Goal: Information Seeking & Learning: Learn about a topic

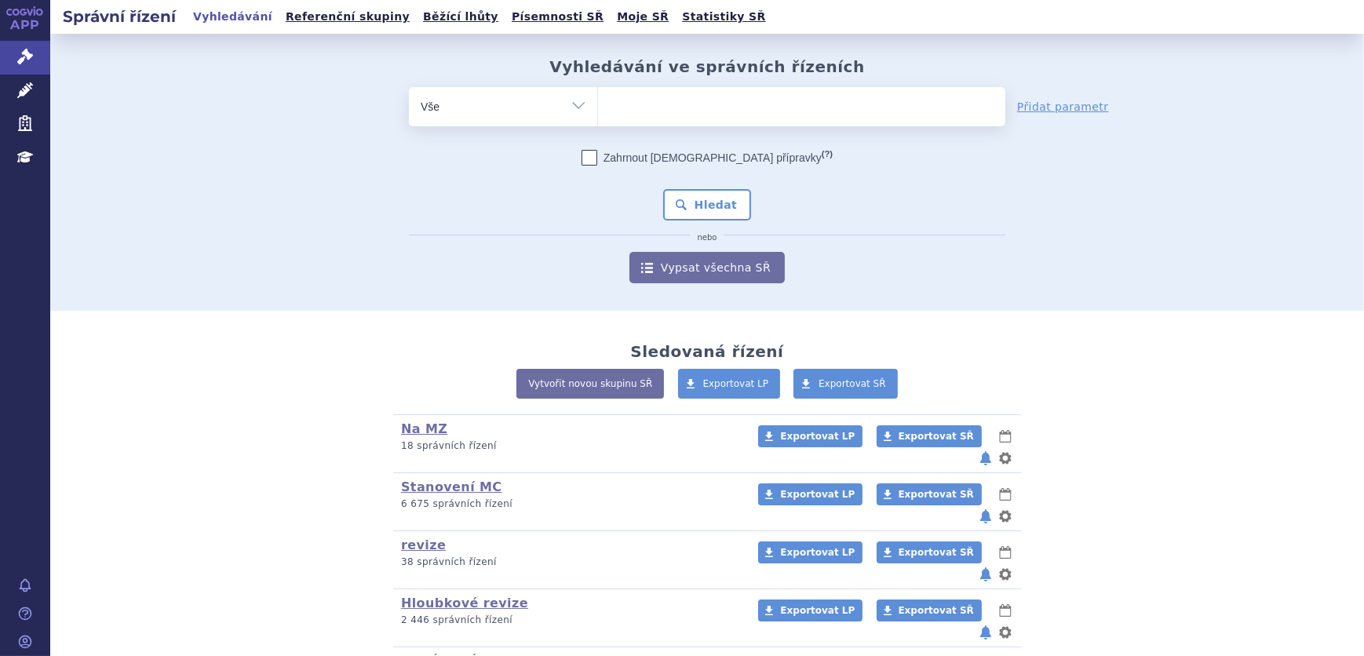
click at [523, 105] on select "Vše Spisová značka Typ SŘ Přípravek/SUKL kód Účastník/Držitel" at bounding box center [503, 104] width 188 height 35
select select "filter-vpois-company"
click at [409, 87] on select "Vše Spisová značka Typ SŘ Přípravek/SUKL kód Účastník/Držitel" at bounding box center [503, 104] width 188 height 35
click at [707, 105] on ul at bounding box center [801, 103] width 407 height 33
click at [598, 105] on select at bounding box center [597, 105] width 1 height 39
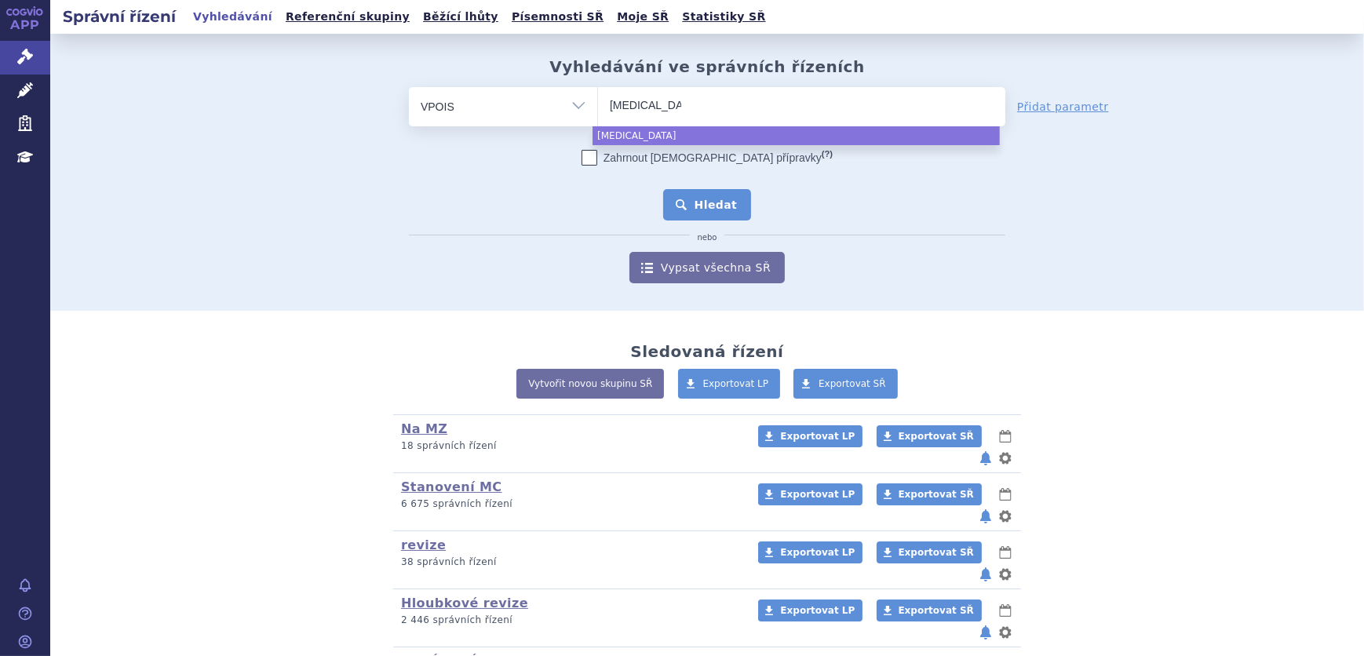
type input "apixaban"
click at [686, 206] on button "Hledat" at bounding box center [707, 204] width 89 height 31
select select "apixaban"
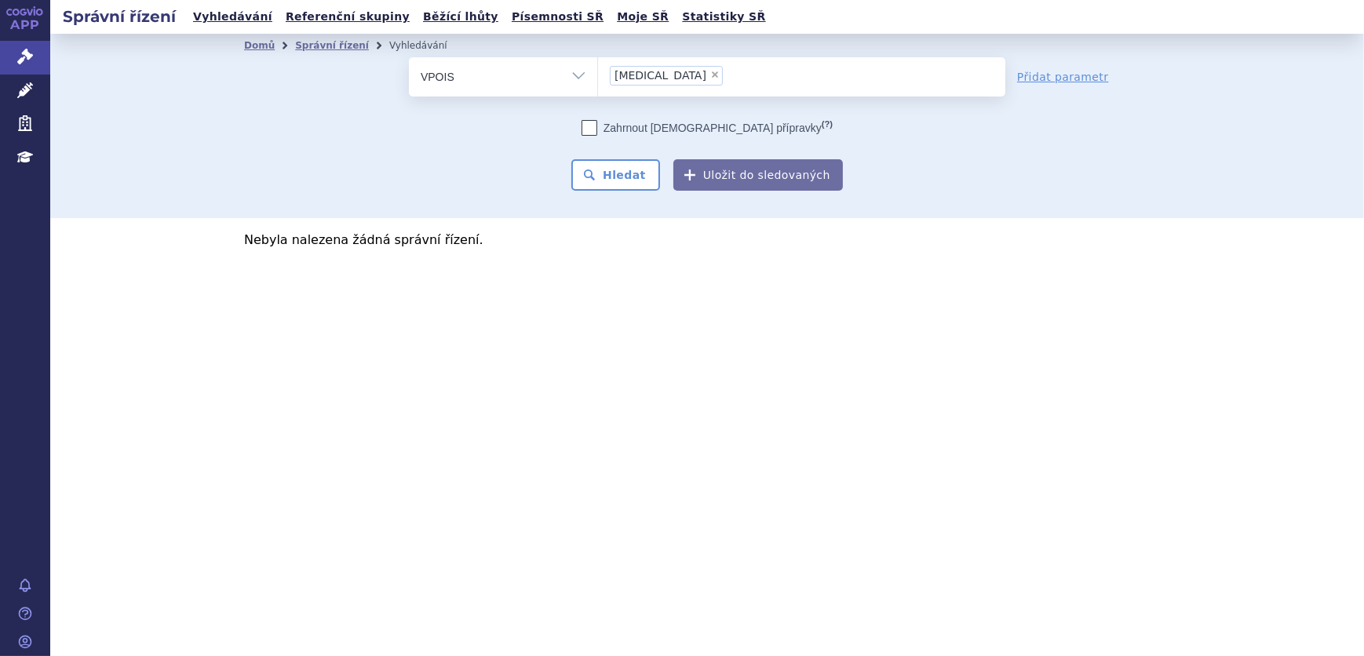
click at [536, 80] on select "Vše Spisová značka Typ SŘ Přípravek/SUKL kód Účastník/Držitel" at bounding box center [503, 74] width 188 height 35
select select "filter-all"
click at [409, 57] on select "Vše Spisová značka Typ SŘ Přípravek/SUKL kód Účastník/Držitel" at bounding box center [503, 74] width 188 height 35
click at [655, 67] on ul at bounding box center [801, 73] width 407 height 33
click at [598, 67] on select at bounding box center [597, 76] width 1 height 39
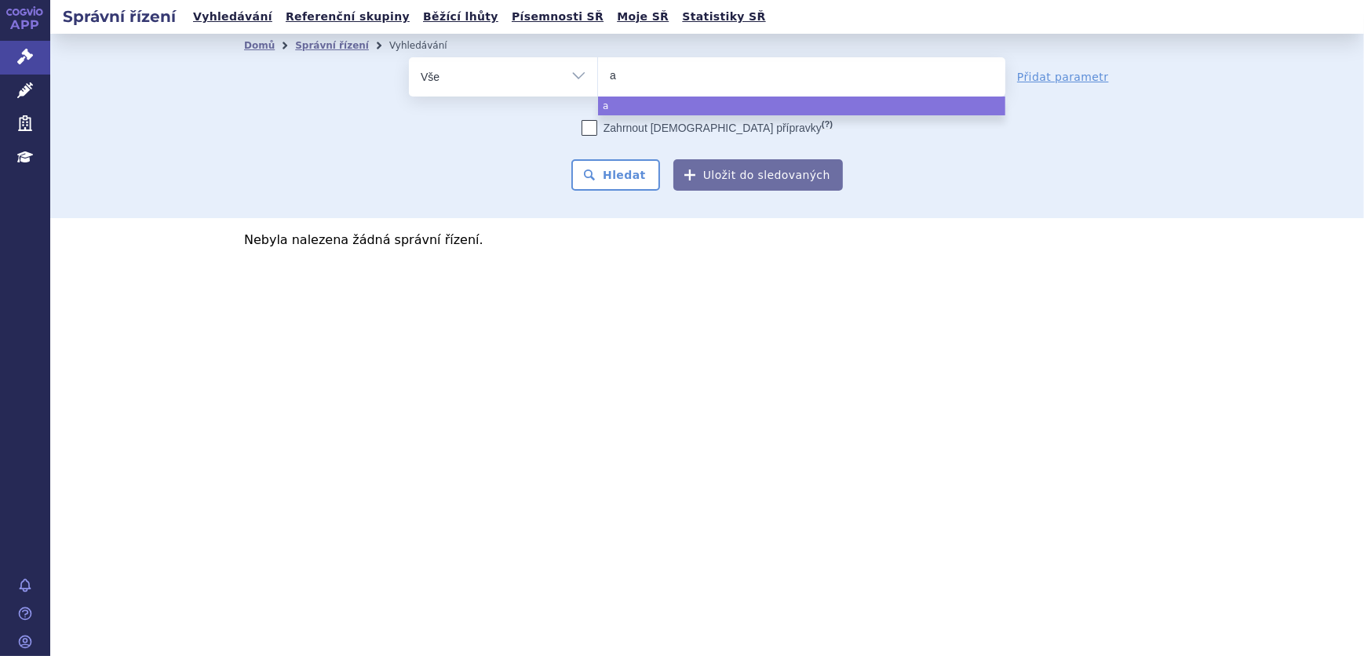
type input "a"
select select "a"
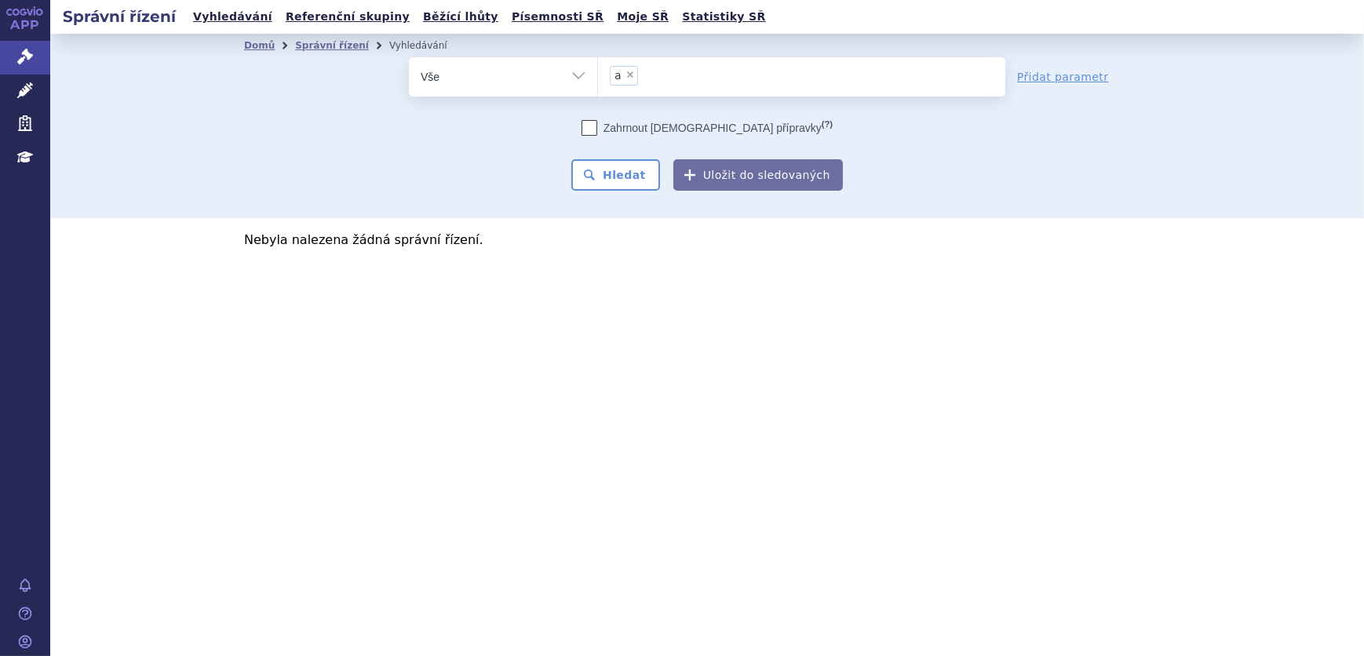
click at [465, 70] on select "Vše Spisová značka Typ SŘ Přípravek/SUKL kód Účastník/Držitel" at bounding box center [503, 74] width 188 height 35
click at [479, 77] on select "Vše Spisová značka Typ SŘ Přípravek/SUKL kód Účastník/Držitel" at bounding box center [503, 74] width 188 height 35
select select "filter-atc-group"
click at [409, 57] on select "Vše Spisová značka Typ SŘ Přípravek/SUKL kód Účastník/Držitel" at bounding box center [503, 74] width 188 height 35
click at [652, 76] on ul at bounding box center [801, 73] width 407 height 33
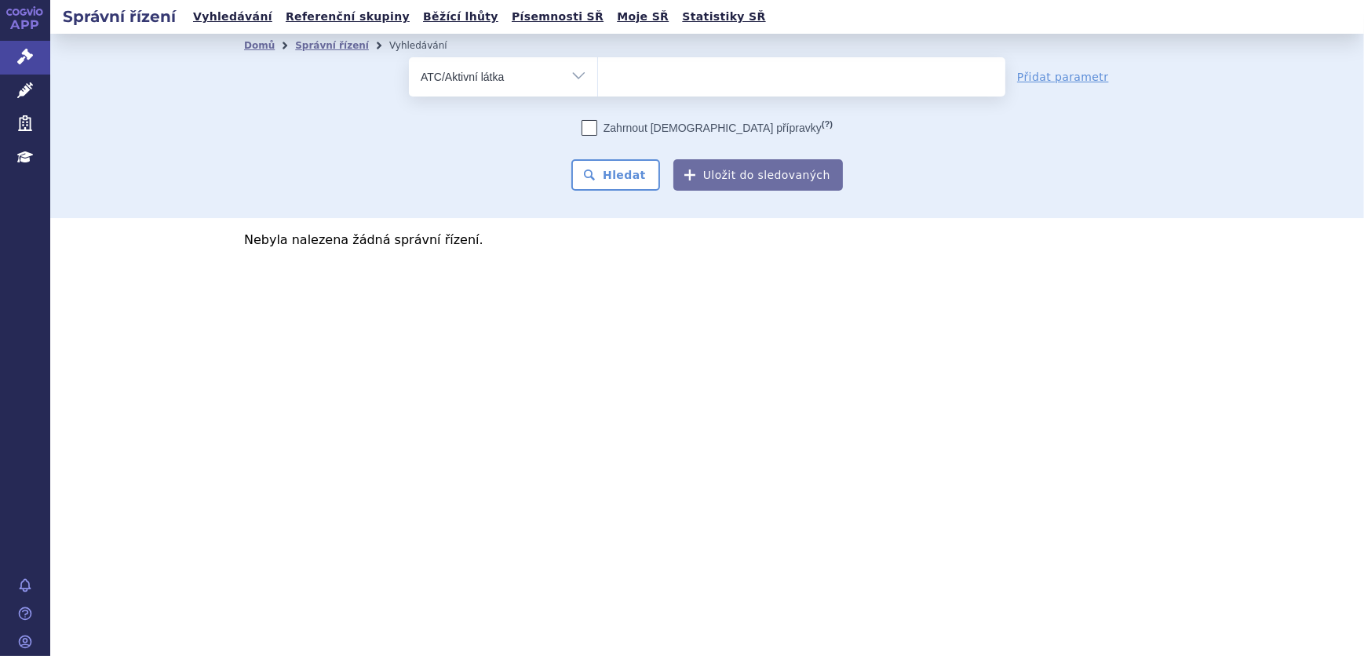
click at [598, 76] on select at bounding box center [597, 76] width 1 height 39
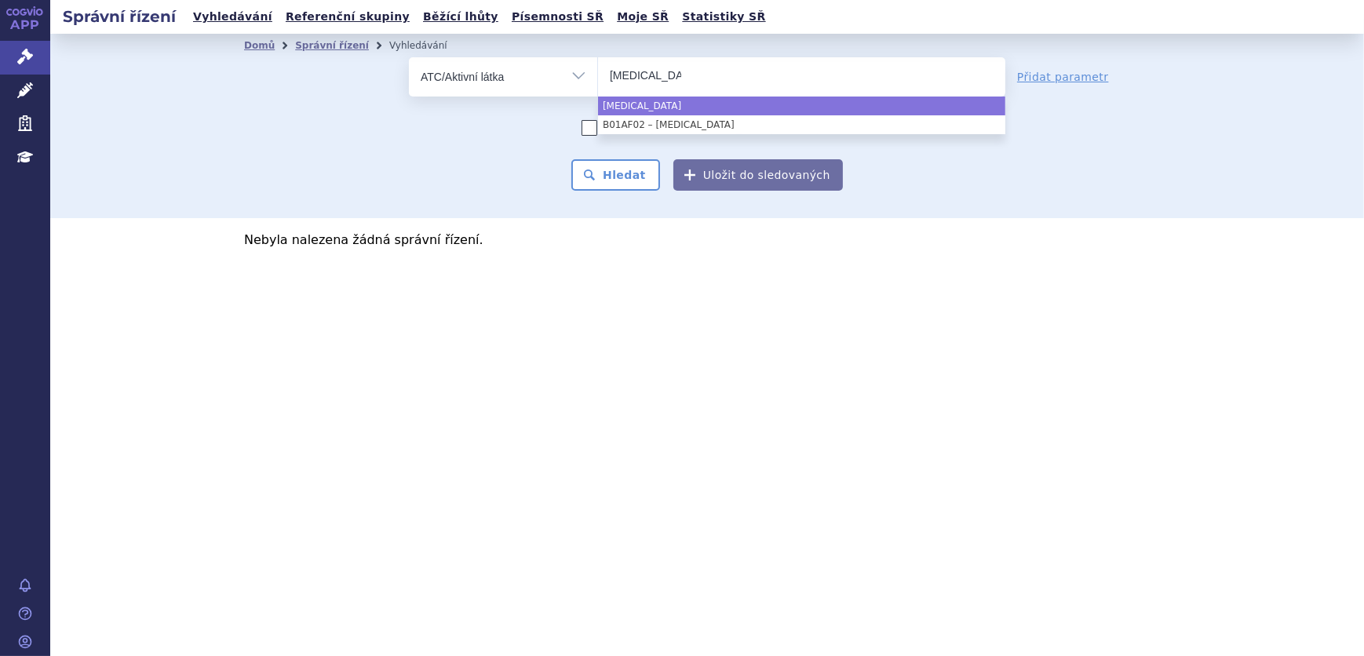
type input "[MEDICAL_DATA]"
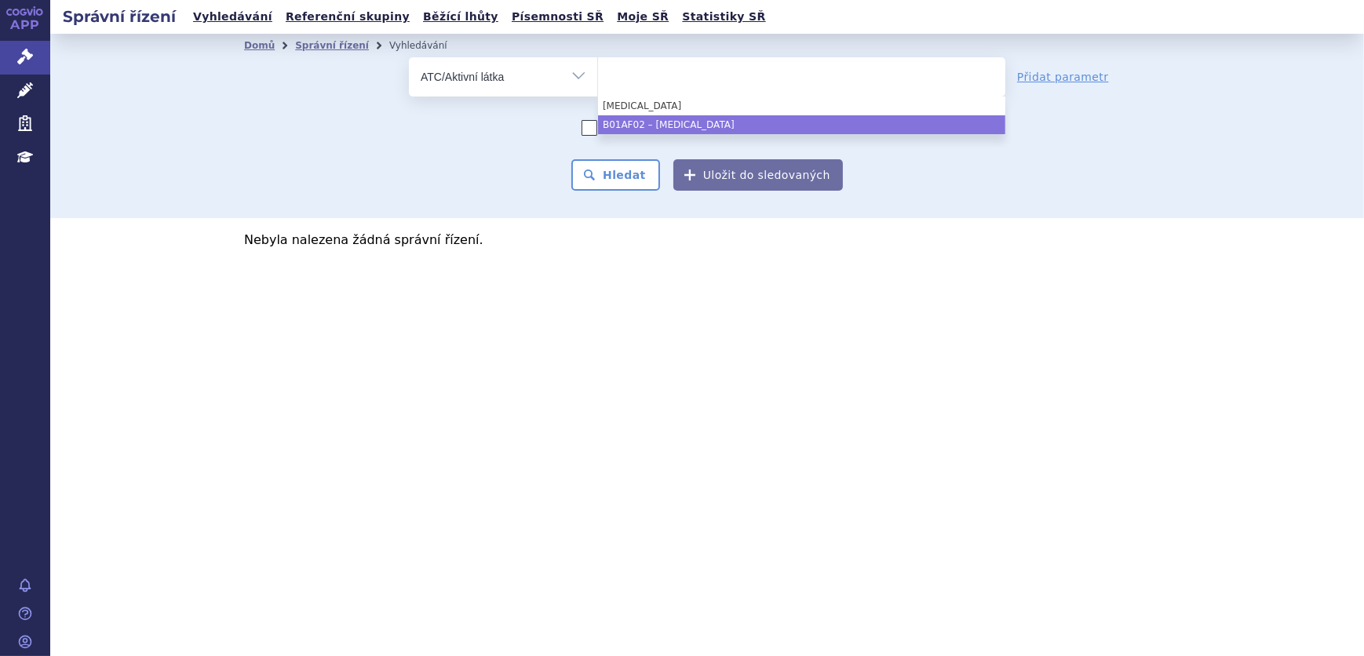
select select "B01AF02"
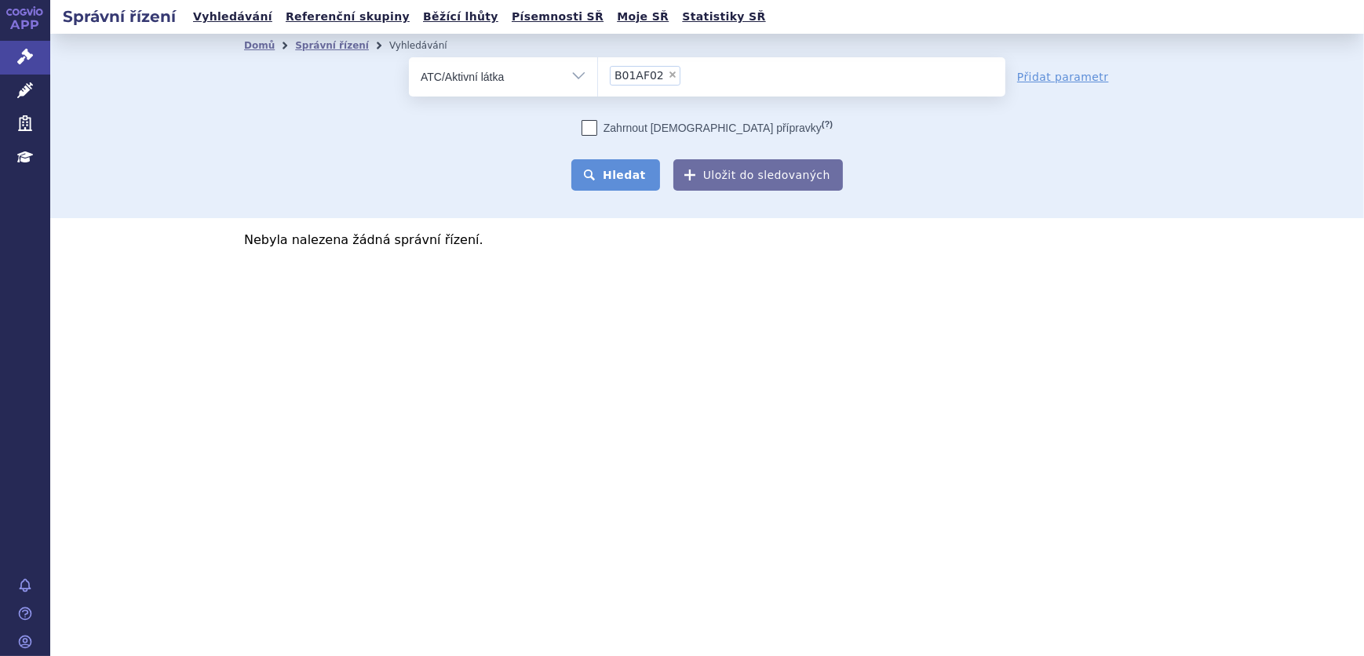
click at [631, 171] on button "Hledat" at bounding box center [615, 174] width 89 height 31
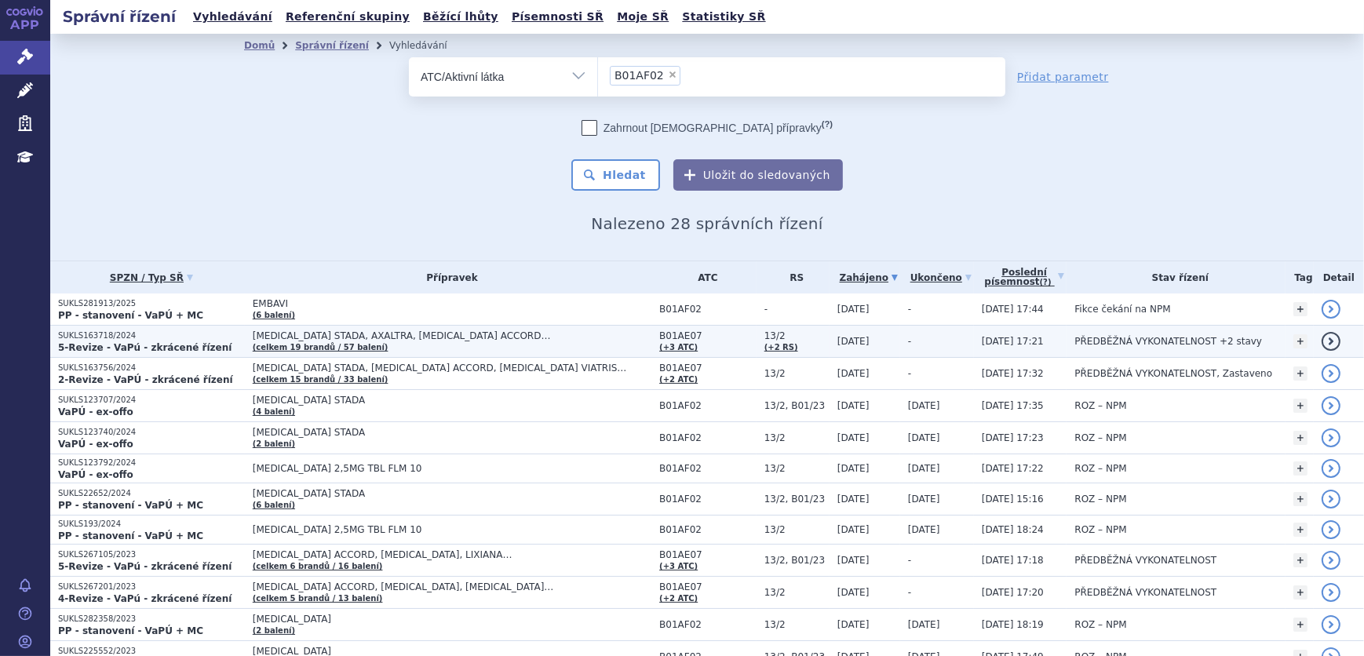
click at [425, 339] on span "APIXABAN STADA, AXALTRA, DABIGATRAN ETEXILATE ACCORD…" at bounding box center [449, 335] width 392 height 11
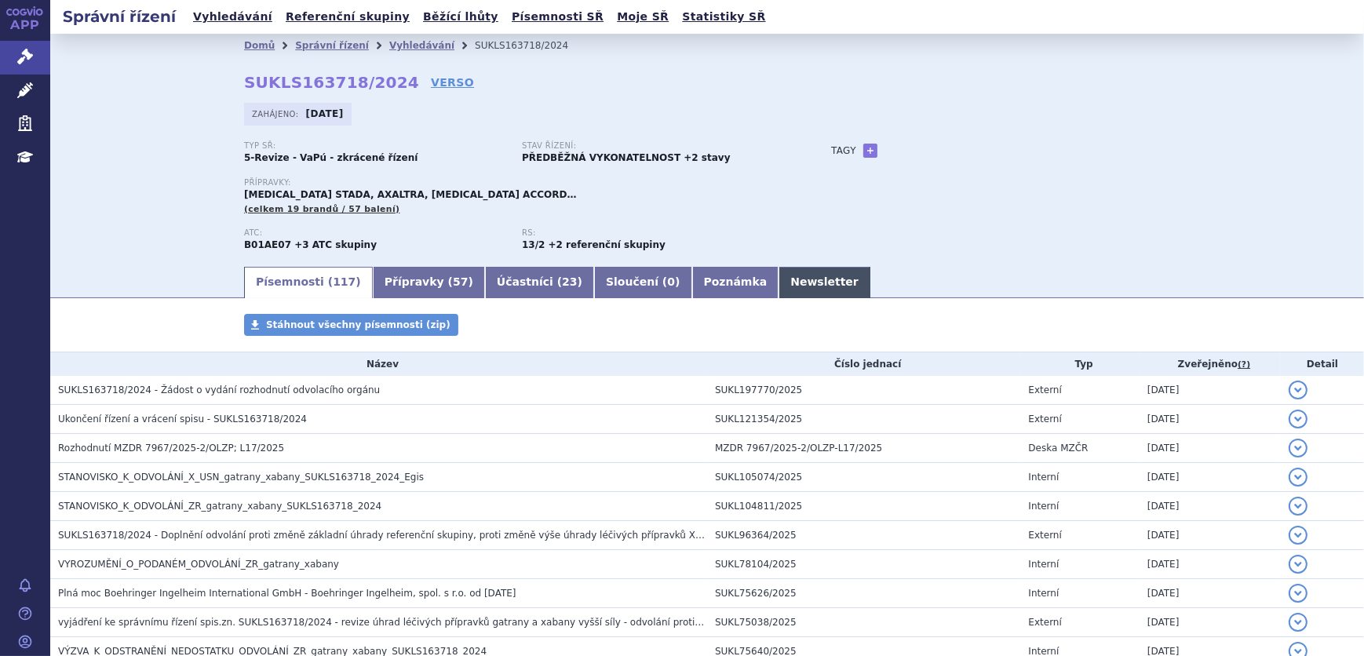
click at [778, 286] on link "Newsletter" at bounding box center [824, 282] width 92 height 31
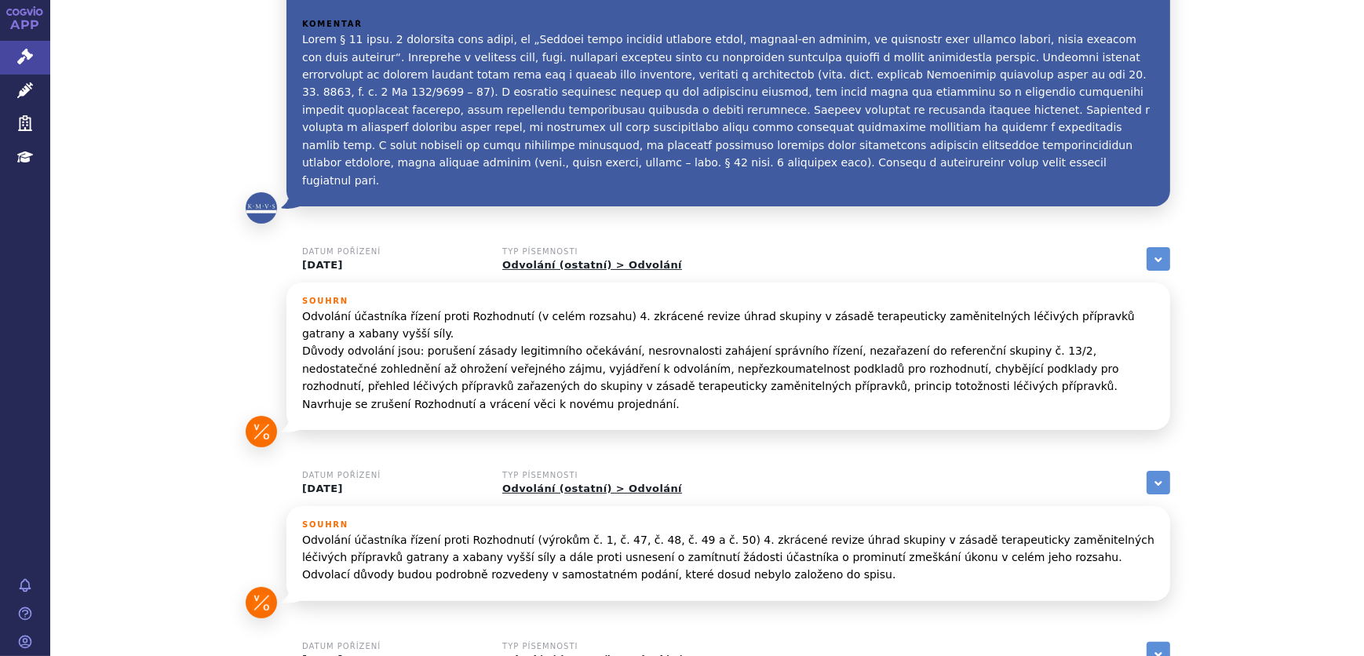
scroll to position [285, 0]
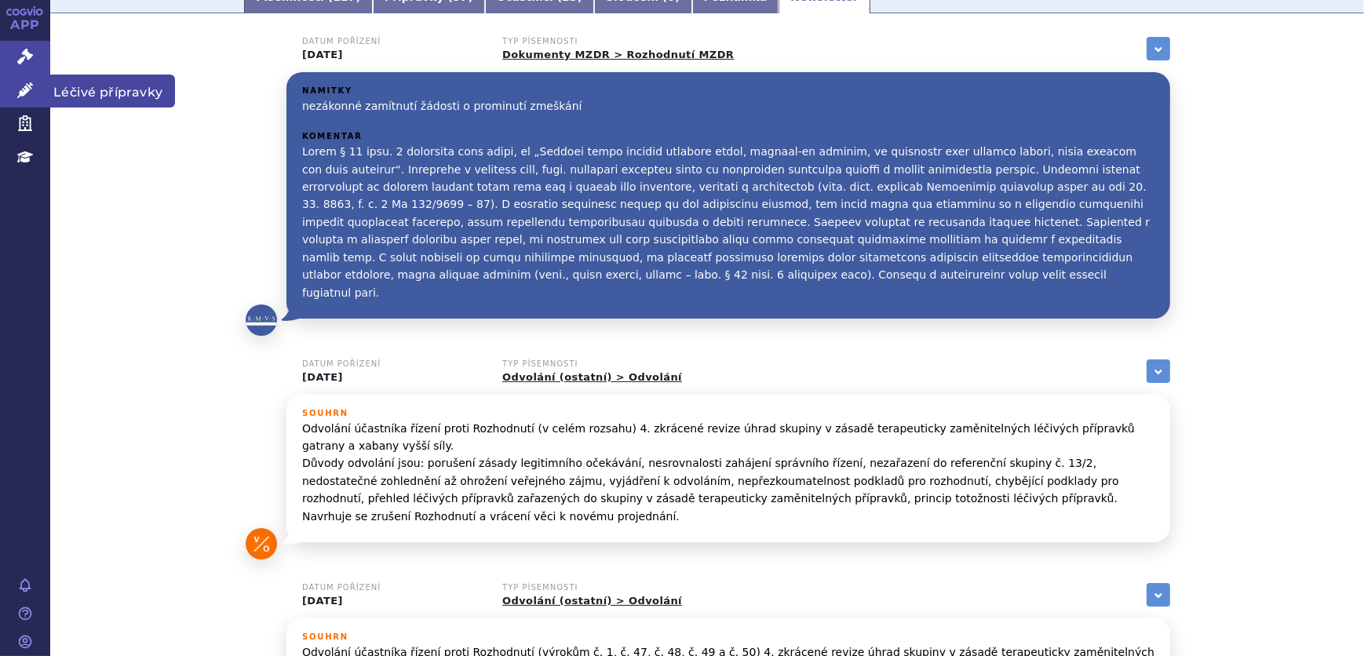
click at [20, 91] on icon at bounding box center [25, 90] width 16 height 16
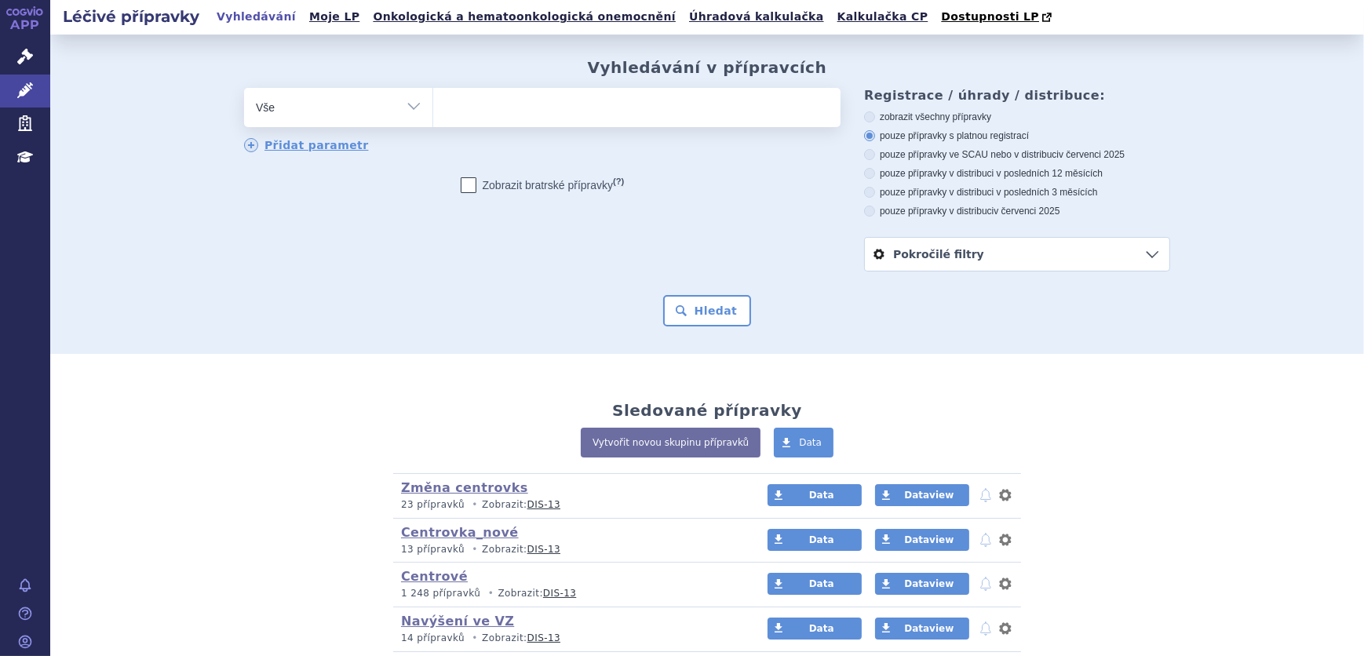
click at [392, 97] on select "Vše Přípravek/SUKL kód MAH VPOIS ATC/Aktivní látka Léková forma Síla" at bounding box center [338, 105] width 188 height 35
select select "filter-atc-group"
click at [244, 89] on select "Vše Přípravek/SUKL kód MAH VPOIS ATC/Aktivní látka Léková forma Síla" at bounding box center [338, 105] width 188 height 35
drag, startPoint x: 511, startPoint y: 115, endPoint x: 514, endPoint y: 102, distance: 13.7
click at [512, 115] on ul at bounding box center [636, 104] width 407 height 33
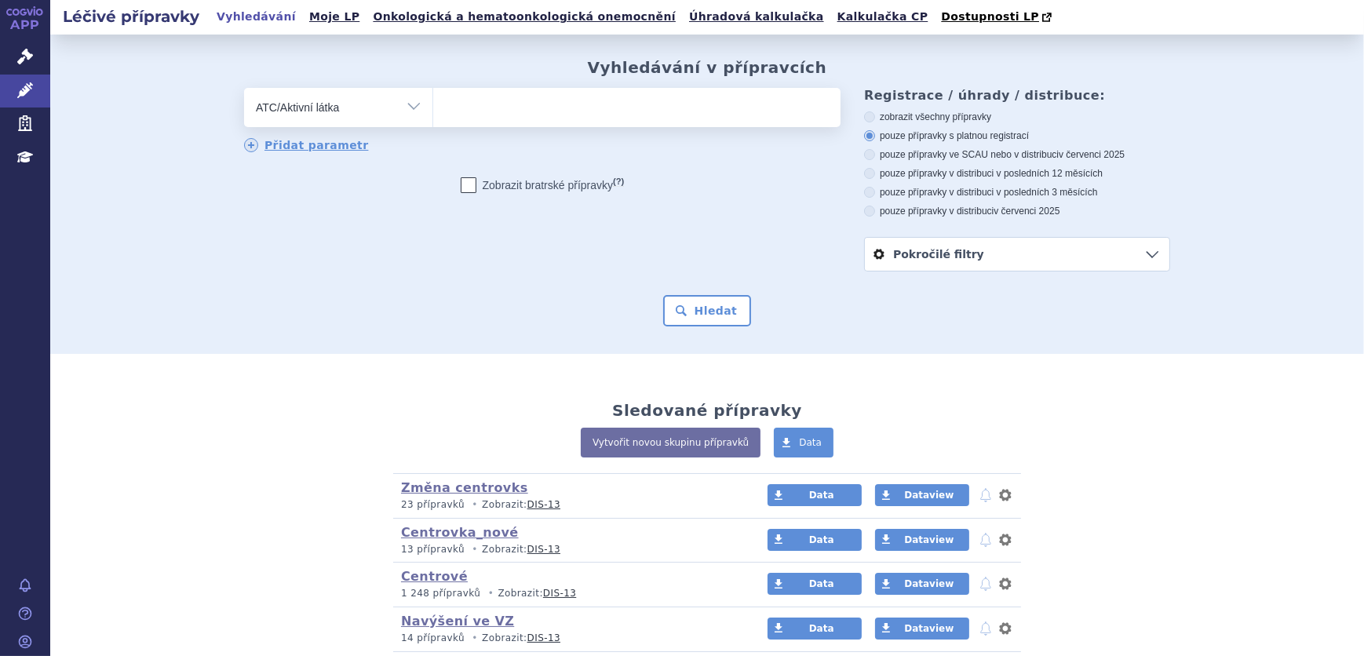
click at [433, 115] on select at bounding box center [432, 106] width 1 height 39
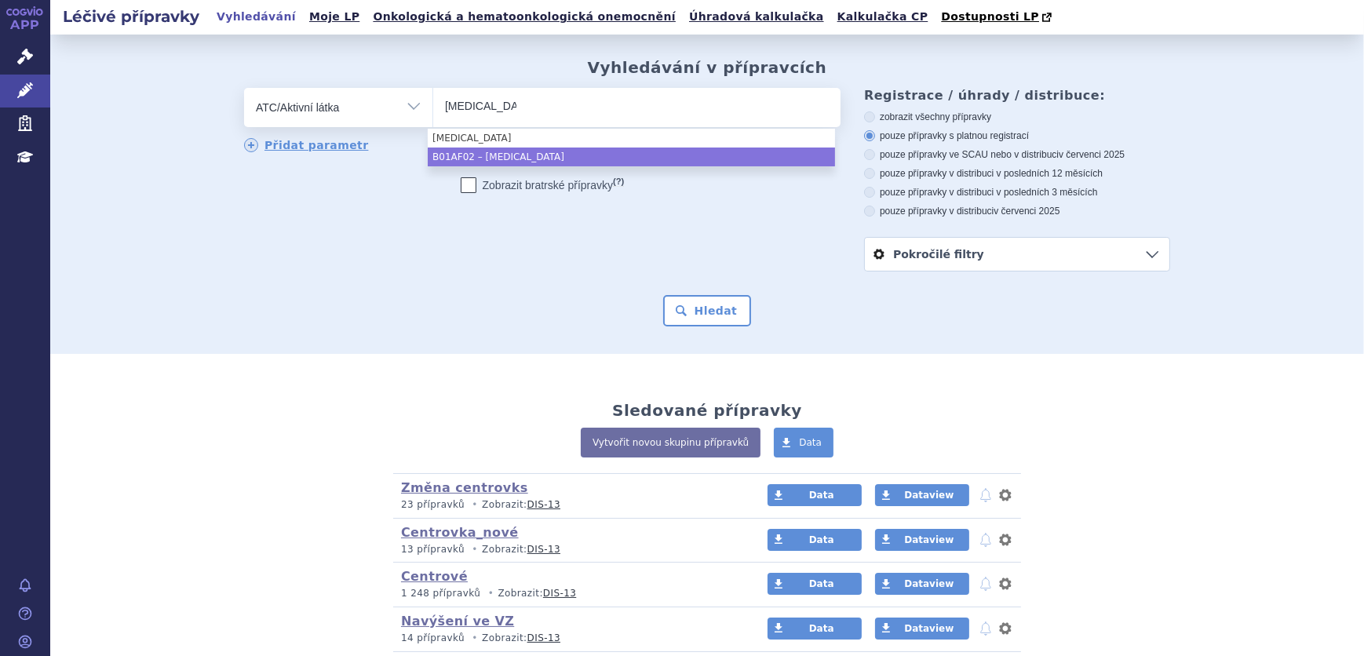
type input "[MEDICAL_DATA]"
select select "B01AF02"
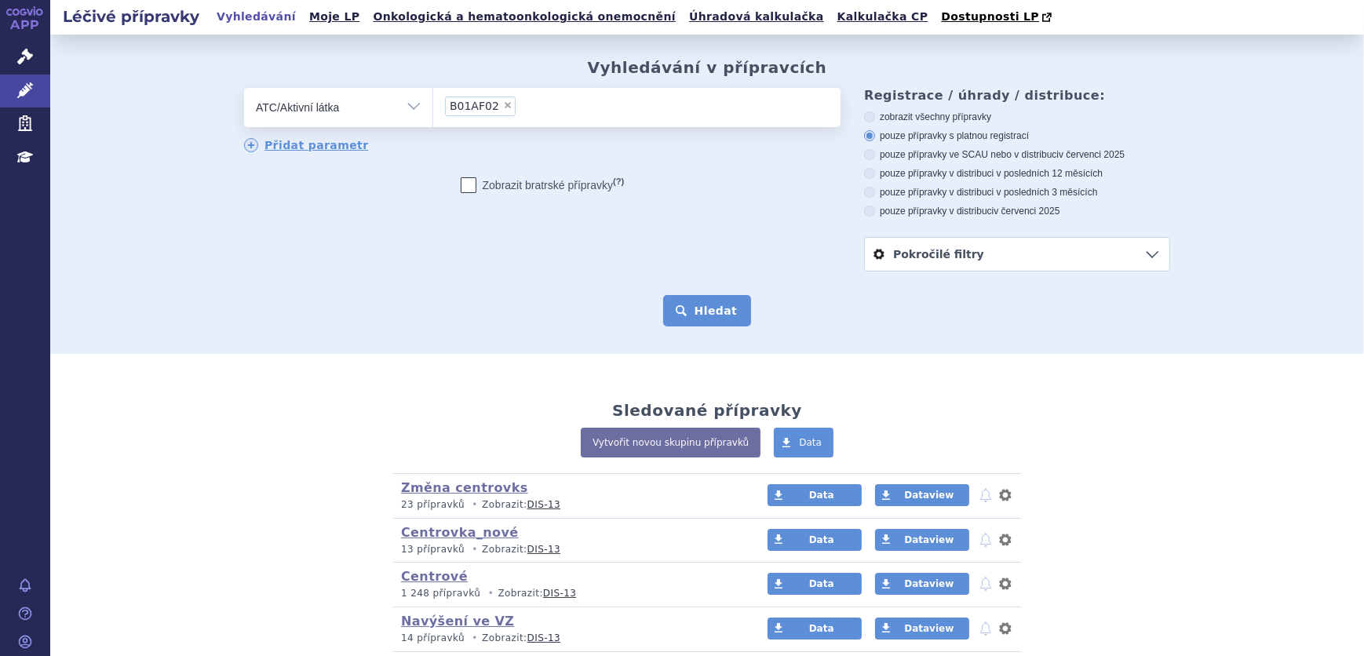
click at [697, 313] on button "Hledat" at bounding box center [707, 310] width 89 height 31
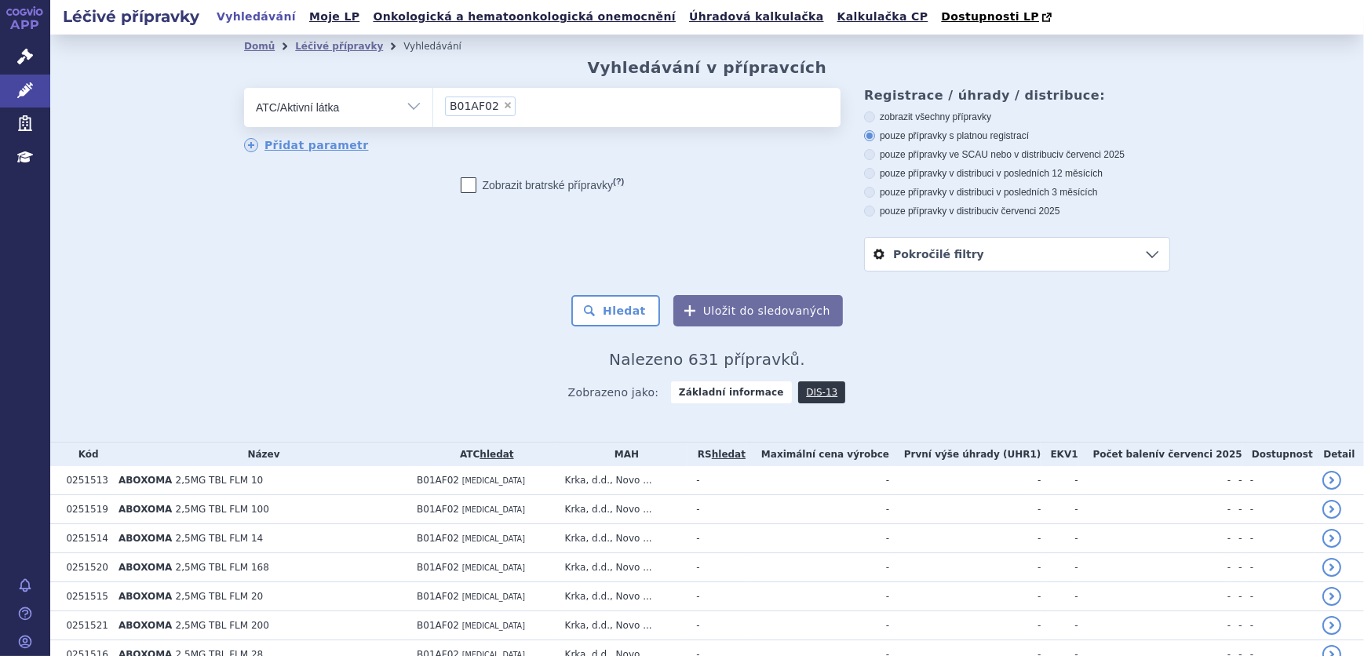
click at [975, 155] on label "pouze přípravky ve SCAU nebo v distribuci v červenci 2025" at bounding box center [1017, 154] width 306 height 13
click at [876, 155] on input "pouze přípravky ve SCAU nebo v distribuci v červenci 2025" at bounding box center [871, 156] width 10 height 10
radio input "true"
click at [625, 316] on button "Hledat" at bounding box center [615, 310] width 89 height 31
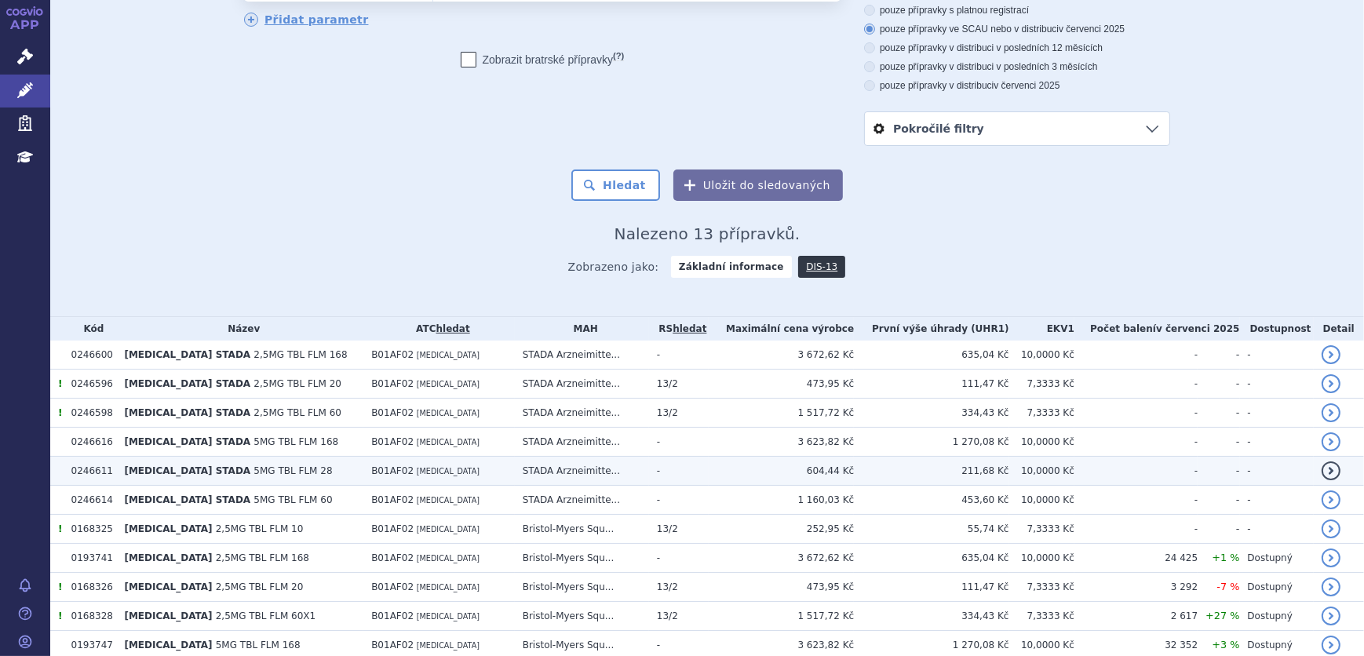
scroll to position [250, 0]
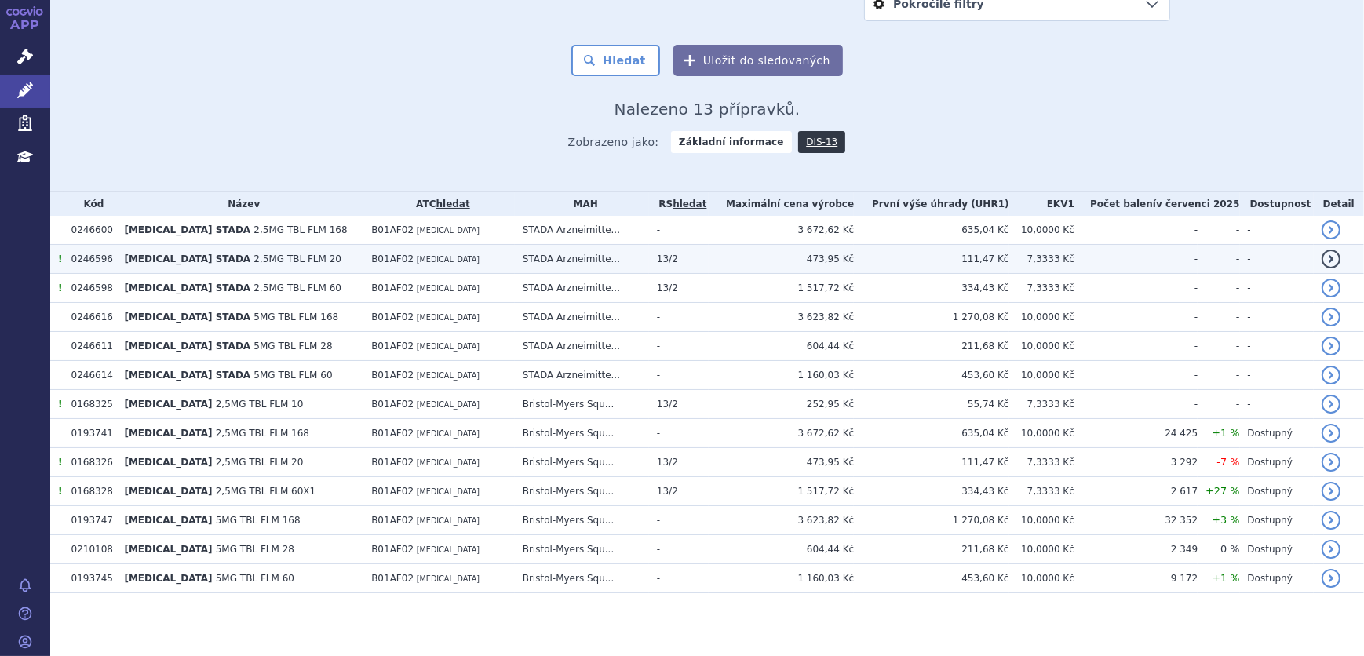
click at [557, 262] on td "STADA Arzneimitte..." at bounding box center [582, 259] width 134 height 29
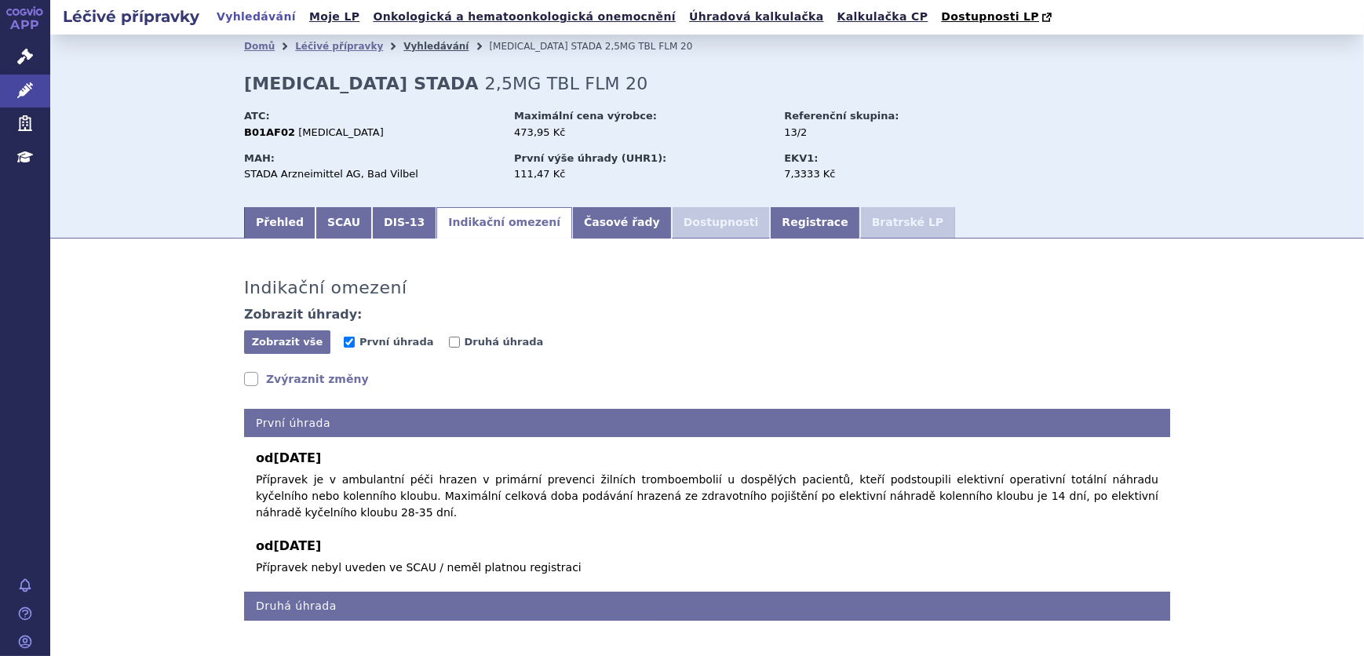
click at [412, 46] on link "Vyhledávání" at bounding box center [435, 46] width 65 height 11
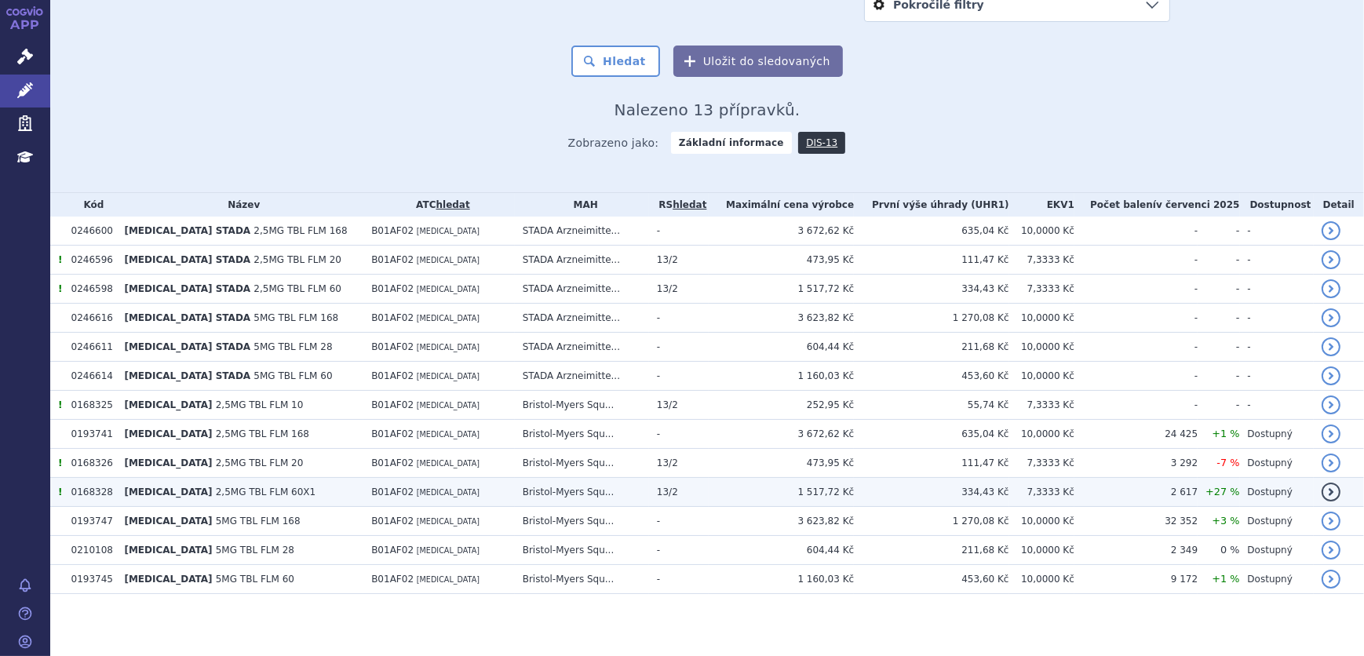
scroll to position [250, 0]
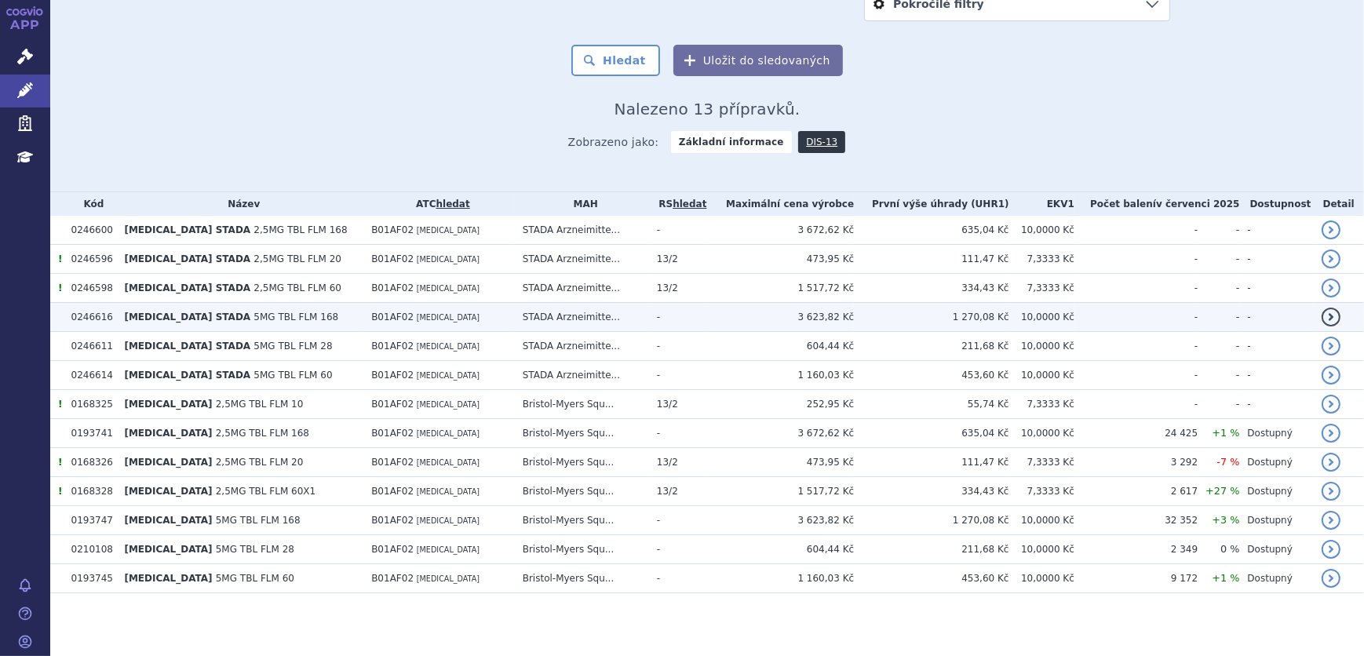
click at [450, 313] on td "B01AF02 [MEDICAL_DATA]" at bounding box center [438, 317] width 151 height 29
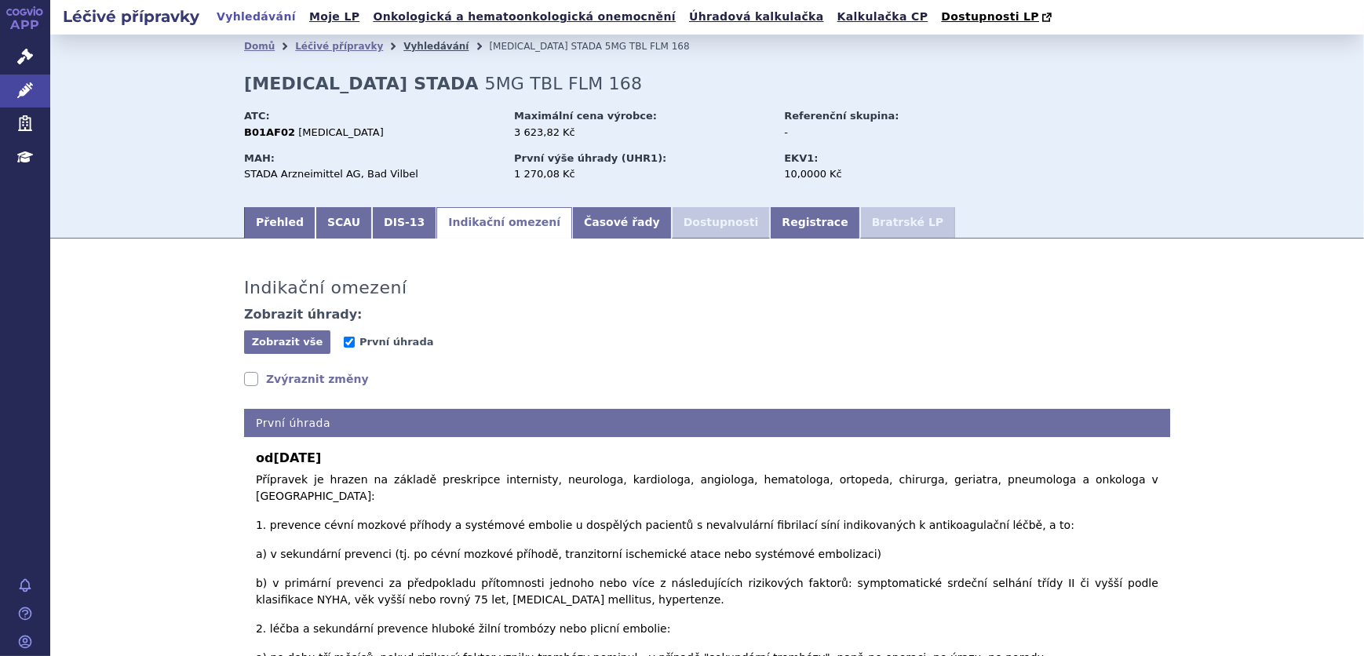
click at [403, 45] on link "Vyhledávání" at bounding box center [435, 46] width 65 height 11
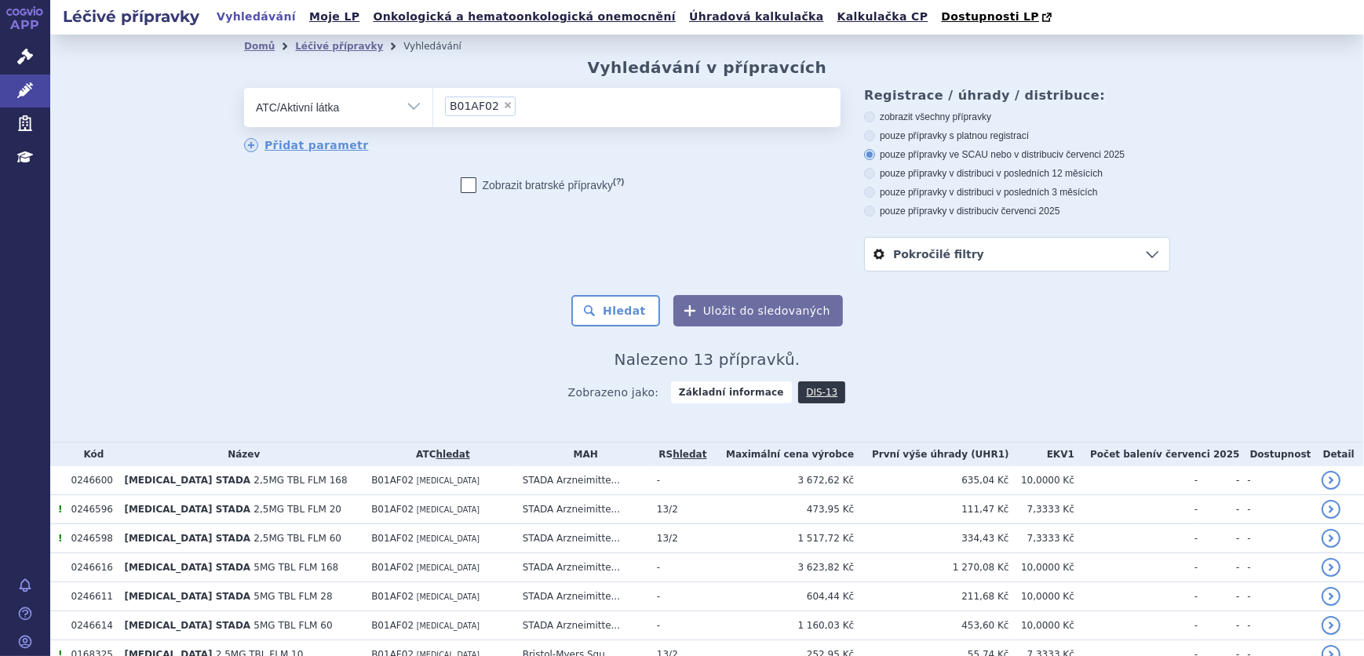
click at [414, 102] on select "Vše Přípravek/SUKL kód MAH VPOIS ATC/Aktivní látka Léková forma Síla" at bounding box center [338, 105] width 188 height 35
click at [244, 89] on select "Vše Přípravek/SUKL kód MAH VPOIS ATC/Aktivní látka Léková forma Síla" at bounding box center [338, 105] width 188 height 35
click at [389, 106] on select "Vše Přípravek/SUKL kód MAH VPOIS ATC/Aktivní látka Léková forma Síla" at bounding box center [338, 105] width 188 height 35
select select "filter-atc-group"
click at [244, 89] on select "Vše Přípravek/SUKL kód MAH VPOIS ATC/Aktivní látka Léková forma Síla" at bounding box center [338, 105] width 188 height 35
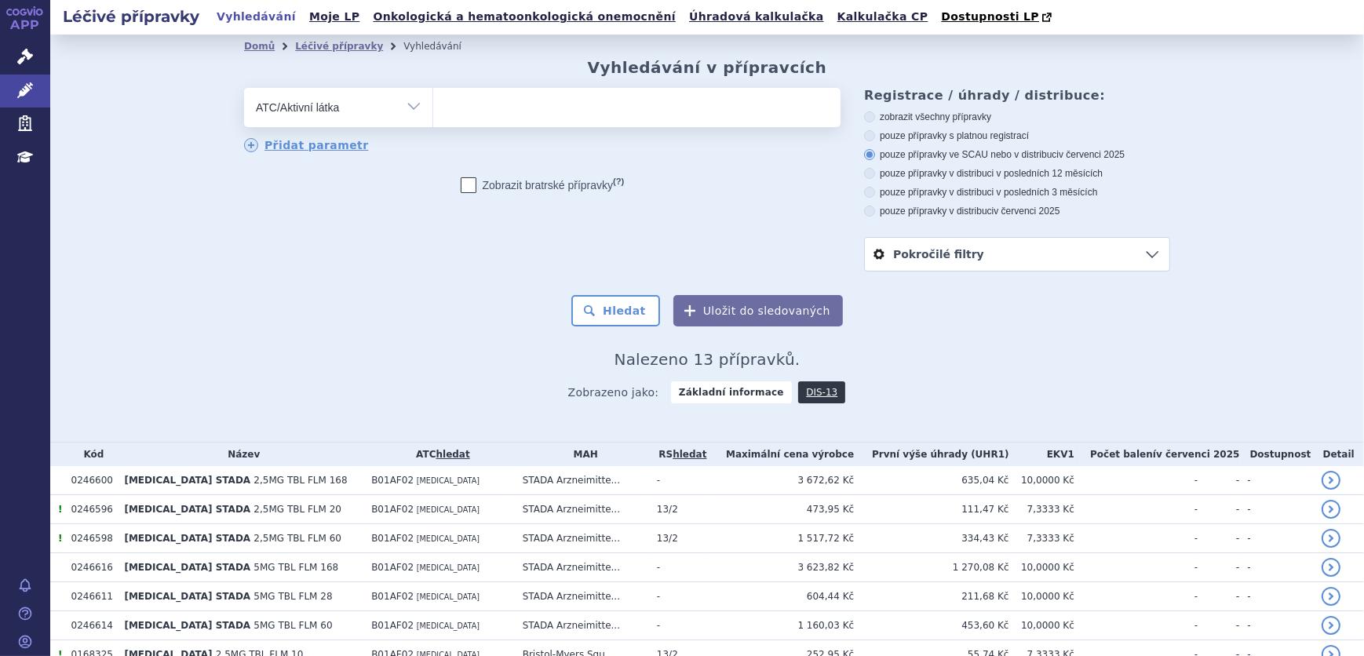
click at [490, 110] on ul at bounding box center [636, 104] width 407 height 33
click at [433, 110] on select at bounding box center [432, 106] width 1 height 39
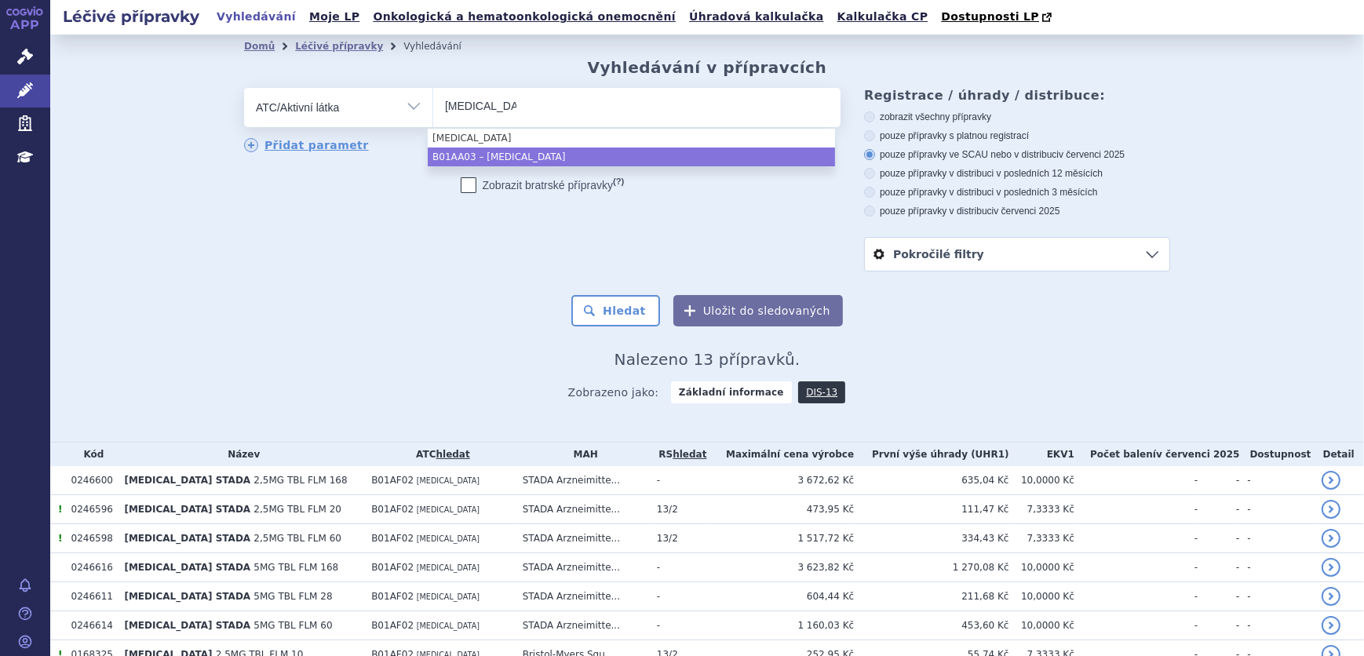
type input "warfarin"
select select "B01AA03"
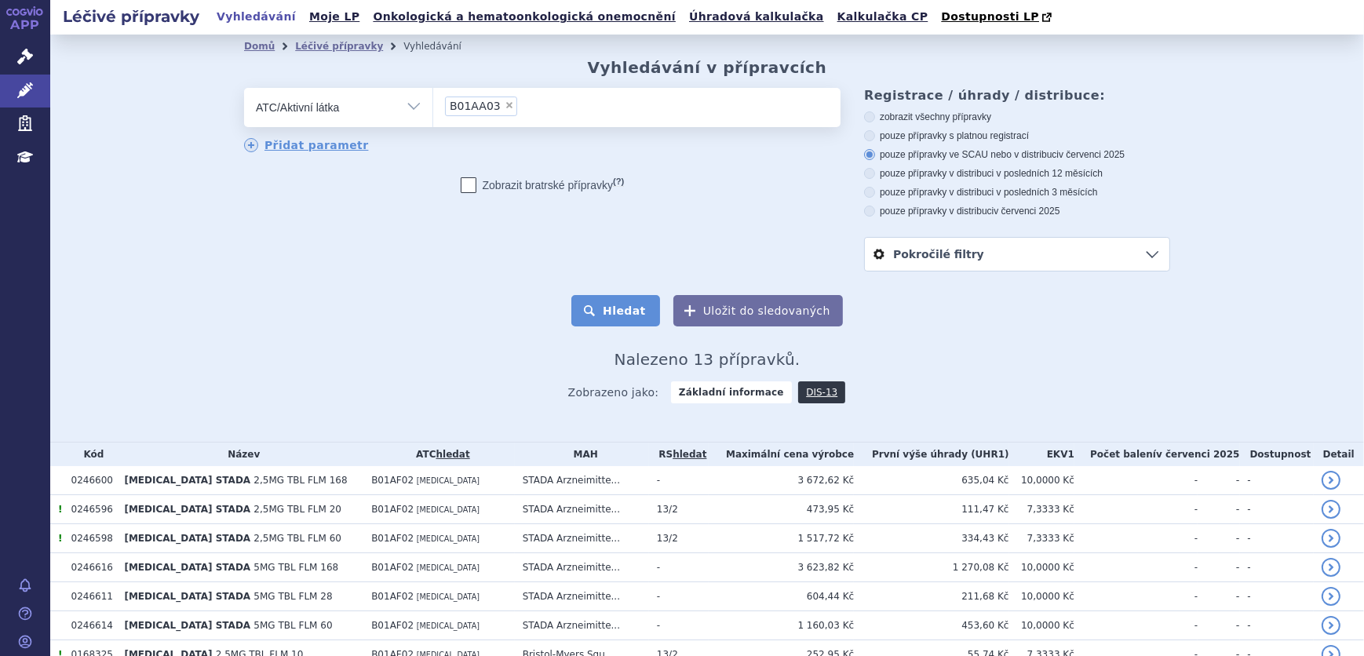
click at [621, 328] on div "Domů Léčivé přípravky Vyhledávání Vyhledávání v přípravcích odstranit Vše Přípr…" at bounding box center [707, 236] width 989 height 356
click at [622, 310] on button "Hledat" at bounding box center [615, 310] width 89 height 31
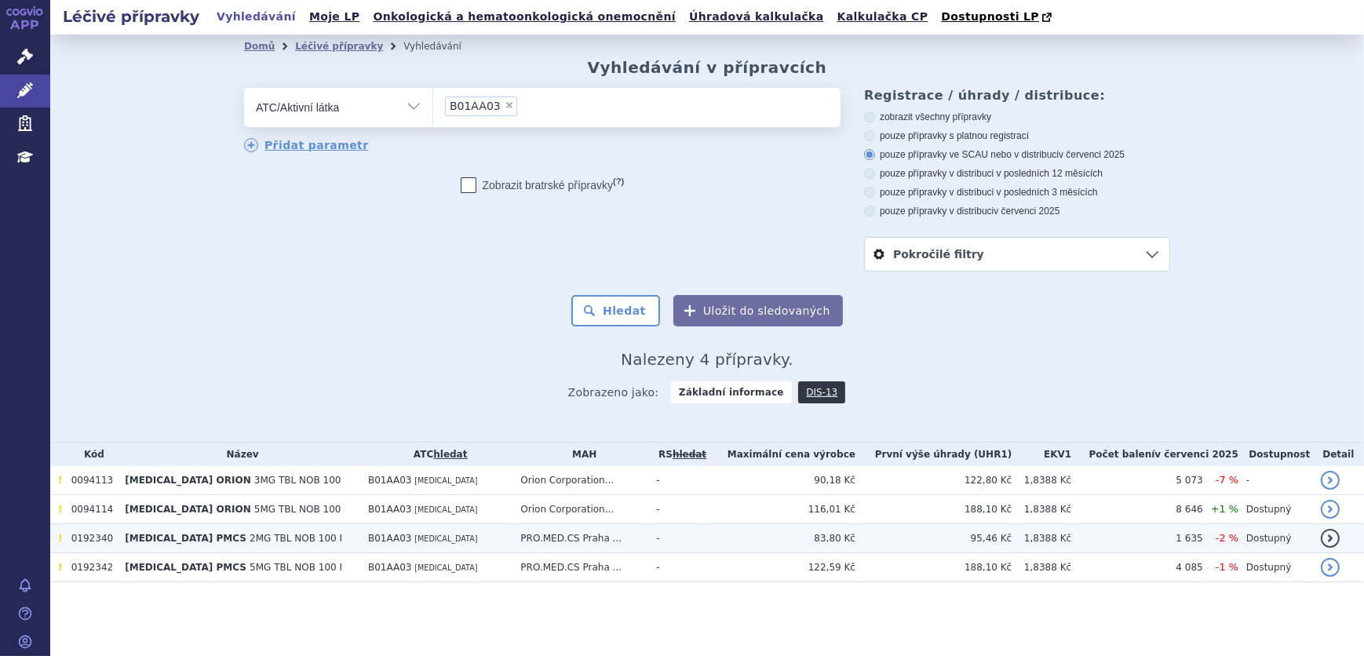
click at [416, 540] on td "B01AA03 WARFARIN" at bounding box center [436, 538] width 152 height 29
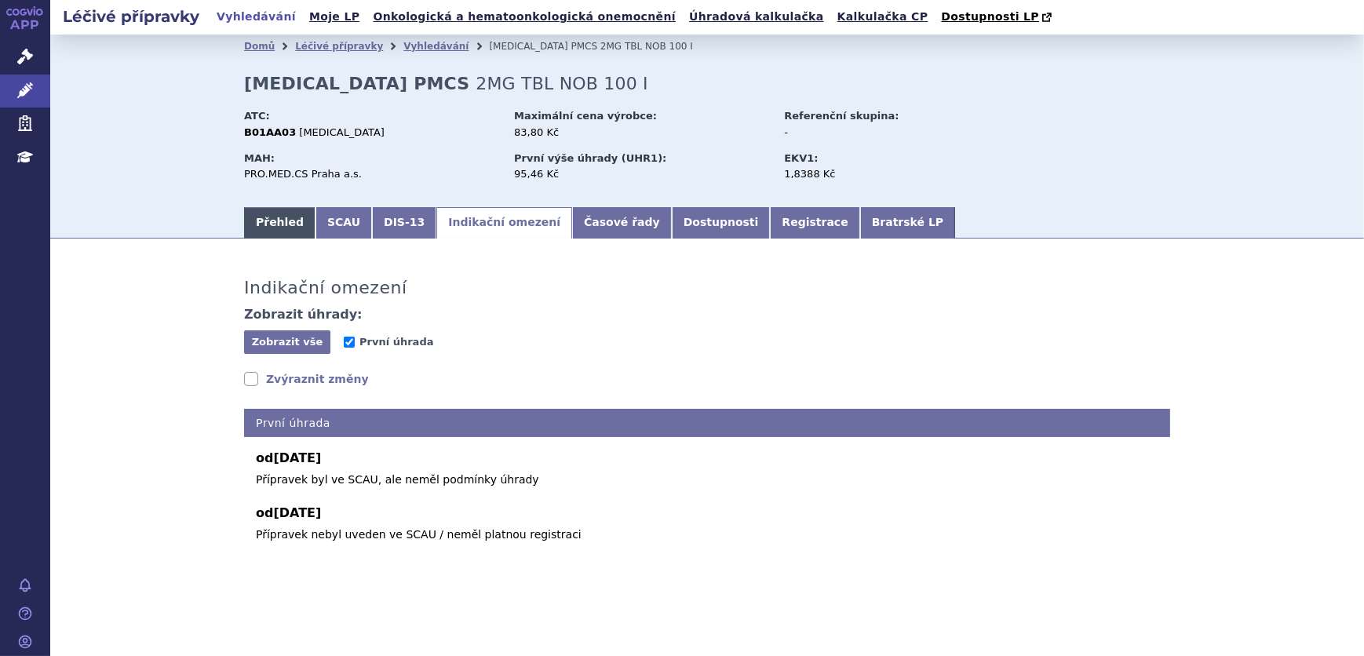
click at [264, 228] on link "Přehled" at bounding box center [279, 222] width 71 height 31
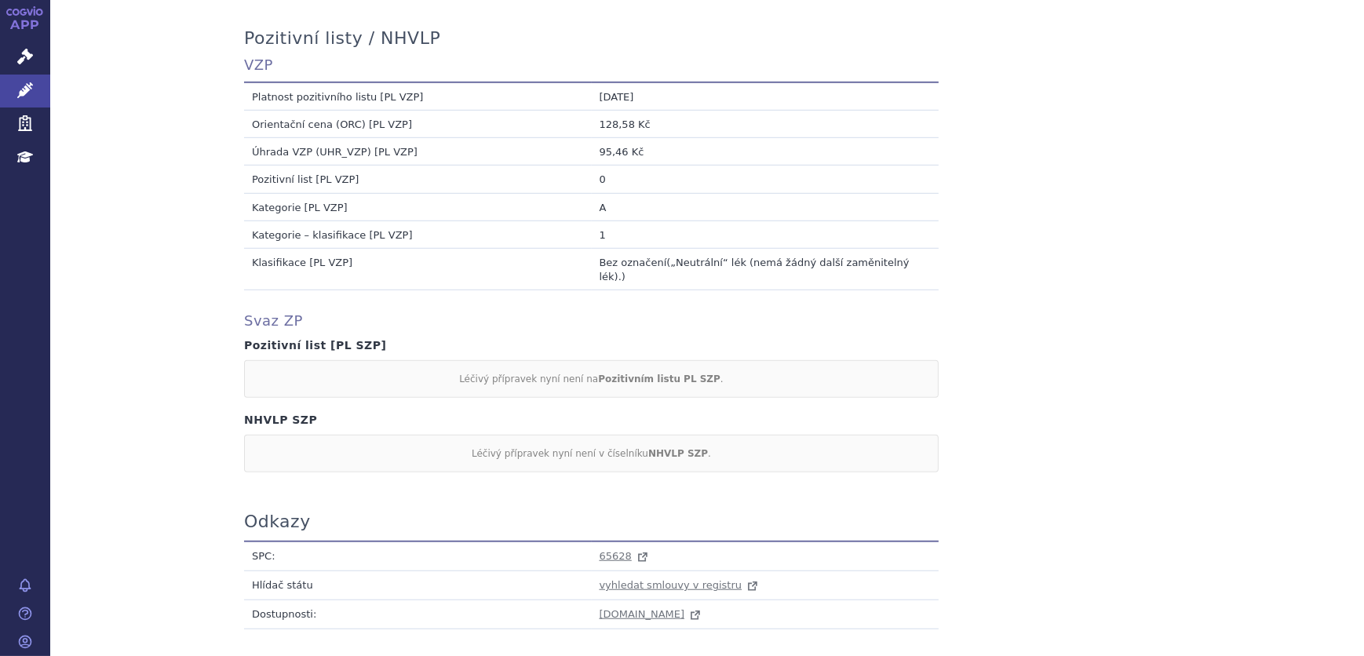
scroll to position [1487, 0]
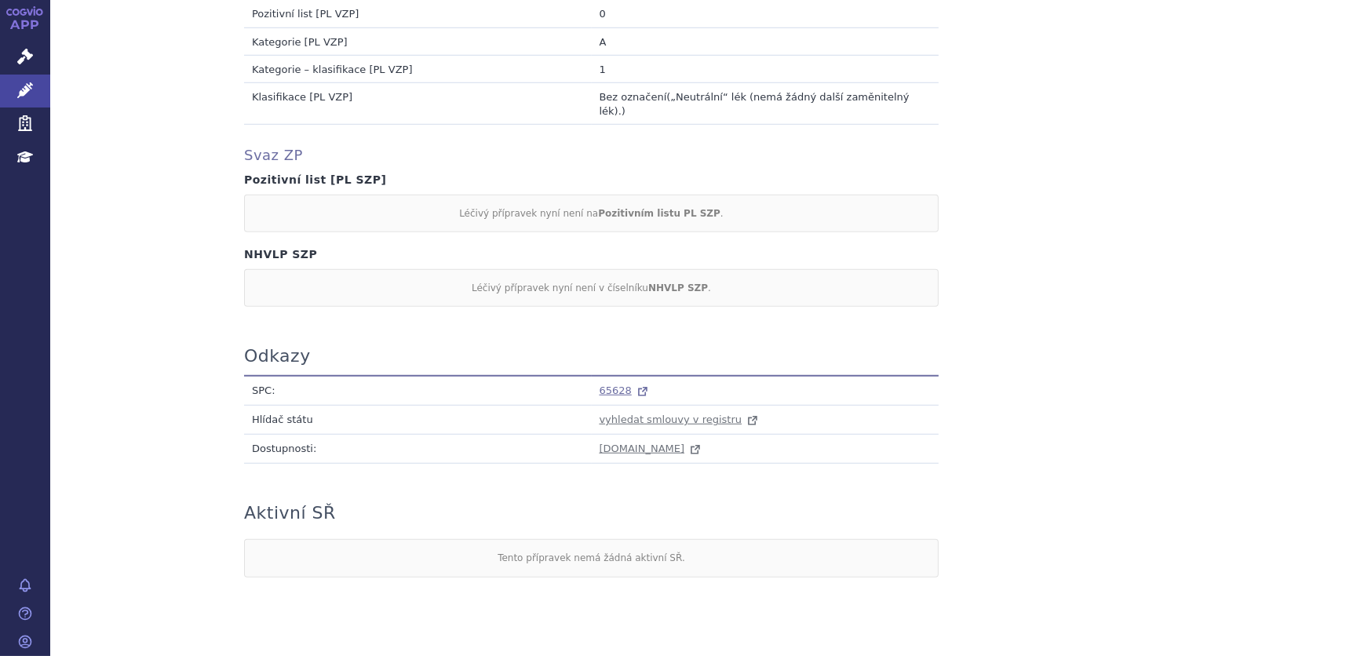
click at [611, 385] on span "65628" at bounding box center [616, 391] width 32 height 12
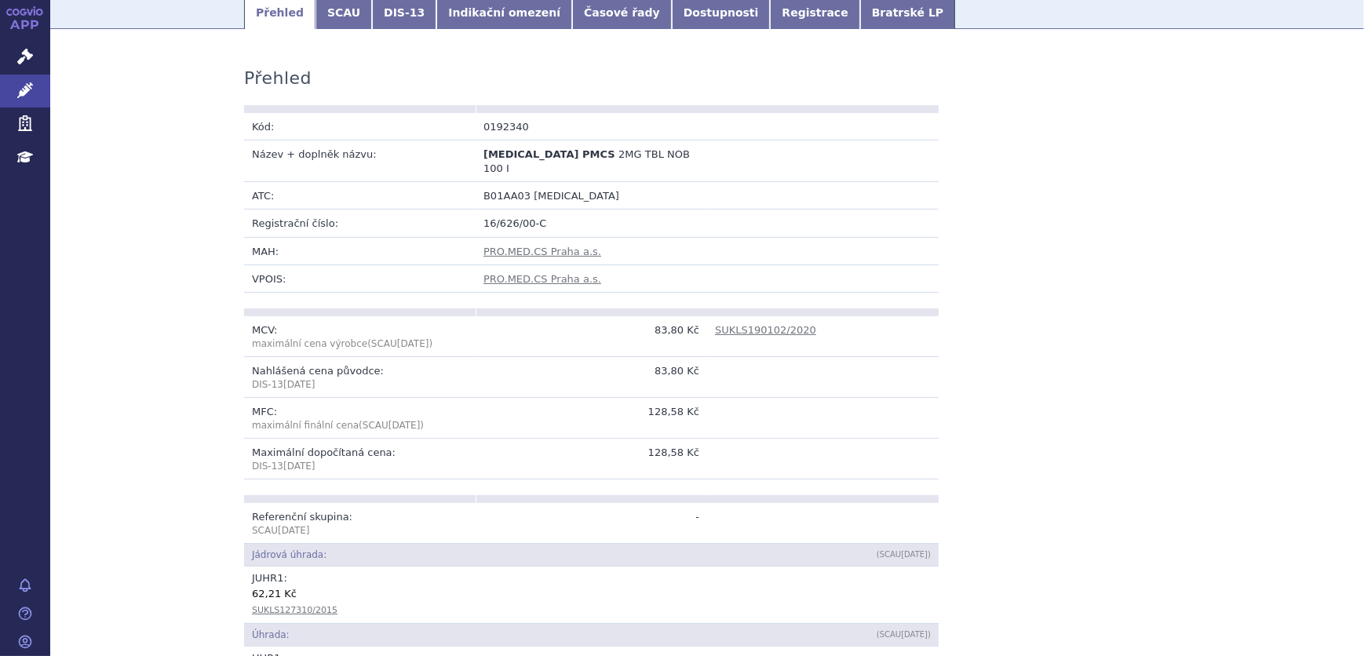
scroll to position [0, 0]
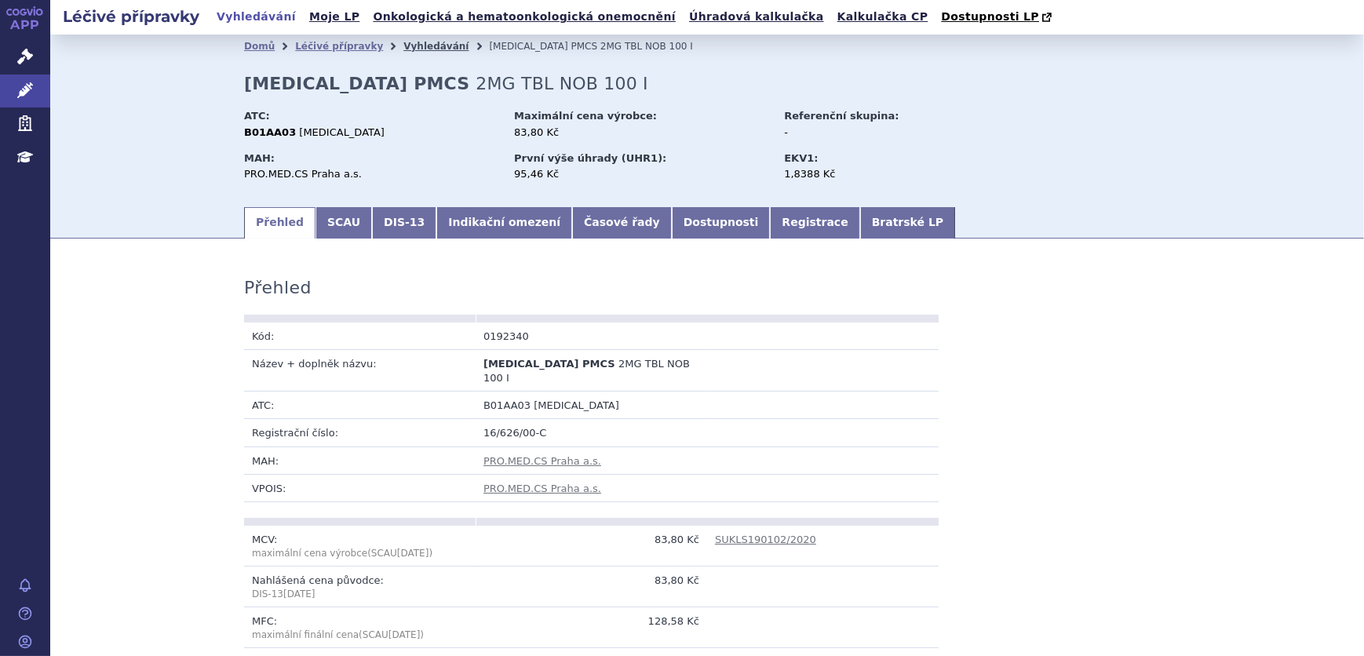
click at [403, 46] on link "Vyhledávání" at bounding box center [435, 46] width 65 height 11
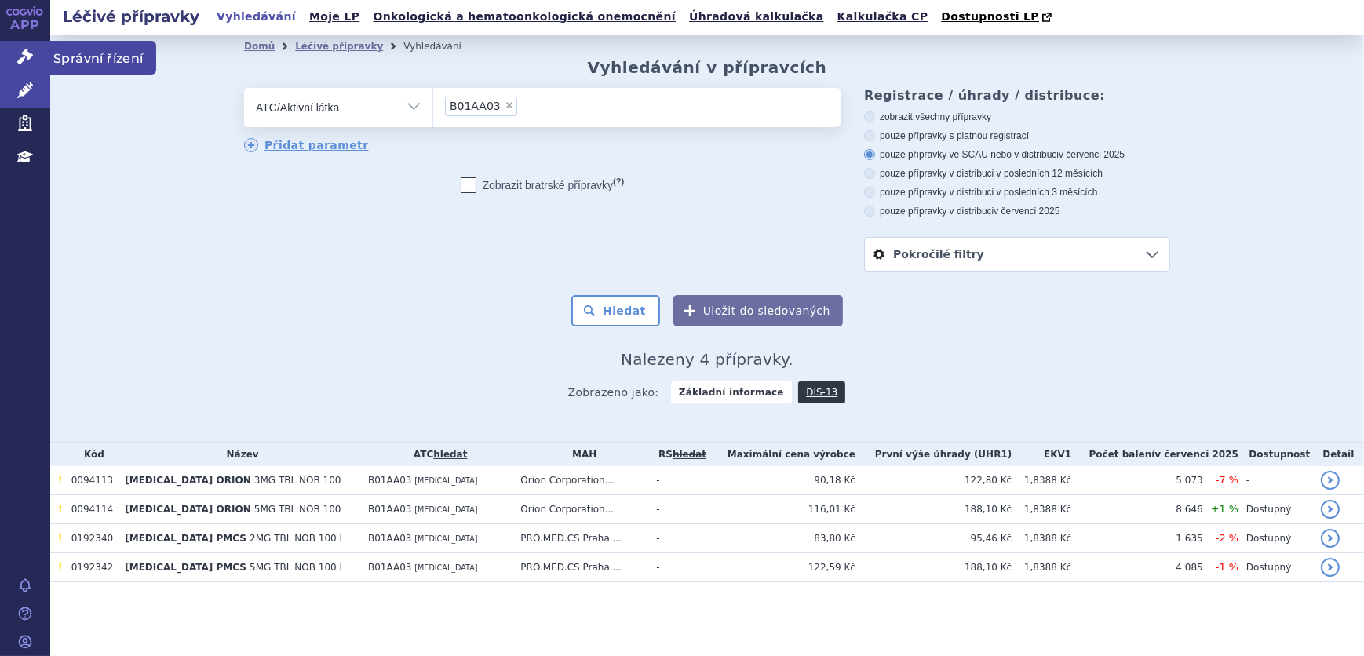
click at [16, 63] on link "Správní řízení" at bounding box center [25, 57] width 50 height 33
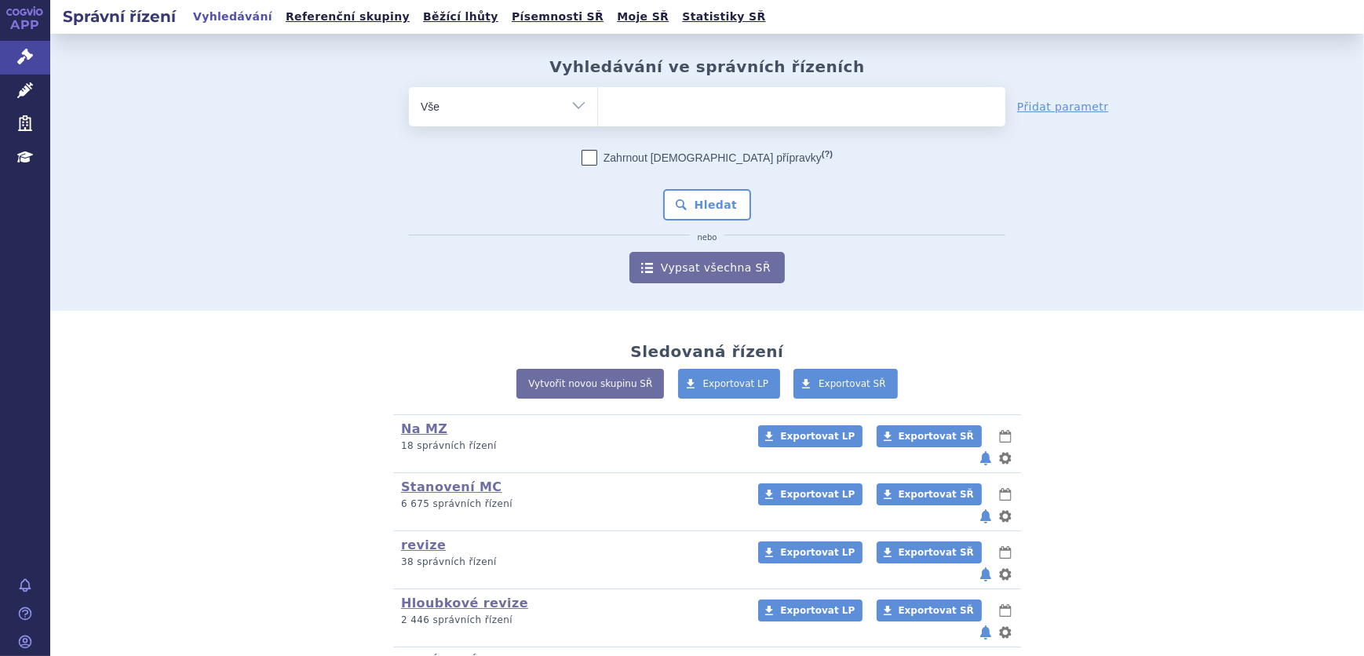
click at [615, 108] on ul at bounding box center [801, 103] width 407 height 33
click at [598, 108] on select at bounding box center [597, 105] width 1 height 39
click at [566, 103] on select "Vše Spisová značka Typ SŘ Přípravek/SUKL kód Účastník/Držitel" at bounding box center [503, 104] width 188 height 35
select select "filter-atc-group"
click at [409, 87] on select "Vše Spisová značka Typ SŘ Přípravek/SUKL kód Účastník/Držitel" at bounding box center [503, 104] width 188 height 35
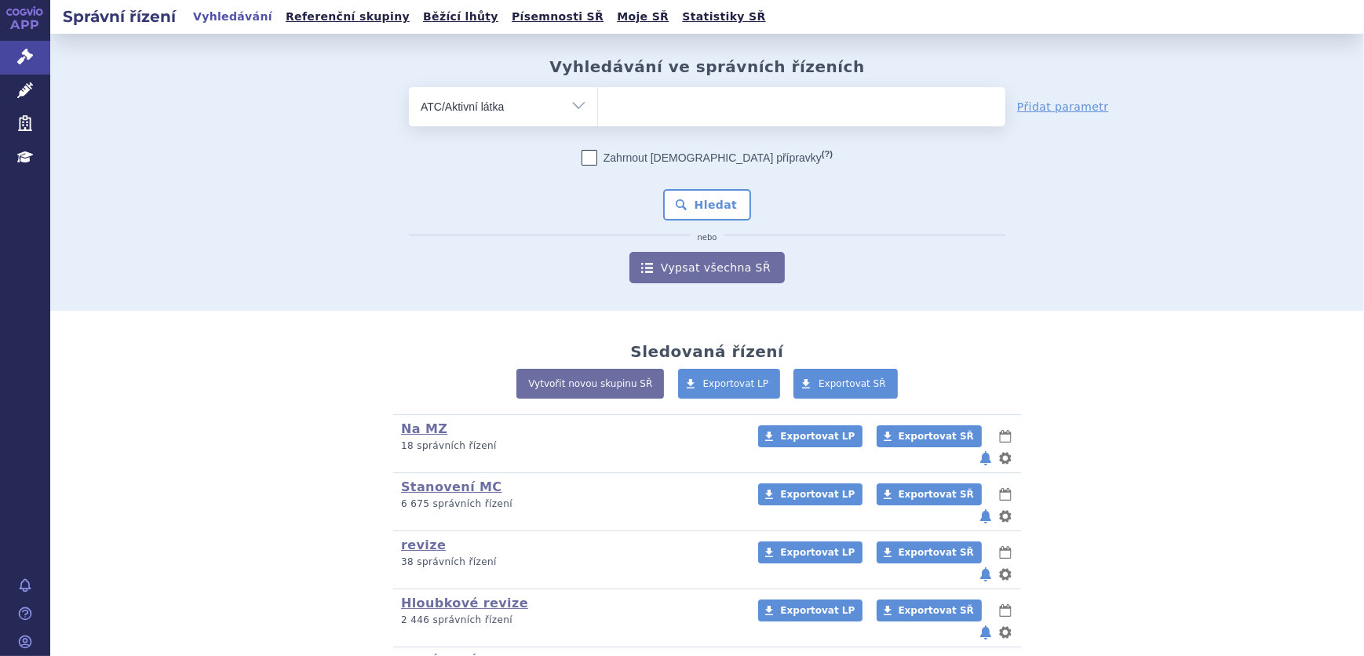
click at [735, 108] on ul at bounding box center [801, 103] width 407 height 33
click at [598, 108] on select at bounding box center [597, 105] width 1 height 39
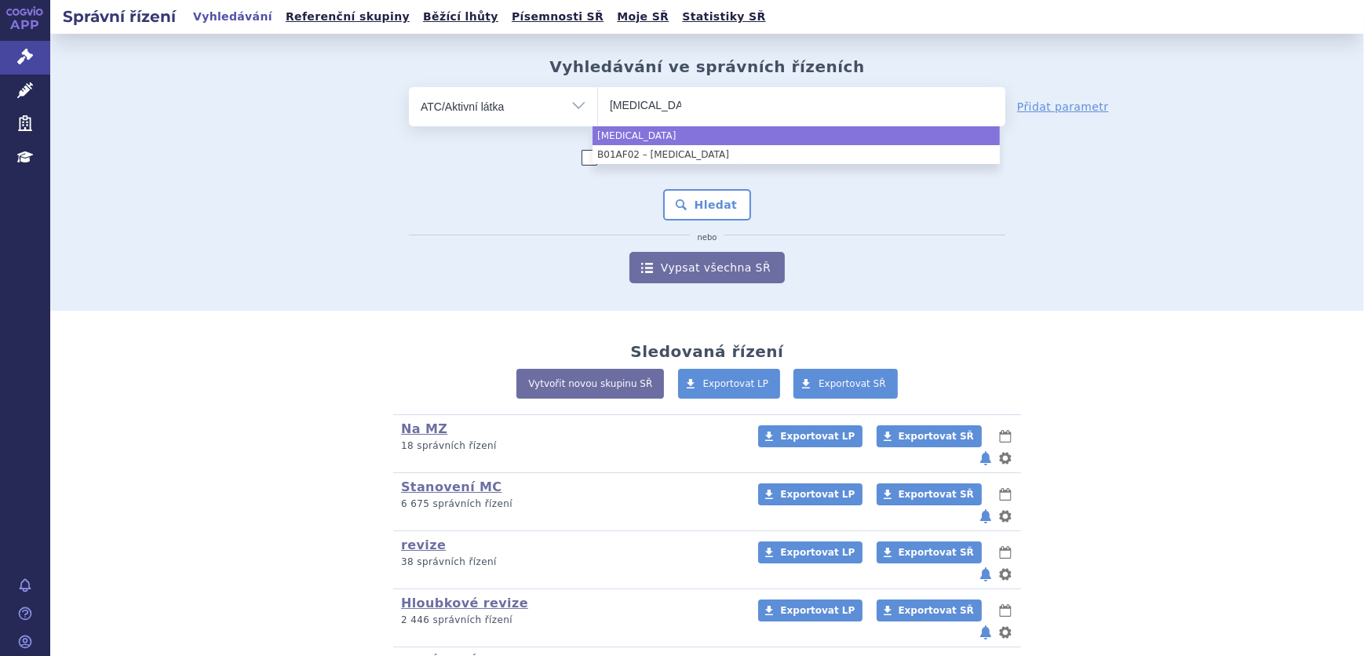
type input "apixaban"
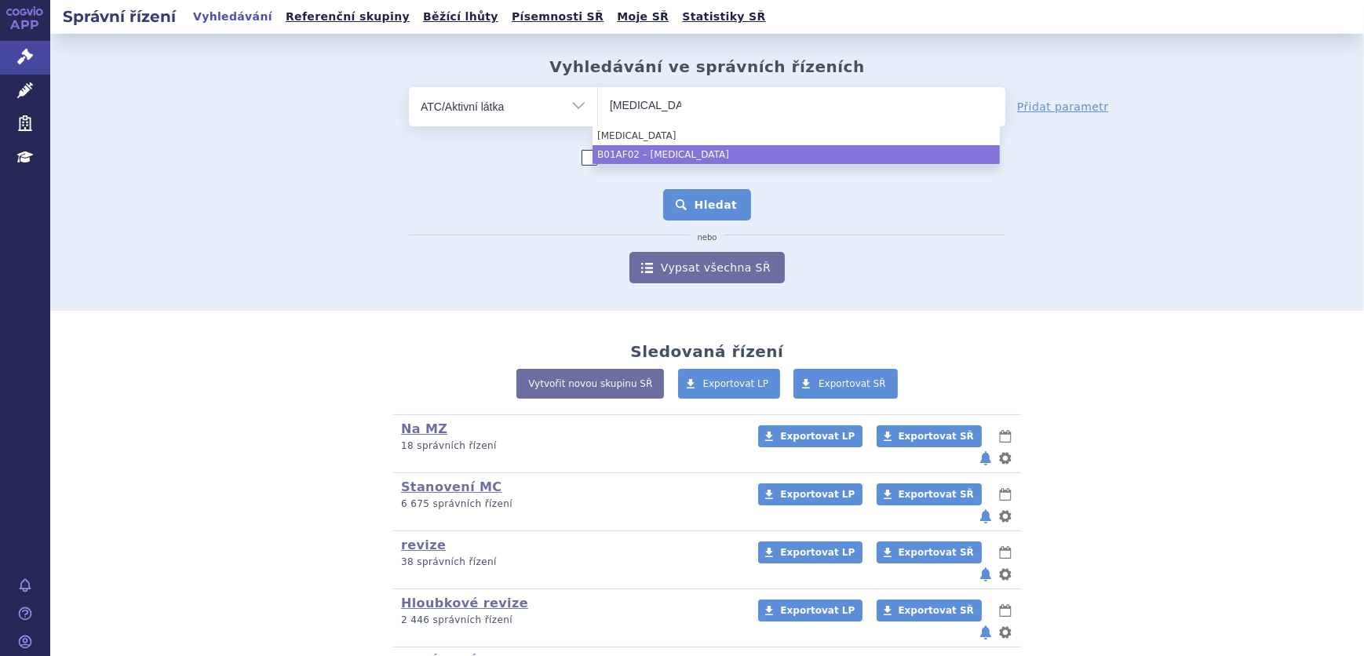
drag, startPoint x: 665, startPoint y: 151, endPoint x: 710, endPoint y: 191, distance: 60.6
select select "B01AF02"
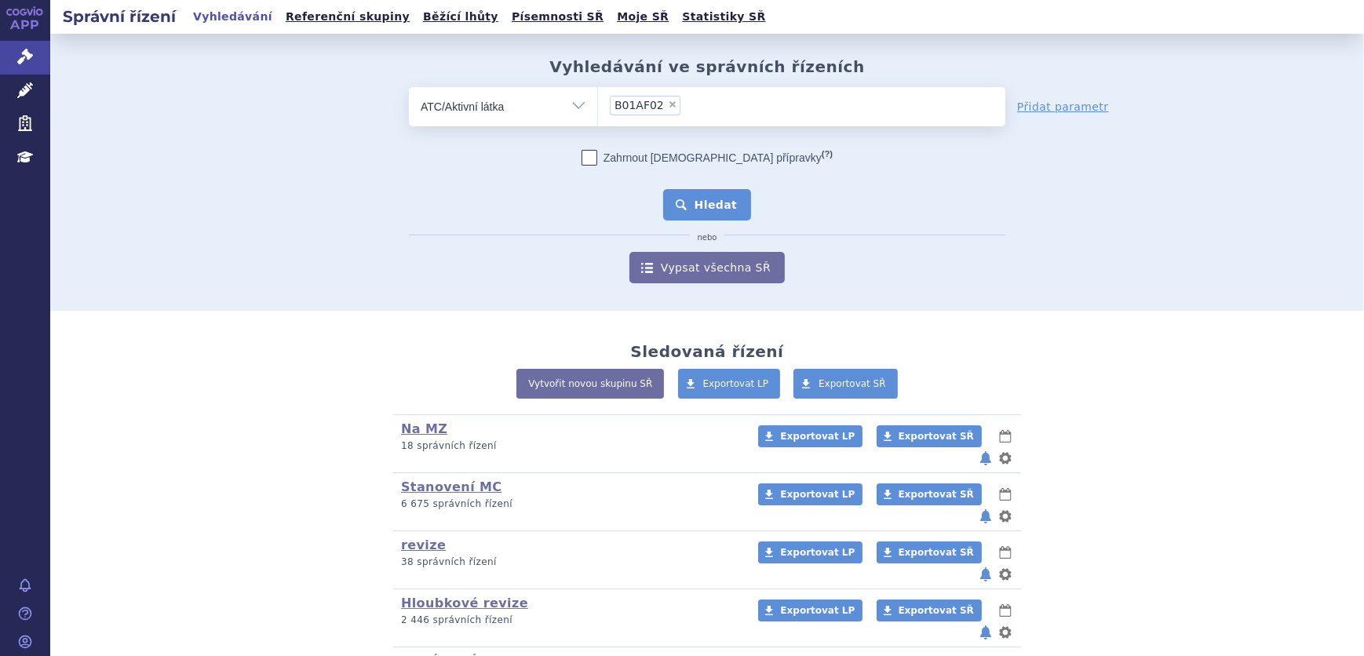
click at [713, 193] on button "Hledat" at bounding box center [707, 204] width 89 height 31
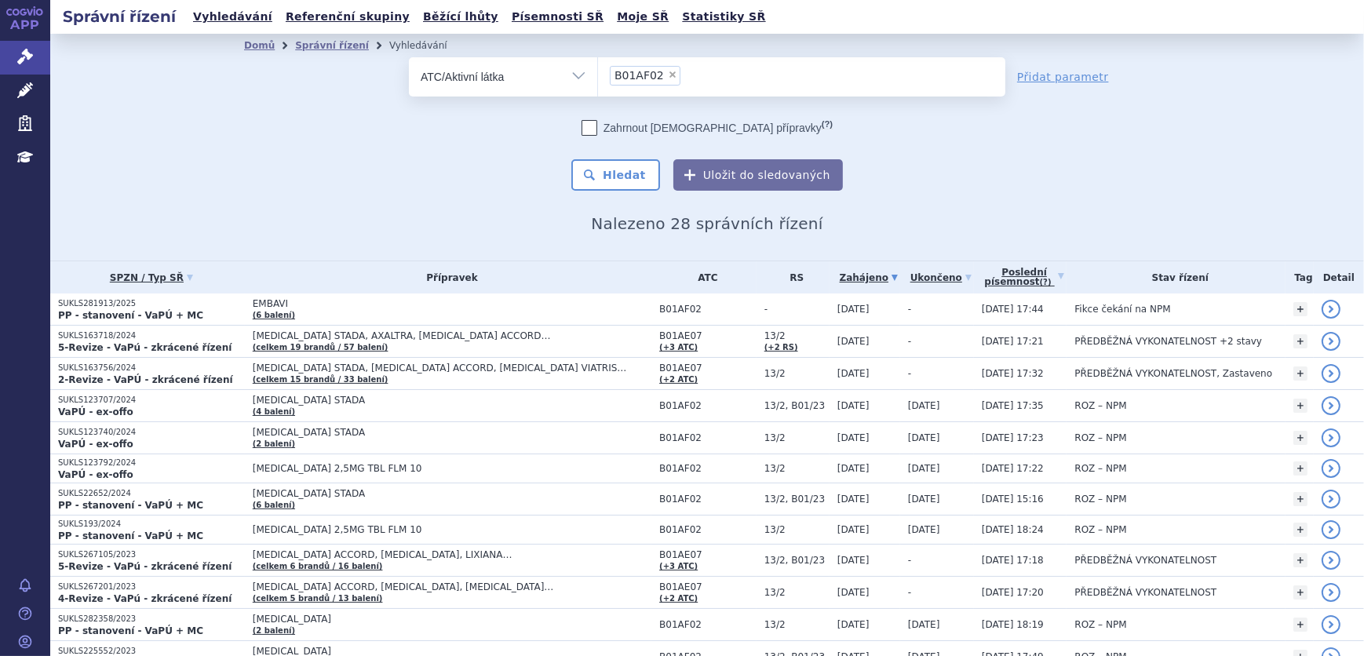
click at [418, 369] on span "[MEDICAL_DATA] STADA, [MEDICAL_DATA] ACCORD, [MEDICAL_DATA] VIATRIS…" at bounding box center [449, 368] width 392 height 11
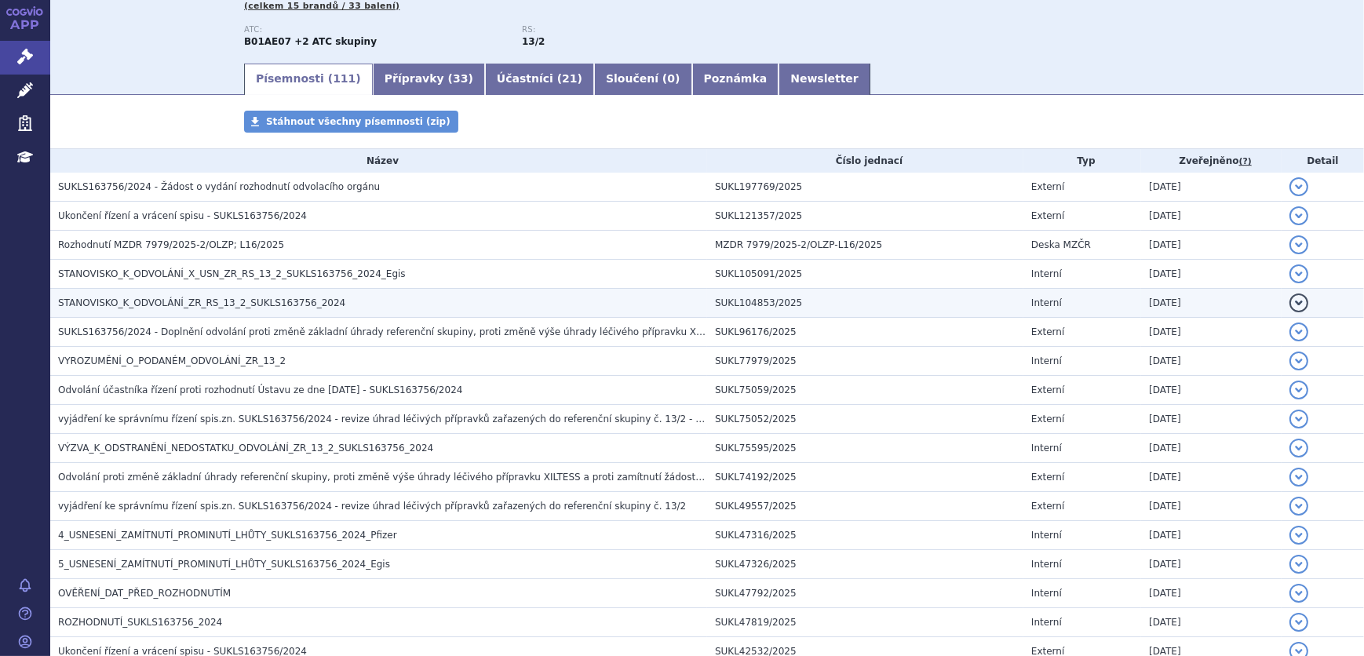
scroll to position [285, 0]
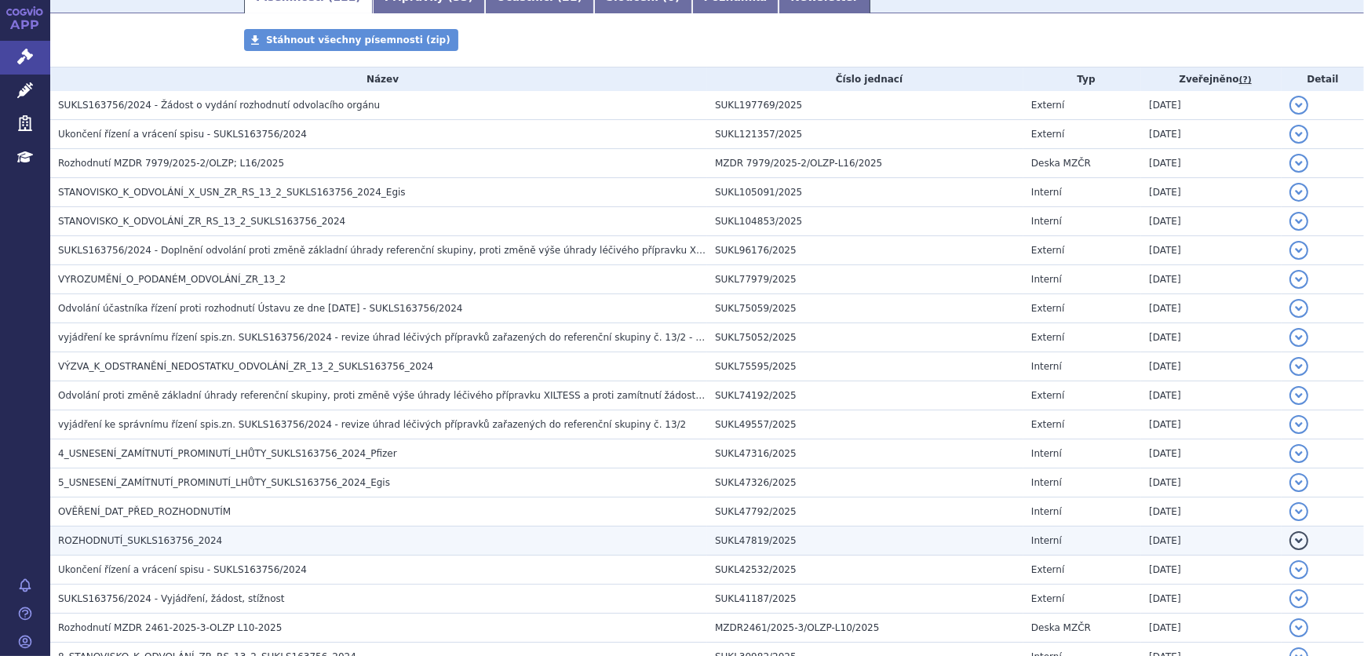
click at [221, 542] on h3 "ROZHODNUTÍ_SUKLS163756_2024" at bounding box center [382, 541] width 649 height 16
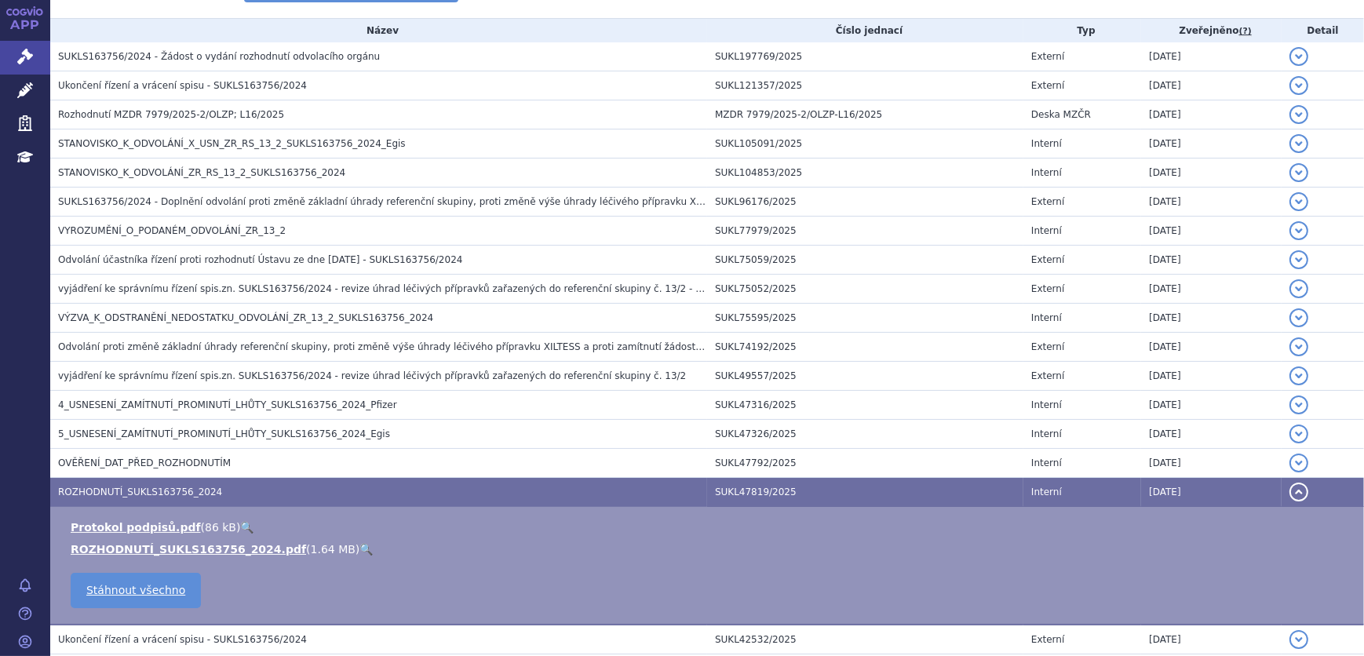
scroll to position [356, 0]
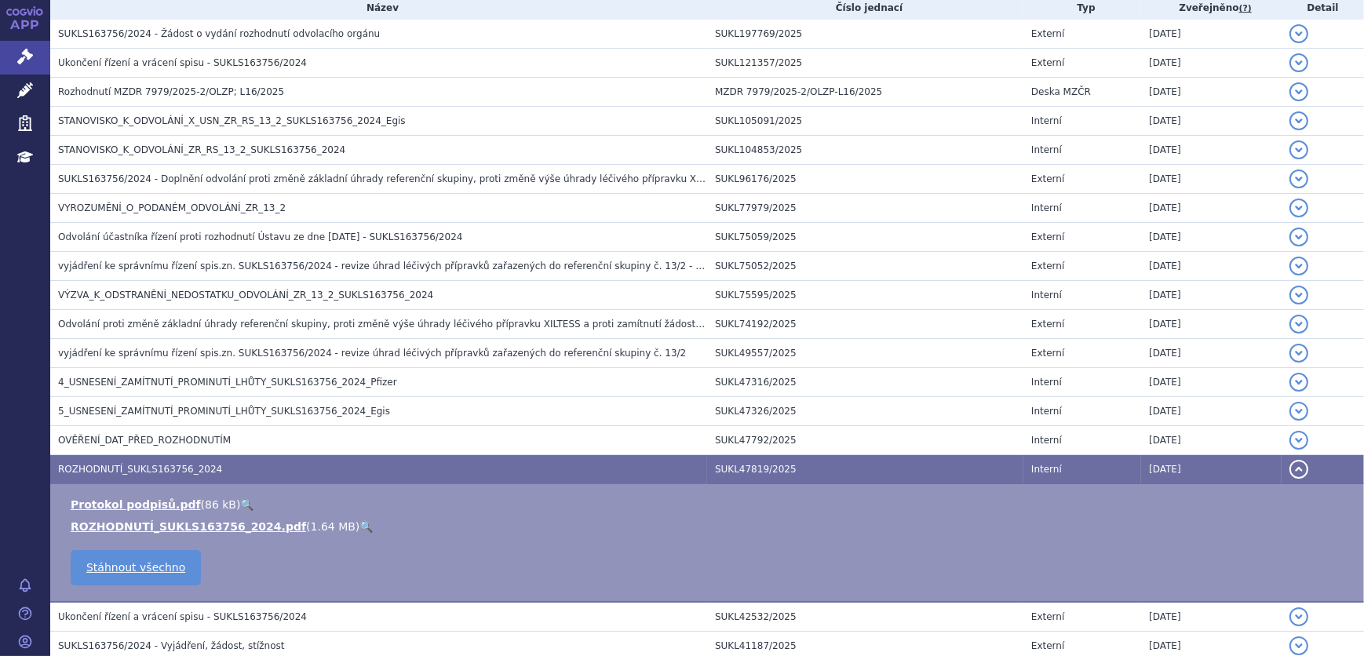
click at [359, 523] on link "🔍" at bounding box center [365, 526] width 13 height 13
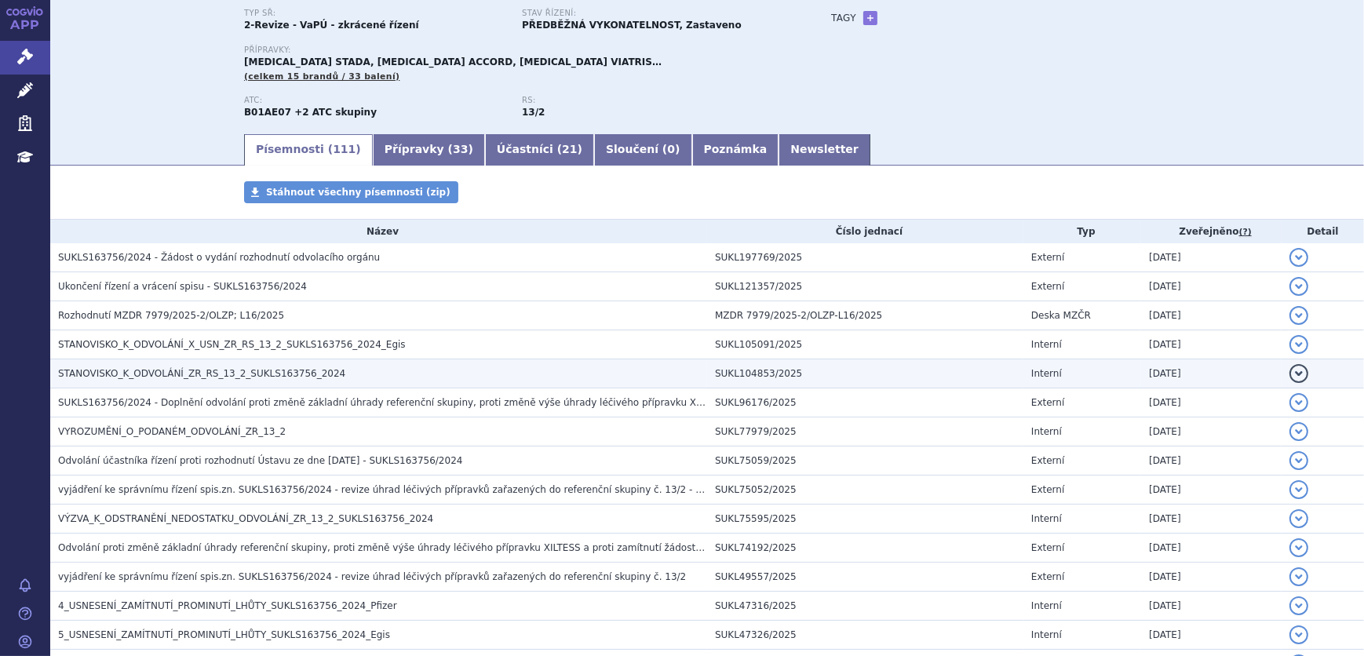
scroll to position [0, 0]
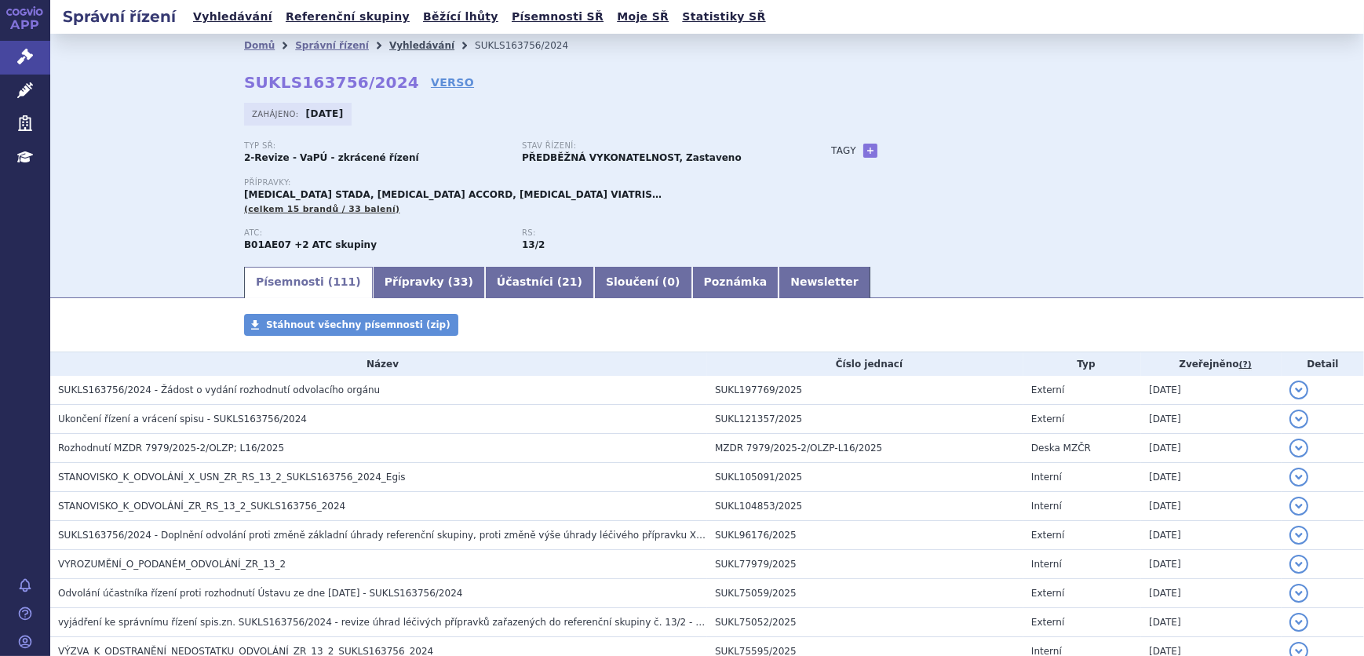
click at [402, 41] on link "Vyhledávání" at bounding box center [421, 45] width 65 height 11
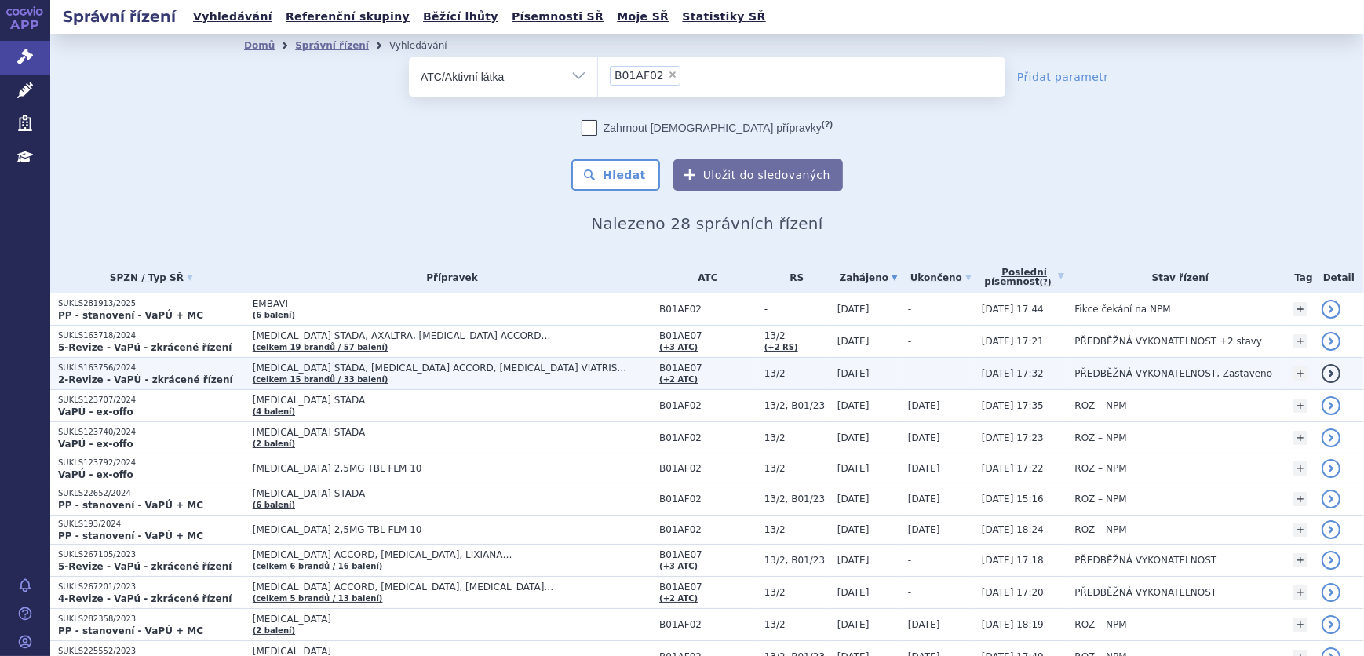
click at [221, 374] on p "2-Revize - VaPÚ - zkrácené řízení" at bounding box center [151, 380] width 187 height 13
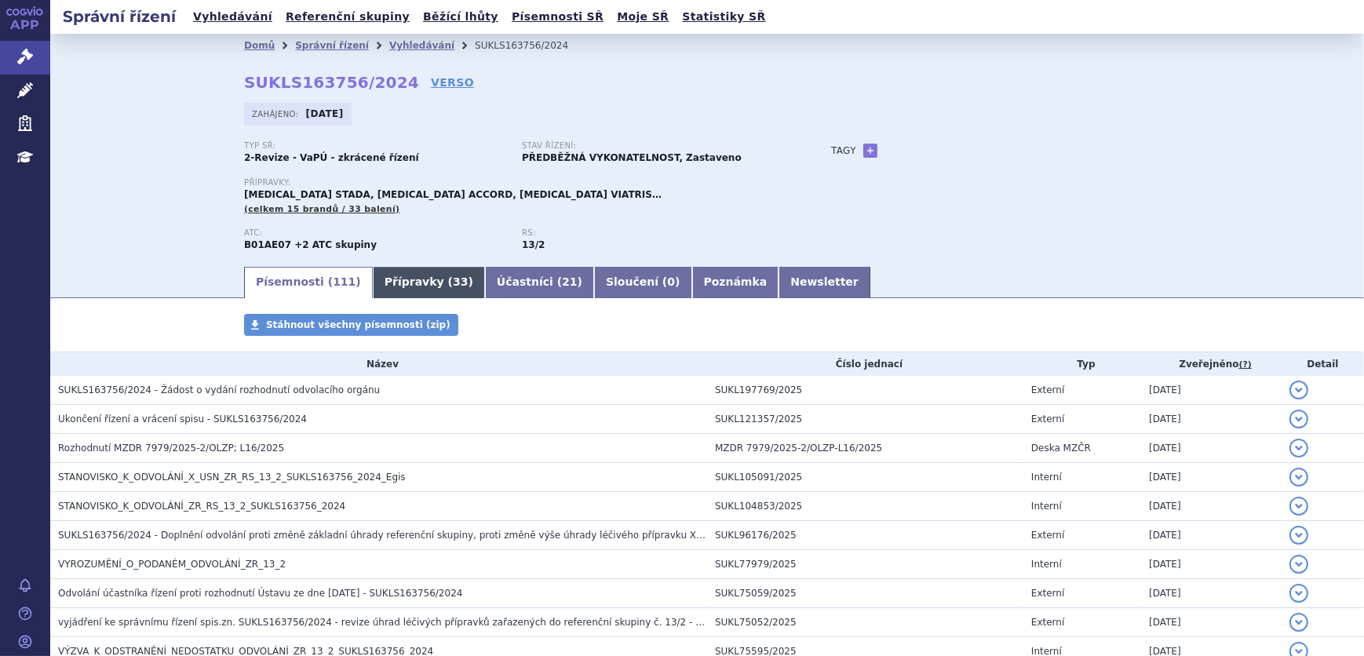
click at [401, 281] on link "Přípravky ( 33 )" at bounding box center [429, 282] width 112 height 31
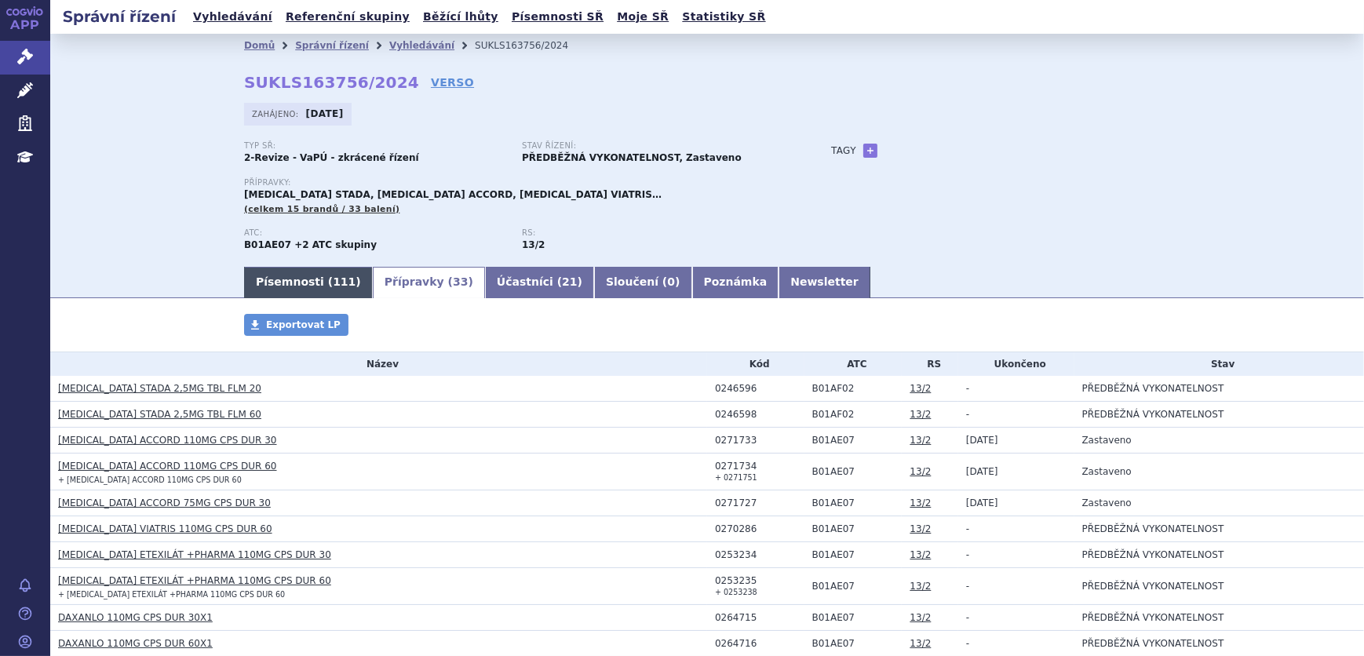
click at [303, 286] on link "Písemnosti ( 111 )" at bounding box center [308, 282] width 129 height 31
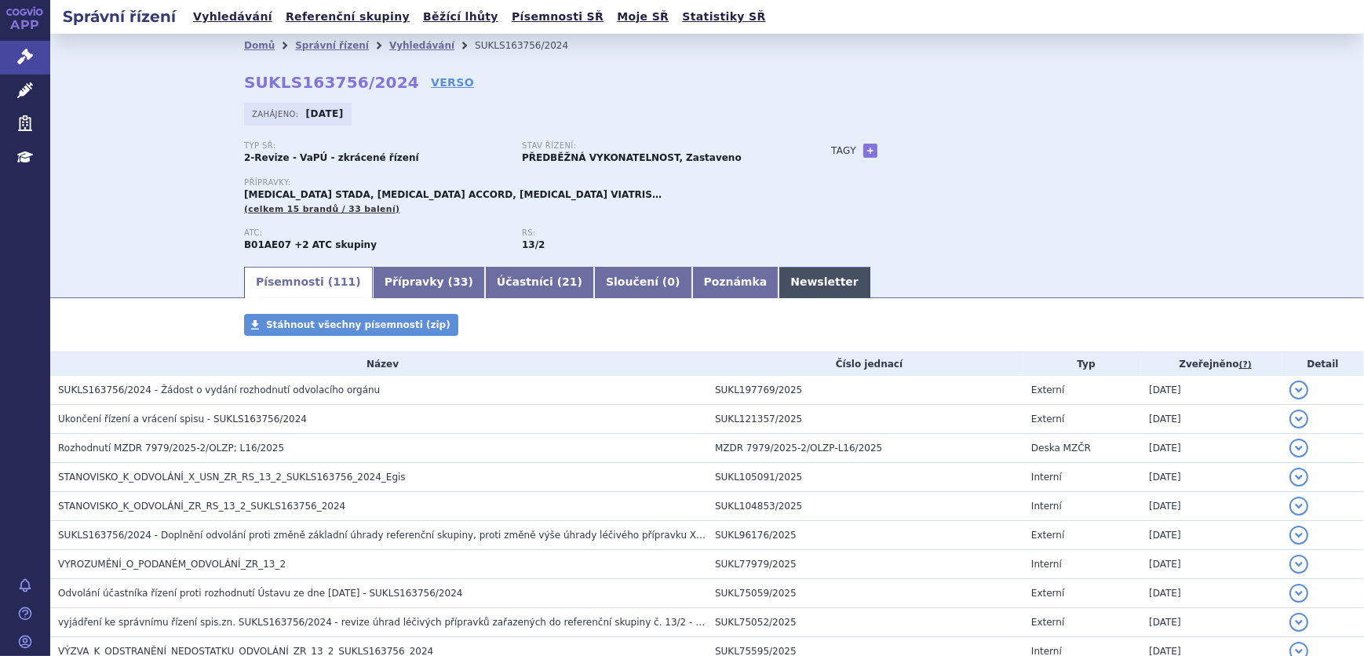
click at [778, 275] on link "Newsletter" at bounding box center [824, 282] width 92 height 31
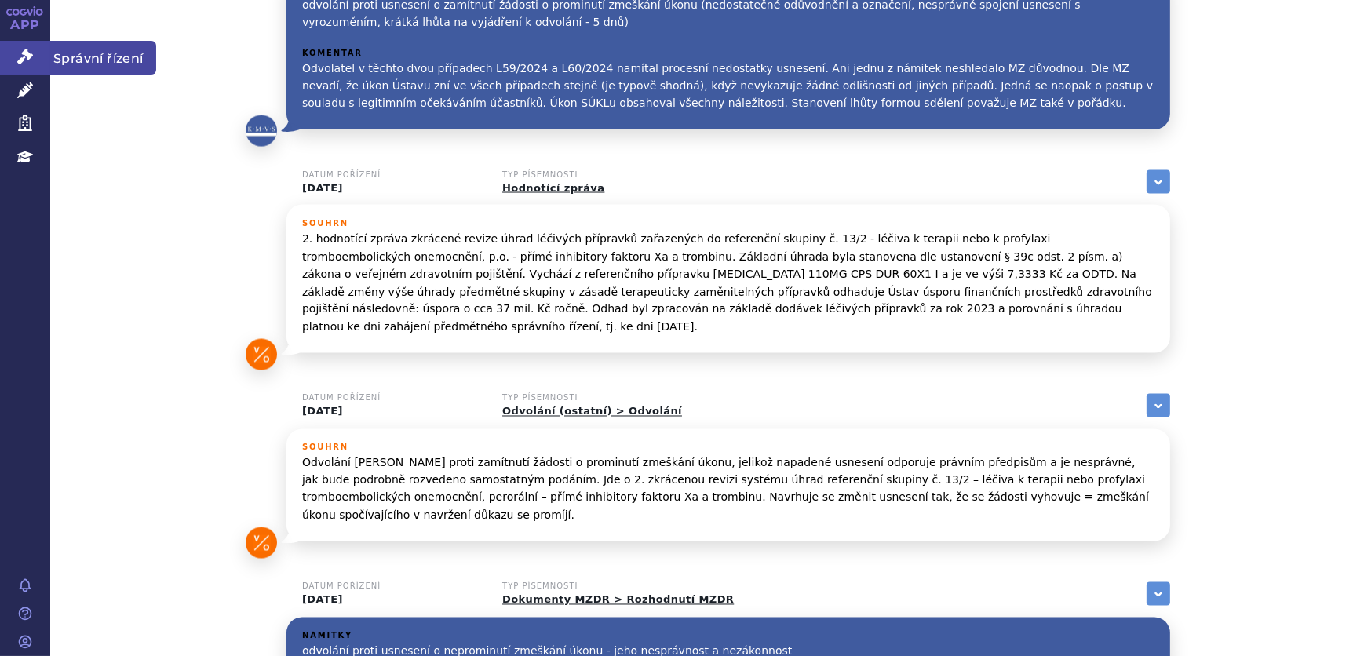
scroll to position [3424, 0]
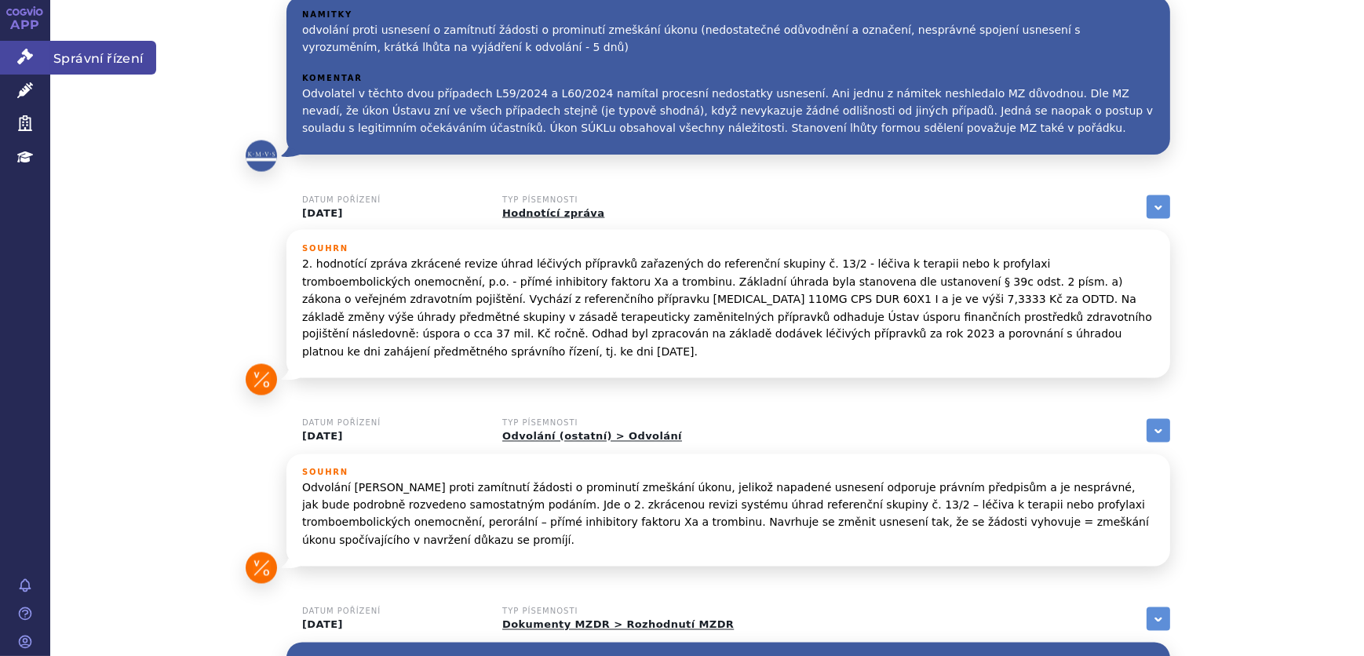
click at [26, 63] on icon at bounding box center [25, 57] width 16 height 16
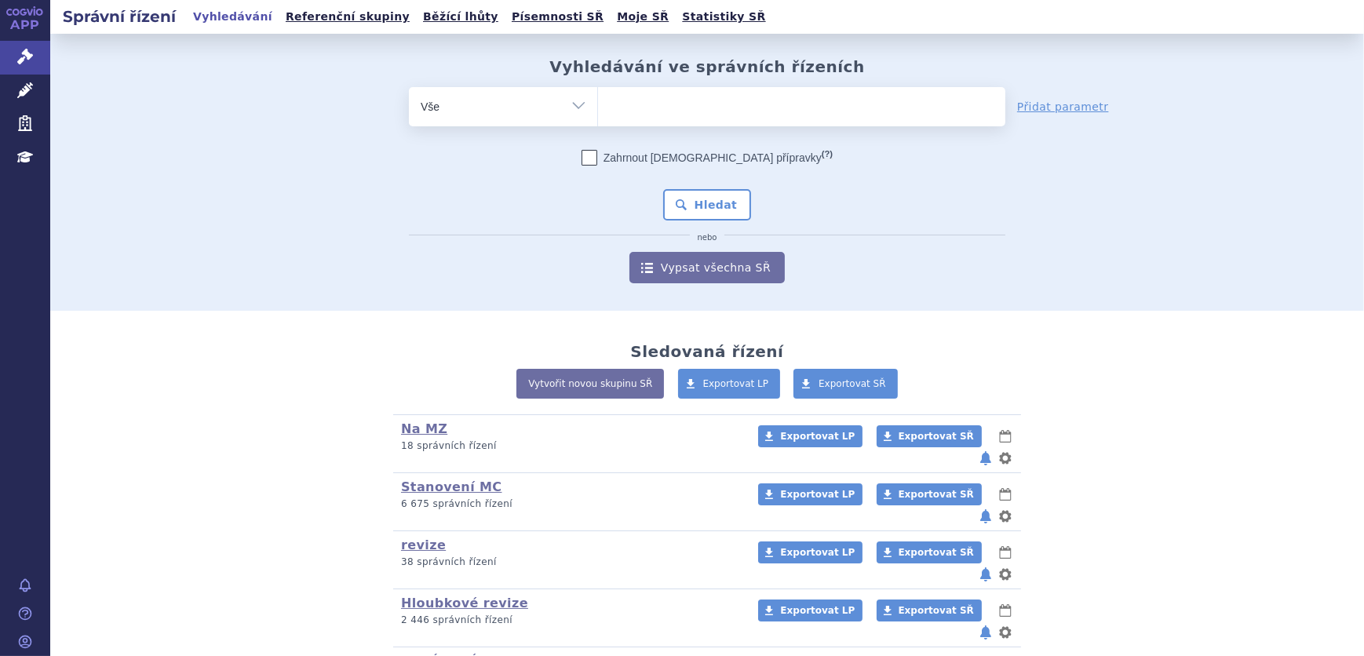
click at [545, 110] on select "Vše Spisová značka Typ SŘ Přípravek/SUKL kód Účastník/Držitel" at bounding box center [503, 104] width 188 height 35
click at [549, 110] on select "Vše Spisová značka Typ SŘ Přípravek/SUKL kód Účastník/Držitel" at bounding box center [503, 104] width 188 height 35
select select "filter-atc-group"
click at [409, 87] on select "Vše Spisová značka Typ SŘ Přípravek/SUKL kód Účastník/Držitel" at bounding box center [503, 104] width 188 height 35
click at [664, 108] on ul at bounding box center [801, 103] width 407 height 33
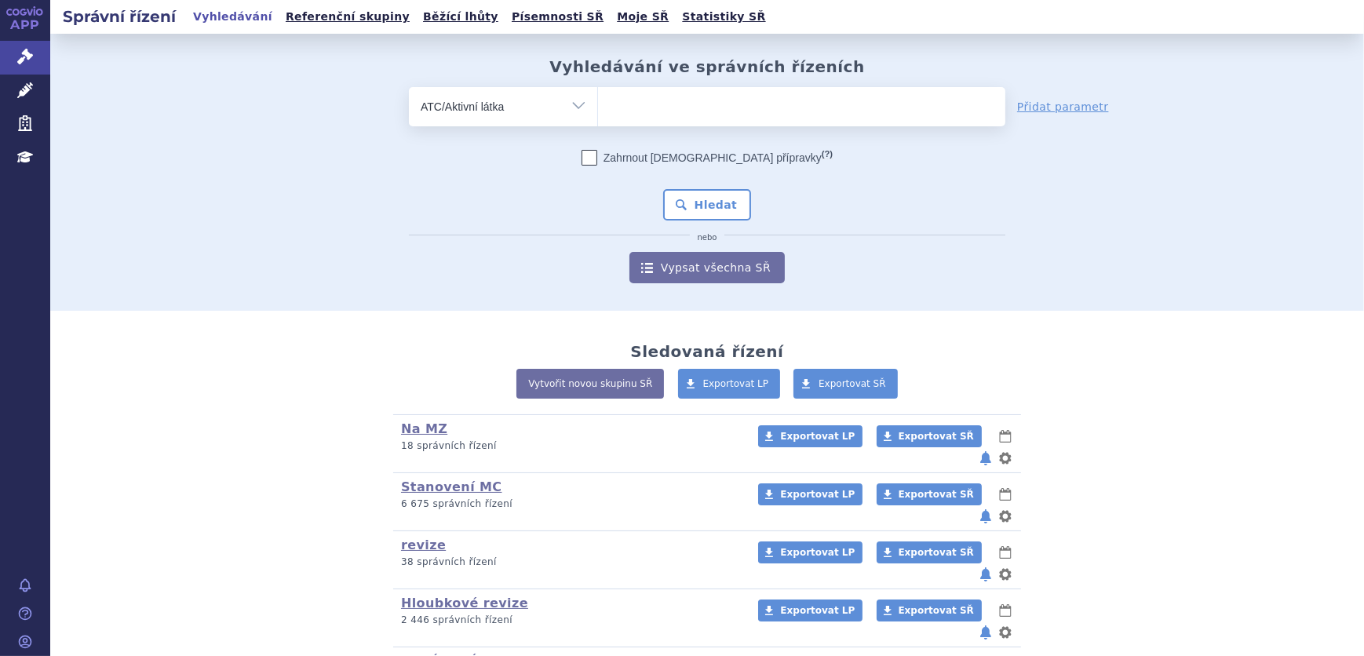
click at [598, 108] on select at bounding box center [597, 105] width 1 height 39
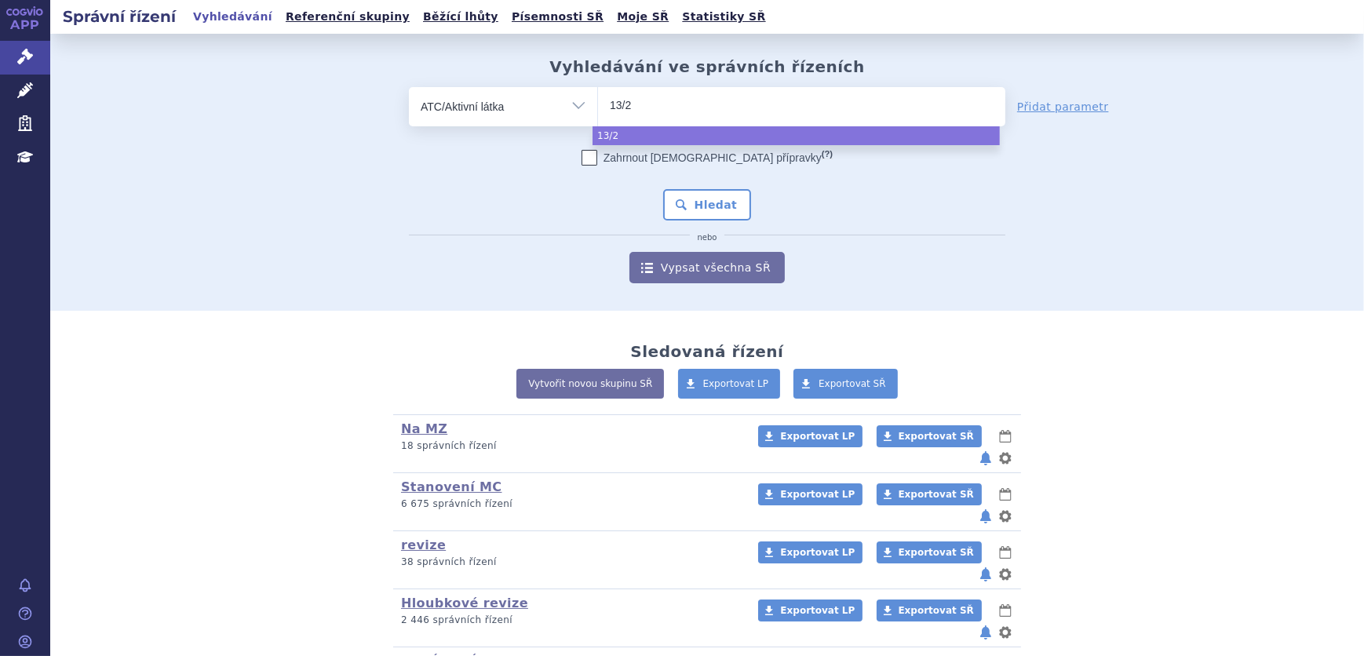
type input "13/2"
click at [506, 114] on select "Vše Spisová značka Typ SŘ Přípravek/SUKL kód Účastník/Držitel" at bounding box center [503, 104] width 188 height 35
select select "13/2"
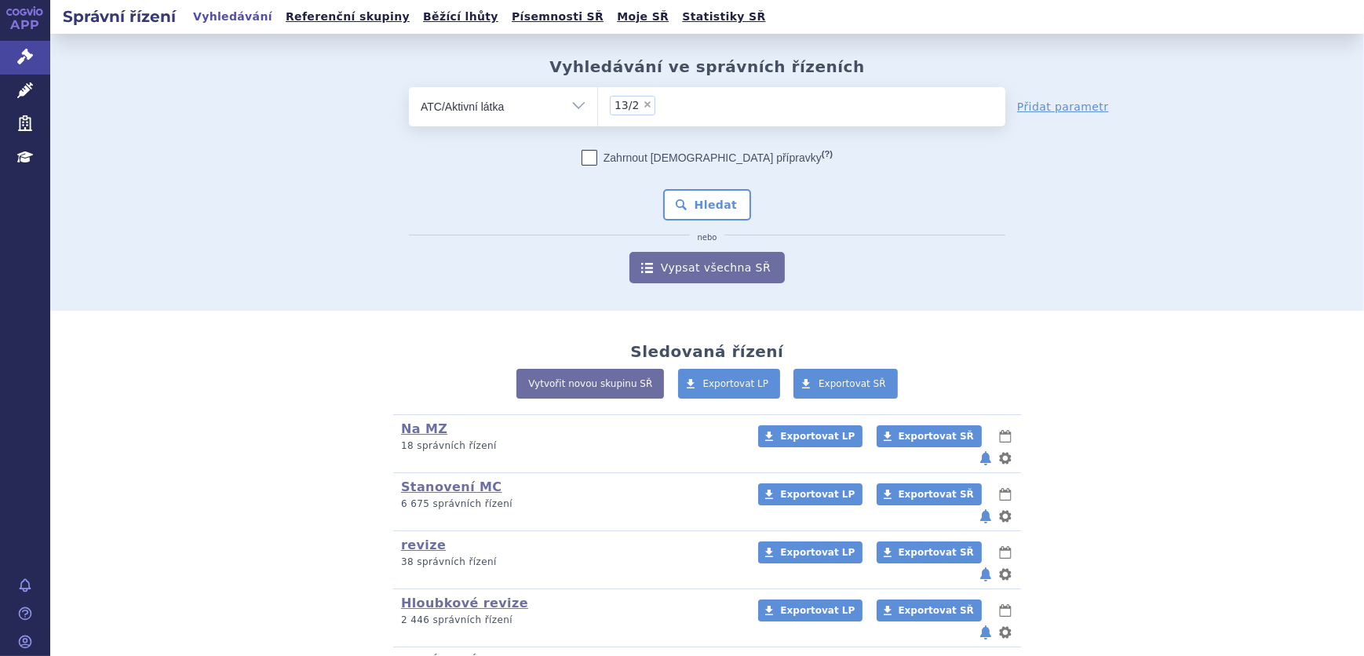
click at [506, 109] on select "Vše Spisová značka Typ SŘ Přípravek/SUKL kód Účastník/Držitel" at bounding box center [503, 104] width 188 height 35
select select "filter-reference-group"
click at [409, 87] on select "Vše Spisová značka Typ SŘ Přípravek/SUKL kód Účastník/Držitel" at bounding box center [503, 104] width 188 height 35
drag, startPoint x: 638, startPoint y: 121, endPoint x: 646, endPoint y: 118, distance: 8.5
click at [639, 120] on span at bounding box center [801, 106] width 407 height 39
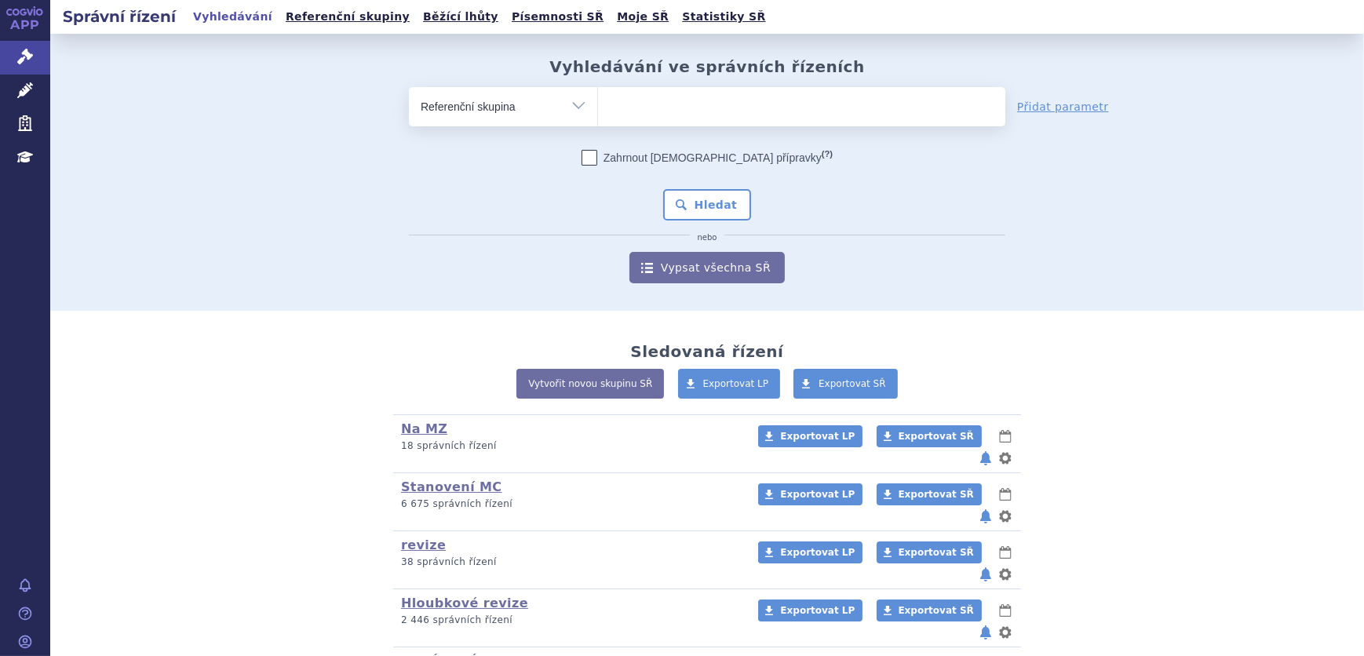
click at [598, 120] on select at bounding box center [597, 105] width 1 height 39
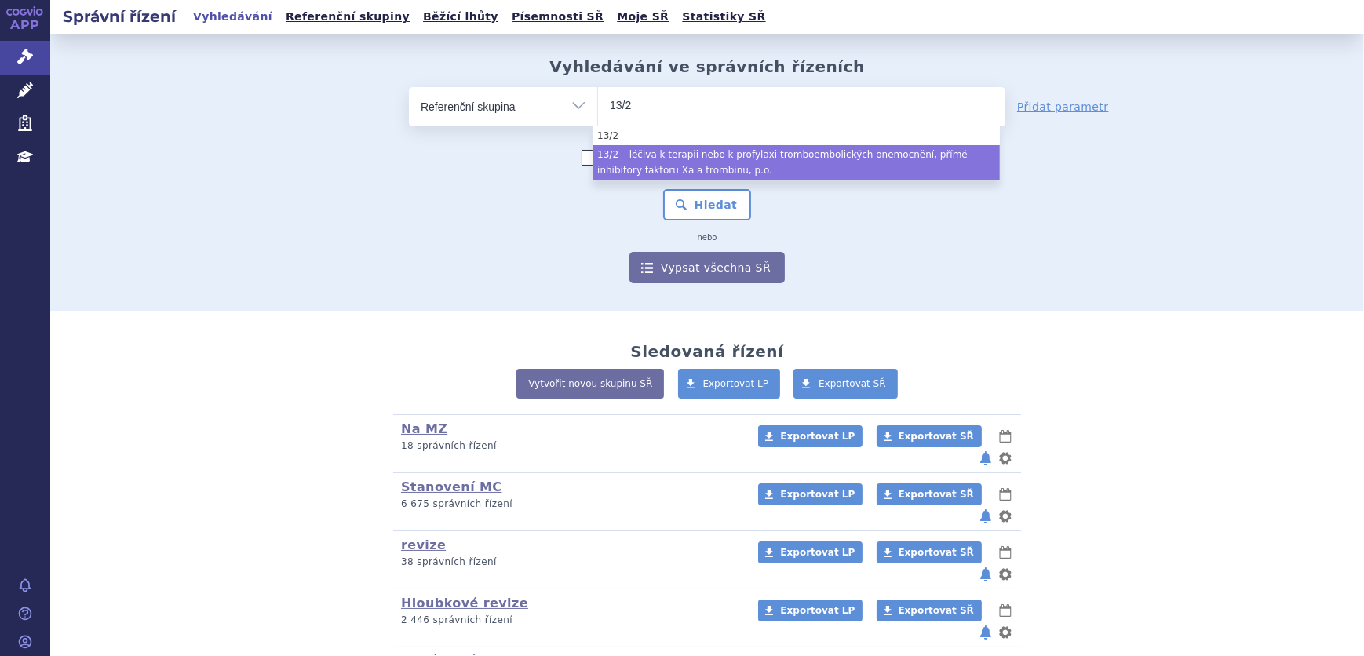
type input "13/2"
select select "711d36c3-2b46-40df-ac31-2d8d69b13782"
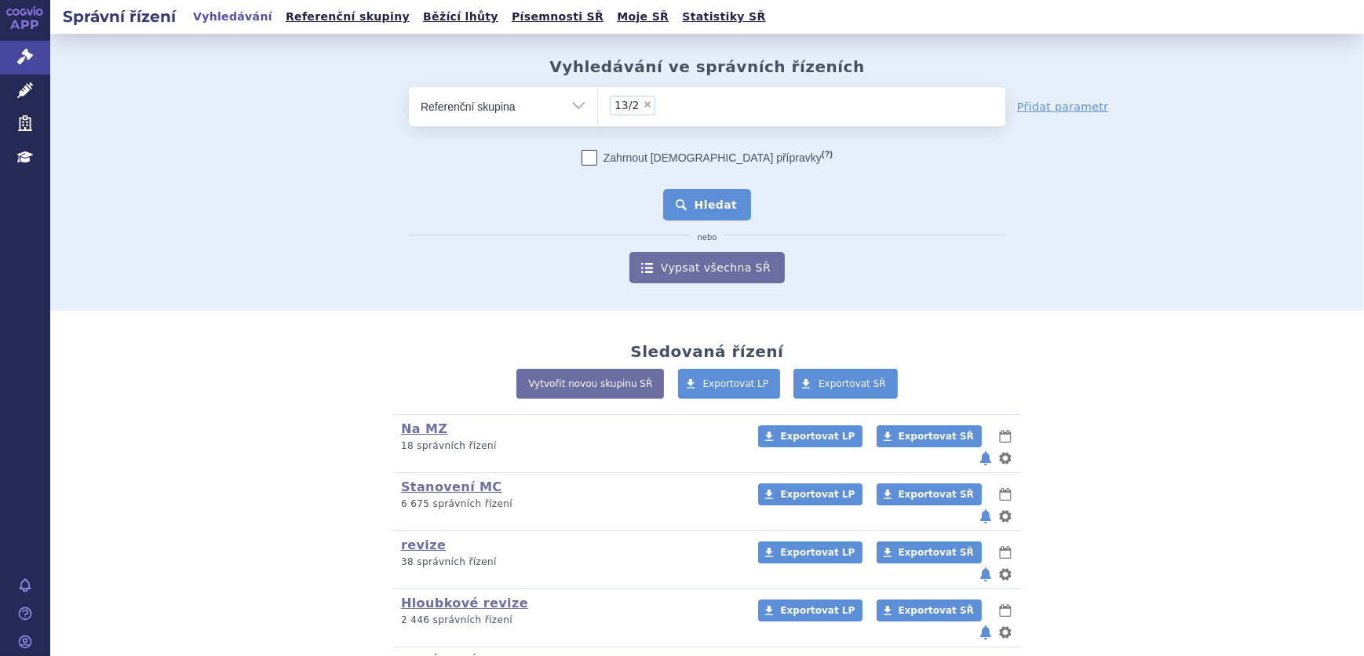
click at [685, 211] on button "Hledat" at bounding box center [707, 204] width 89 height 31
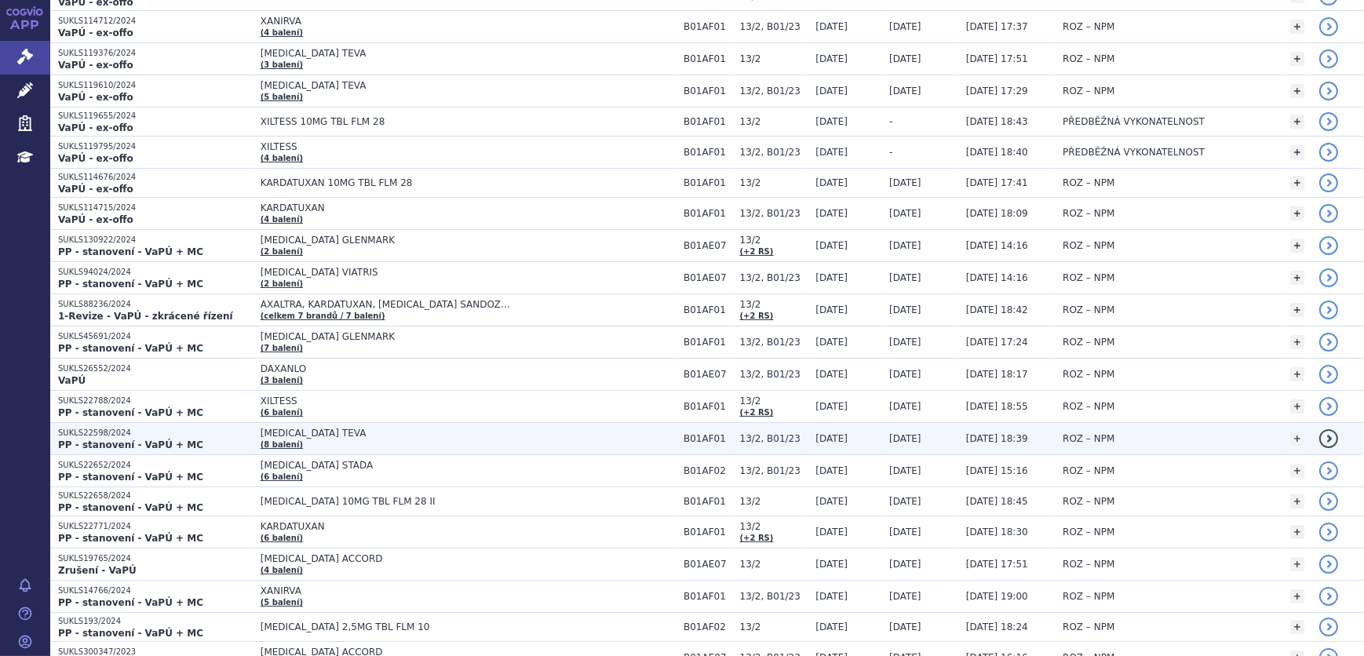
scroll to position [2283, 0]
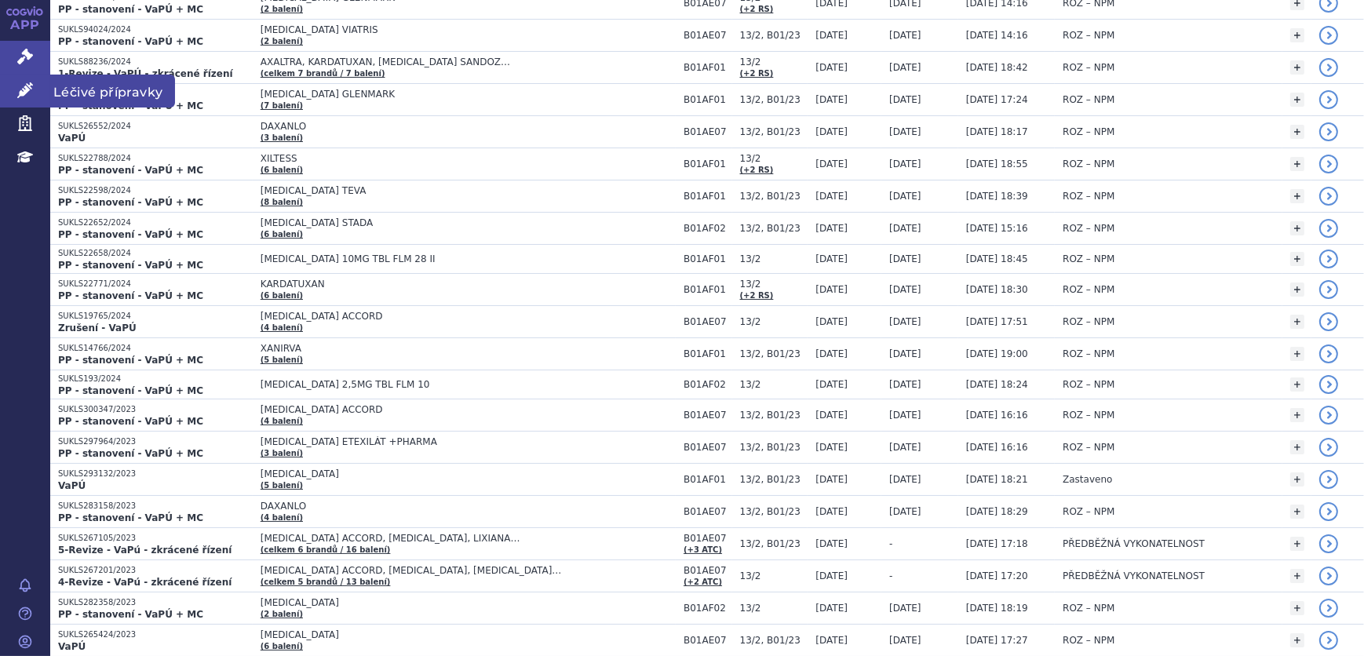
click at [8, 85] on link "Léčivé přípravky" at bounding box center [25, 91] width 50 height 33
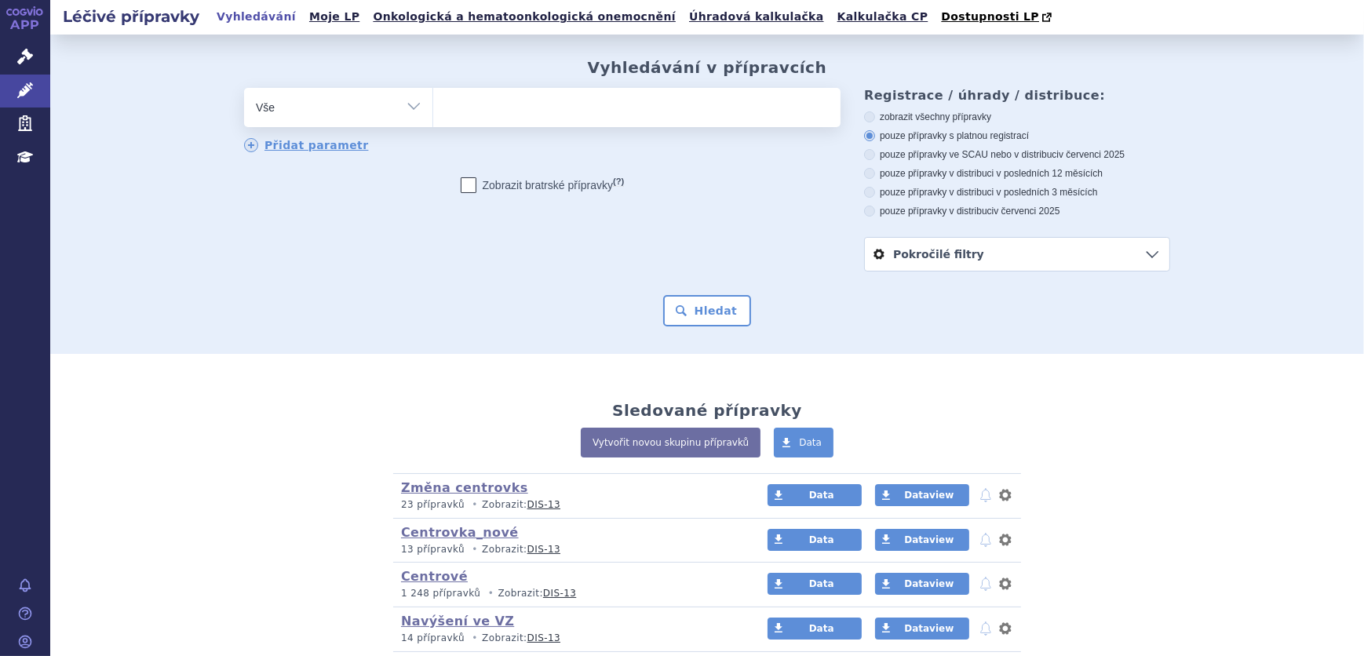
click at [297, 100] on select "Vše Přípravek/SUKL kód MAH VPOIS ATC/Aktivní látka Léková forma Síla" at bounding box center [338, 105] width 188 height 35
select select "filter-atc-group"
click at [244, 89] on select "Vše Přípravek/SUKL kód MAH VPOIS ATC/Aktivní látka Léková forma Síla" at bounding box center [338, 105] width 188 height 35
click at [487, 102] on ul at bounding box center [636, 104] width 407 height 33
click at [433, 102] on select at bounding box center [432, 106] width 1 height 39
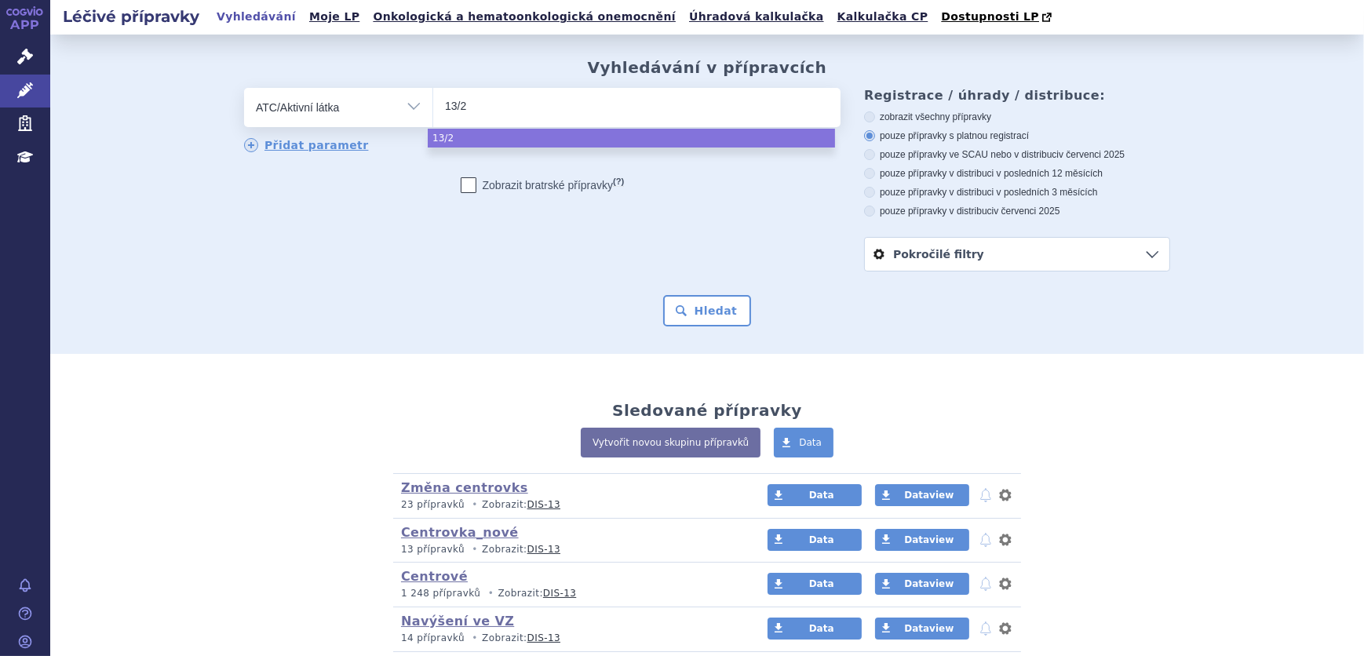
type input "13/2"
click at [399, 103] on select "Vše Přípravek/SUKL kód MAH VPOIS ATC/Aktivní látka Léková forma Síla" at bounding box center [338, 105] width 188 height 35
select select "13/2"
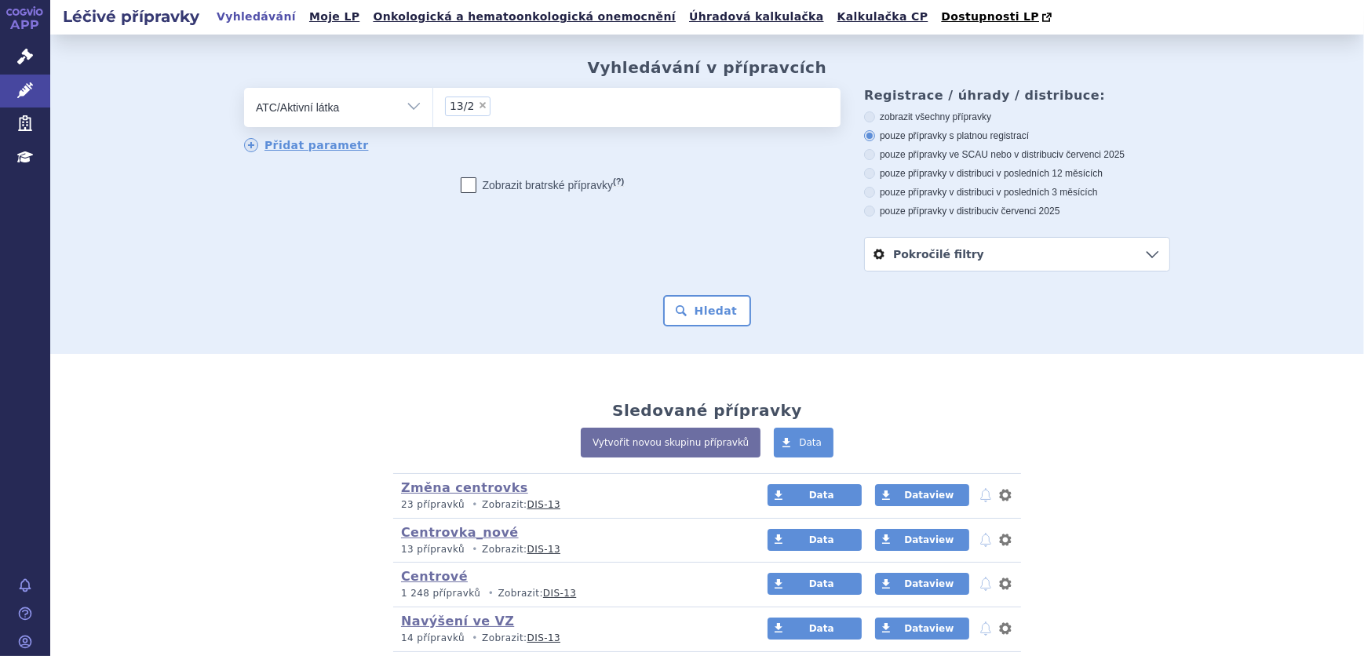
click at [398, 104] on select "Vše Přípravek/SUKL kód MAH VPOIS ATC/Aktivní látka Léková forma Síla" at bounding box center [338, 105] width 188 height 35
select select "filter-reference-group"
click at [244, 89] on select "Vše Přípravek/SUKL kód MAH VPOIS ATC/Aktivní látka Léková forma Síla" at bounding box center [338, 105] width 188 height 35
click at [491, 97] on ul at bounding box center [636, 104] width 407 height 33
click at [433, 97] on select at bounding box center [432, 106] width 1 height 39
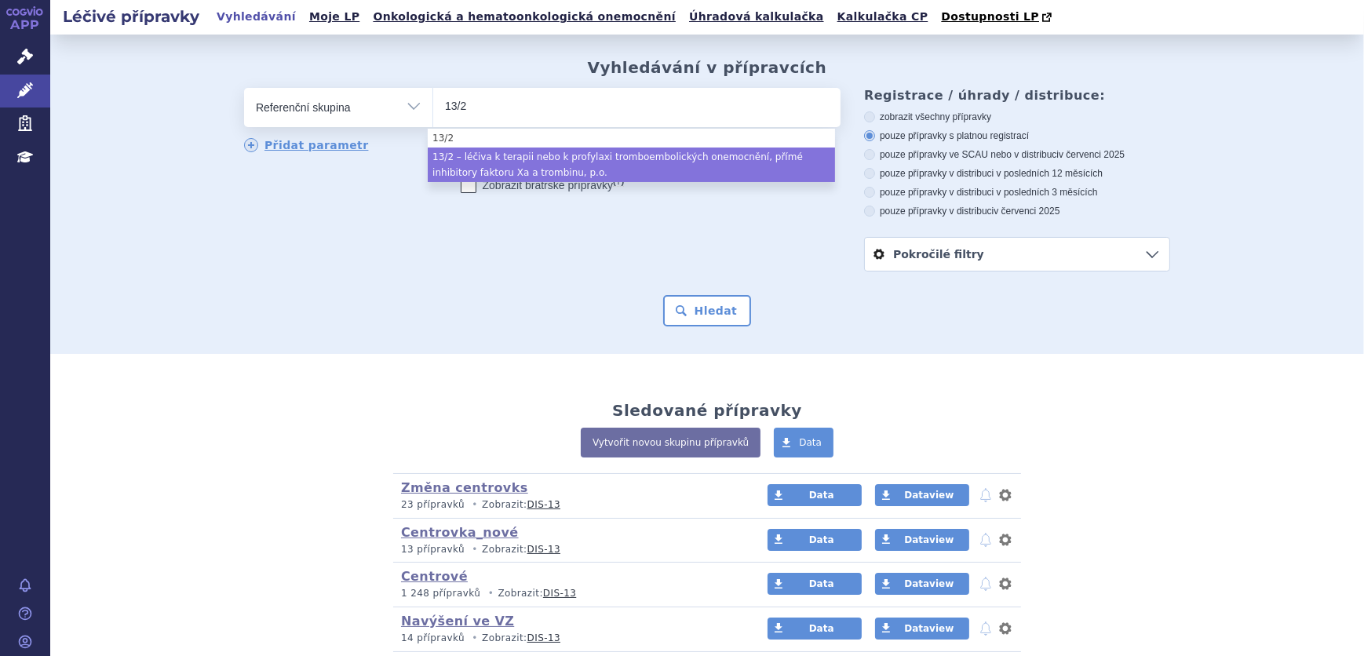
type input "13/2"
select select "711d36c3-2b46-40df-ac31-2d8d69b13782"
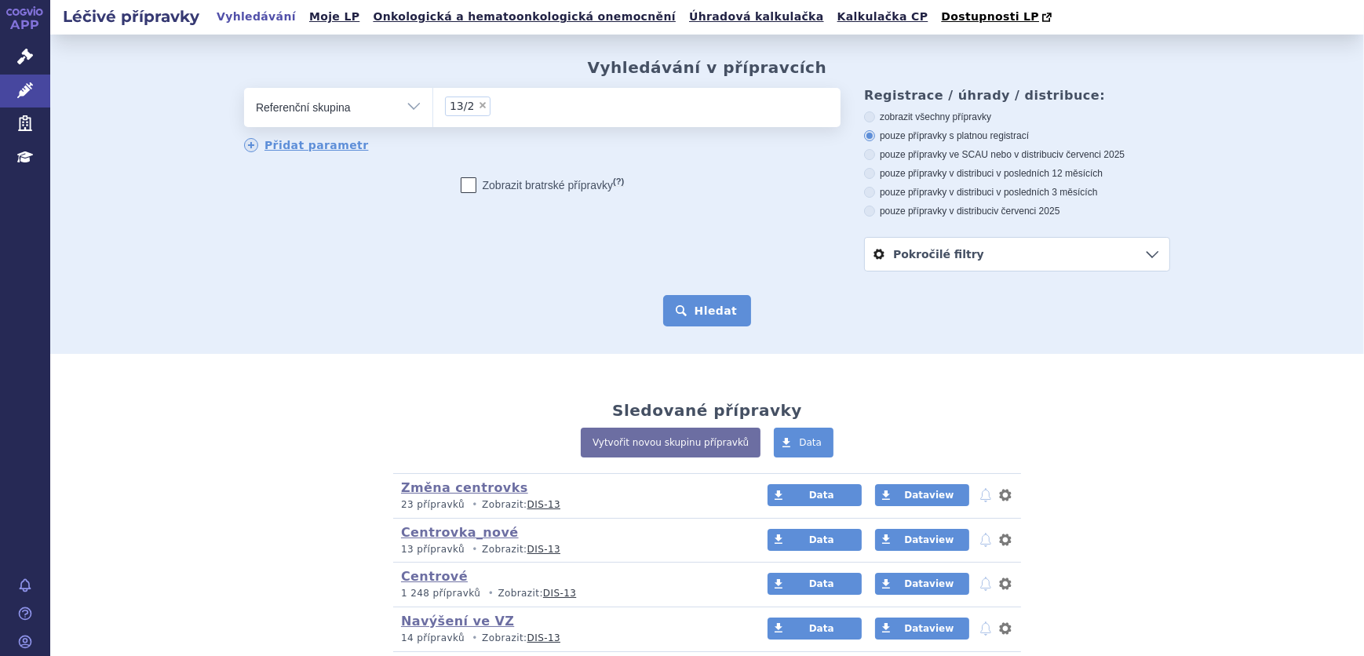
click at [730, 315] on button "Hledat" at bounding box center [707, 310] width 89 height 31
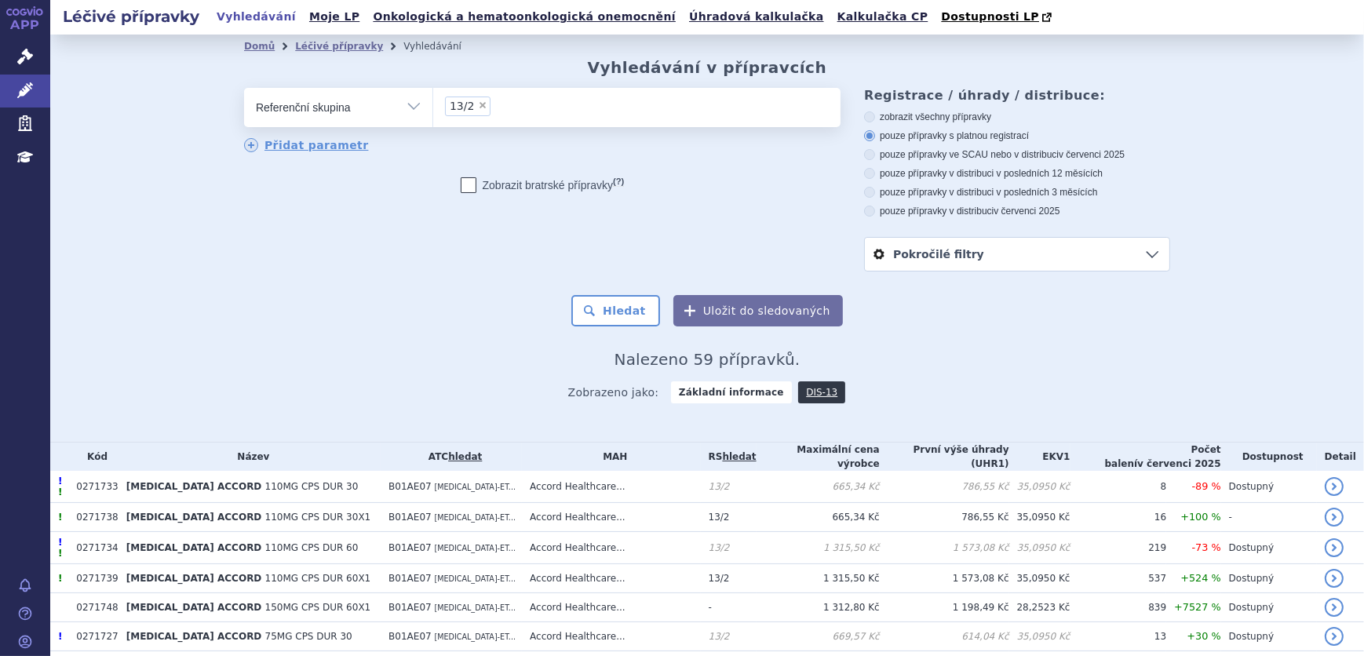
click at [990, 155] on label "pouze přípravky ve SCAU nebo v distribuci v červenci 2025" at bounding box center [1017, 154] width 306 height 13
click at [876, 155] on input "pouze přípravky ve SCAU nebo v distribuci v červenci 2025" at bounding box center [871, 156] width 10 height 10
radio input "true"
click at [928, 120] on label "zobrazit všechny přípravky" at bounding box center [1017, 117] width 306 height 13
click at [876, 120] on input "zobrazit všechny přípravky" at bounding box center [871, 119] width 10 height 10
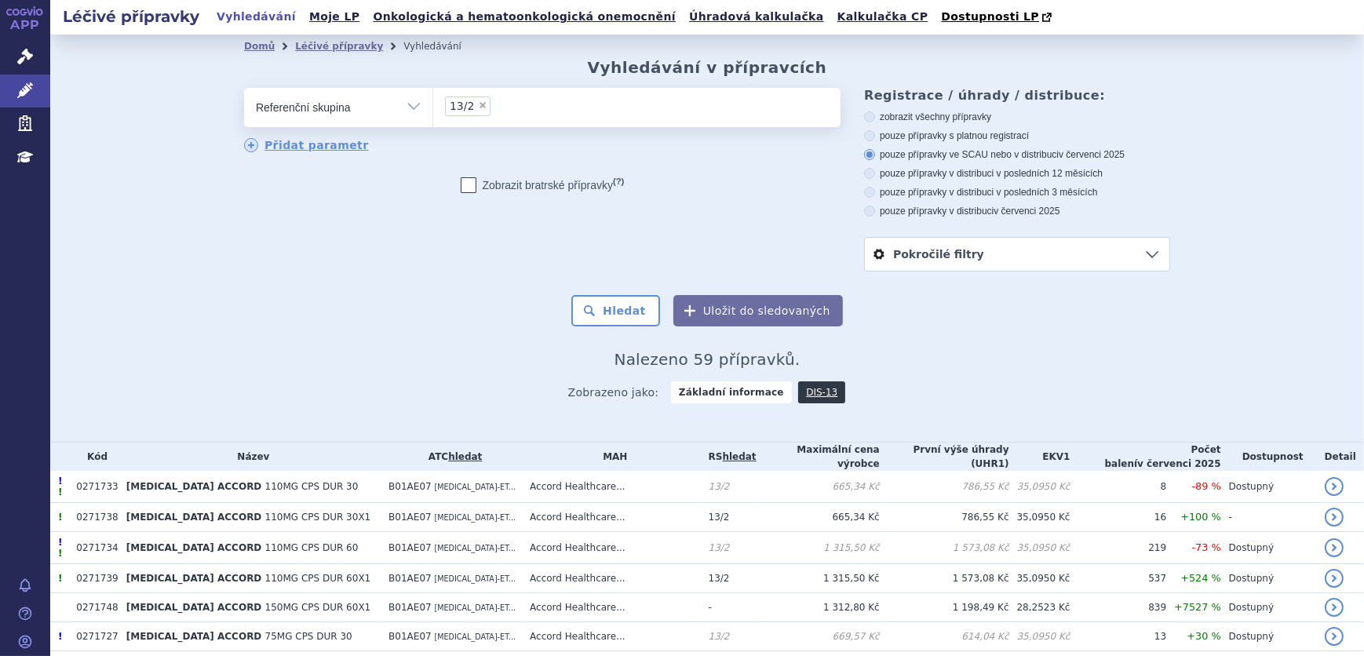
radio input "true"
click at [606, 302] on button "Hledat" at bounding box center [615, 310] width 89 height 31
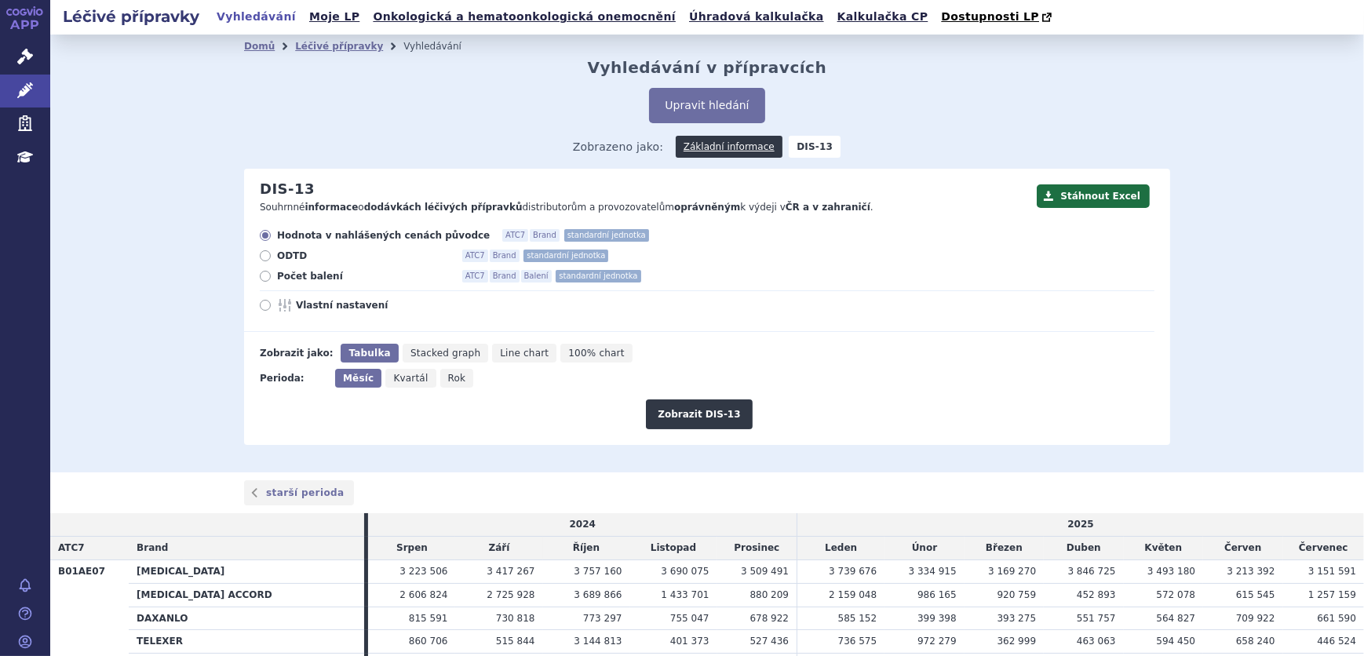
click at [296, 304] on span "Vlastní nastavení" at bounding box center [382, 305] width 173 height 13
click at [272, 304] on input "Vlastní nastavení" at bounding box center [266, 307] width 10 height 10
radio input "true"
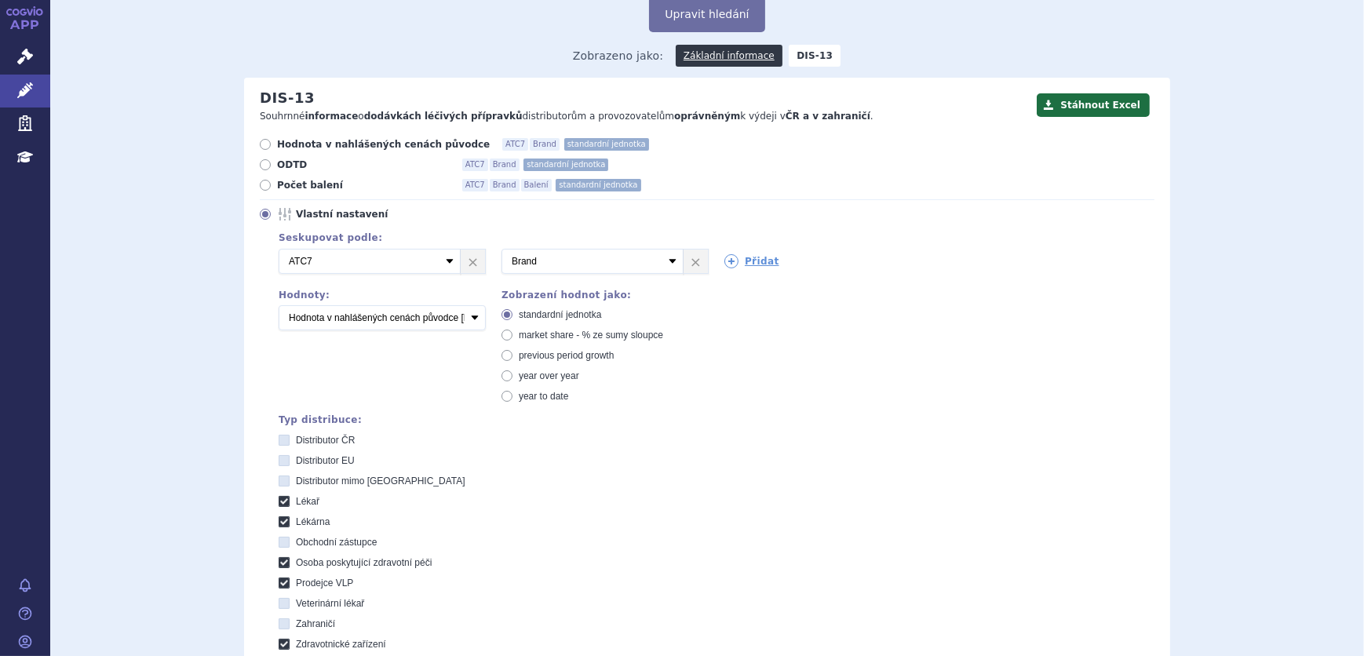
scroll to position [213, 0]
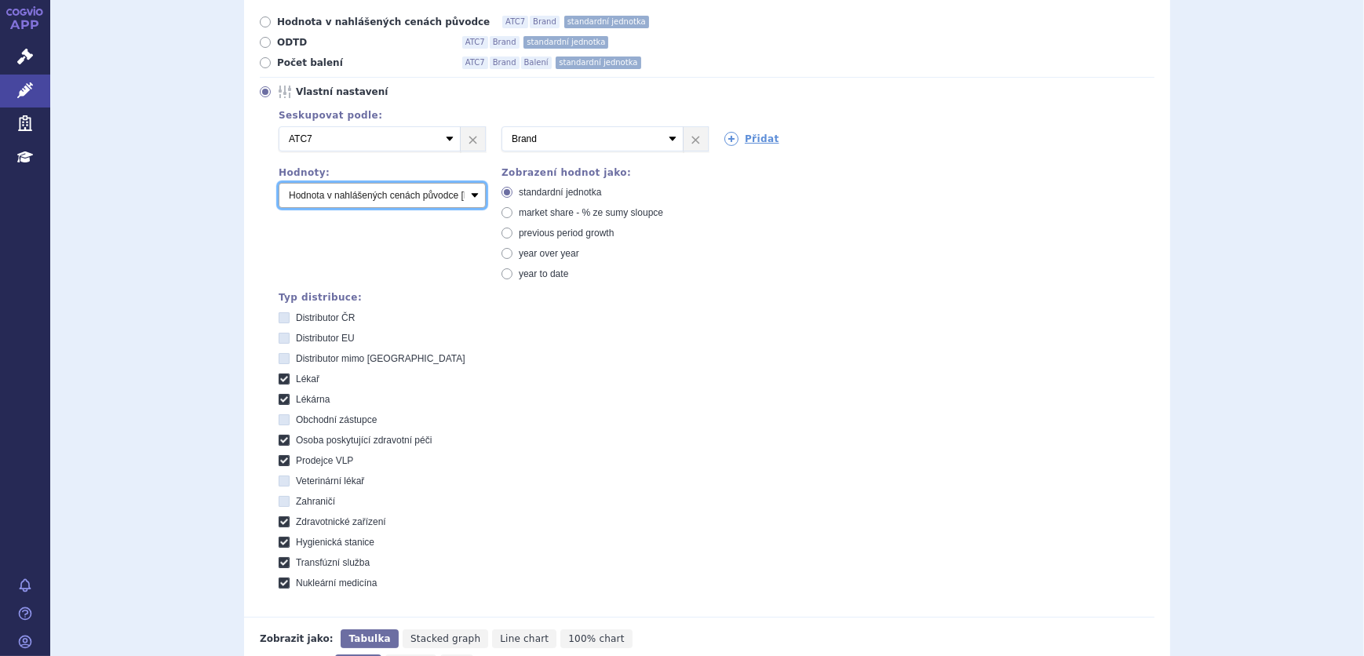
click at [386, 195] on select "Počet balení Hodnota v nahlášených cenách původce [DIS-13] Hodnota v maximálníc…" at bounding box center [382, 195] width 207 height 25
select select "scauMaxReimbursement1"
click at [279, 184] on select "Počet balení Hodnota v nahlášených cenách původce [DIS-13] Hodnota v maximálníc…" at bounding box center [382, 195] width 207 height 25
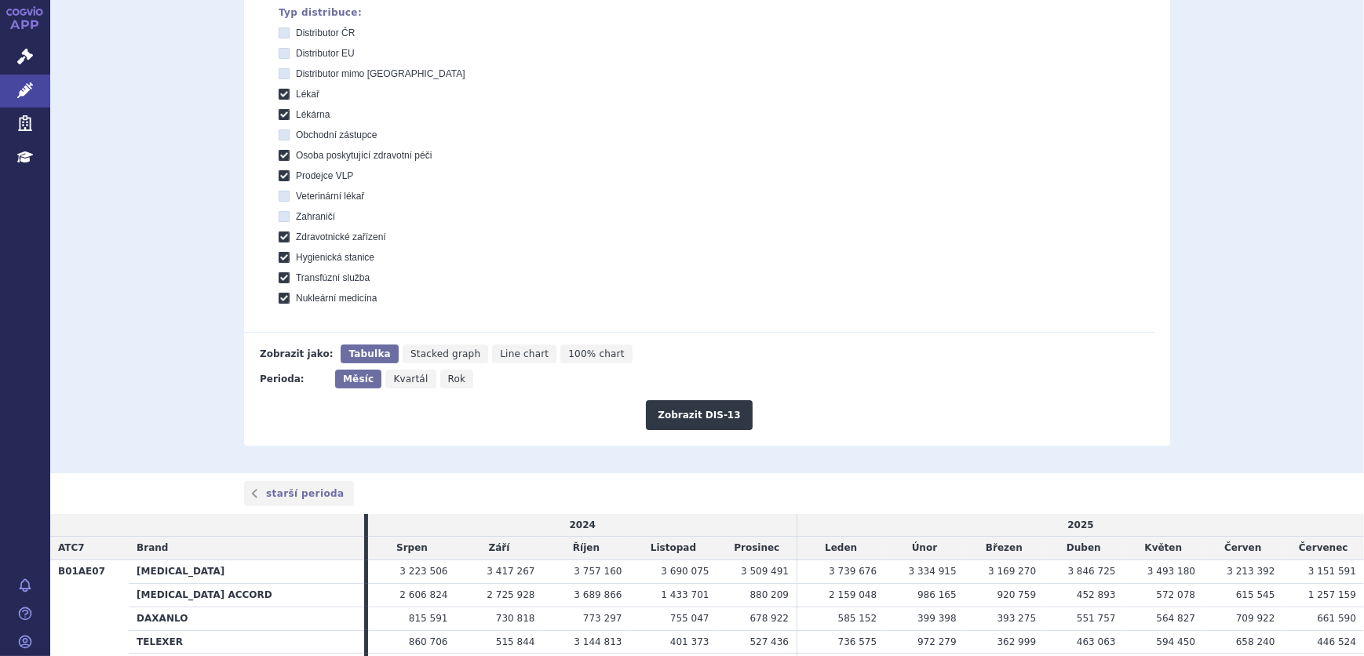
scroll to position [499, 0]
click at [448, 377] on span "Rok" at bounding box center [457, 378] width 18 height 11
click at [443, 377] on input "Rok" at bounding box center [445, 374] width 10 height 10
radio input "true"
click at [704, 408] on button "Zobrazit DIS-13" at bounding box center [699, 414] width 106 height 30
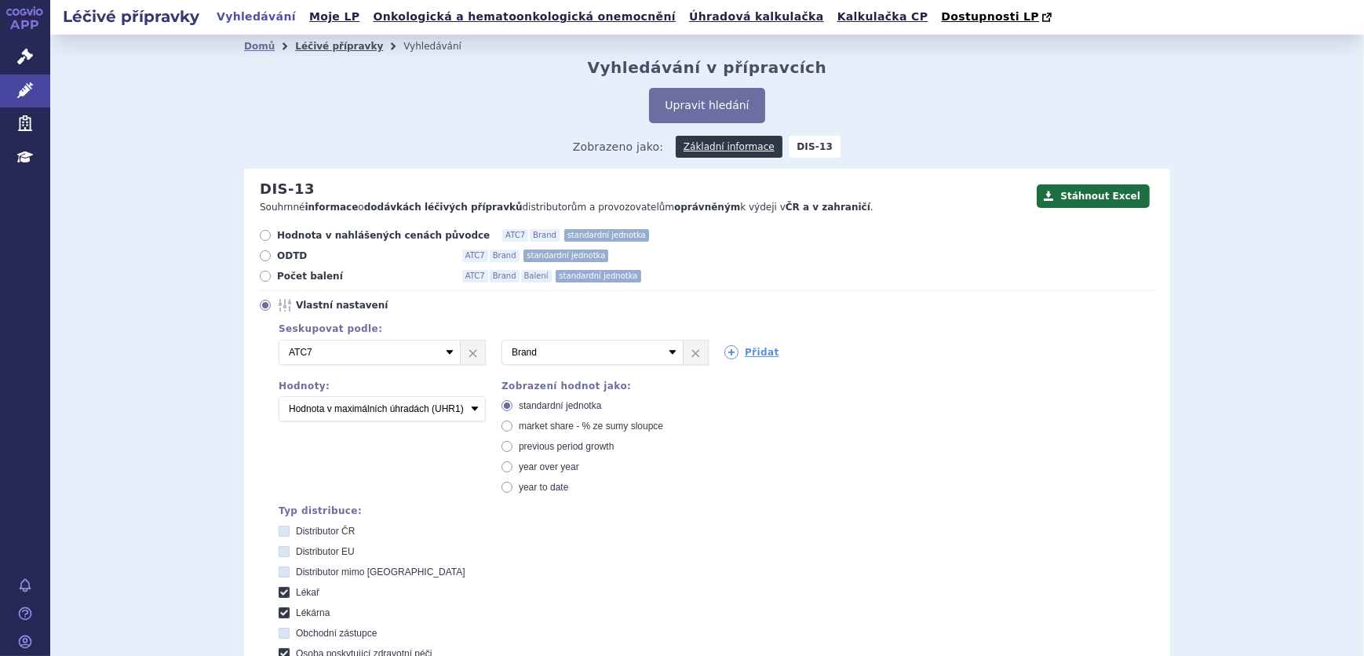
click at [326, 48] on link "Léčivé přípravky" at bounding box center [339, 46] width 88 height 11
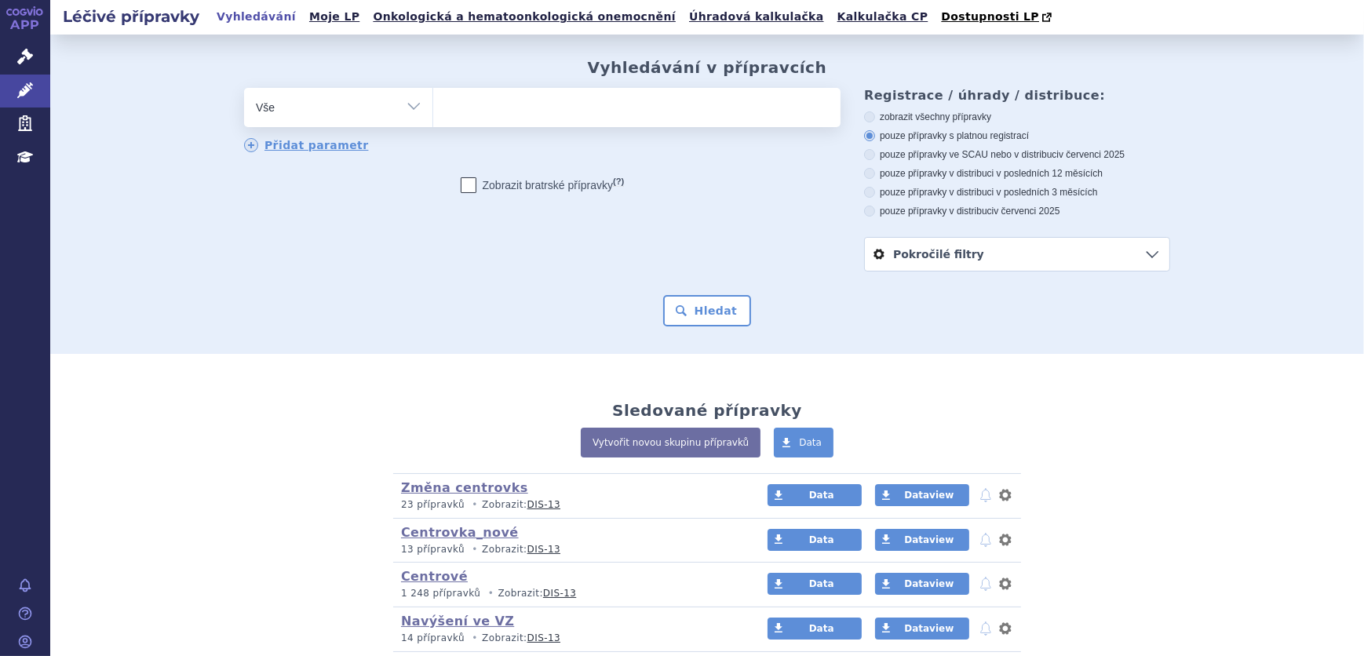
click at [377, 107] on select "Vše Přípravek/SUKL kód MAH VPOIS ATC/Aktivní látka Léková forma Síla" at bounding box center [338, 105] width 188 height 35
select select "filter-atc-group"
click at [244, 89] on select "Vše Přípravek/SUKL kód MAH VPOIS ATC/Aktivní látka Léková forma Síla" at bounding box center [338, 105] width 188 height 35
click at [544, 102] on ul at bounding box center [636, 104] width 407 height 33
click at [433, 102] on select at bounding box center [432, 106] width 1 height 39
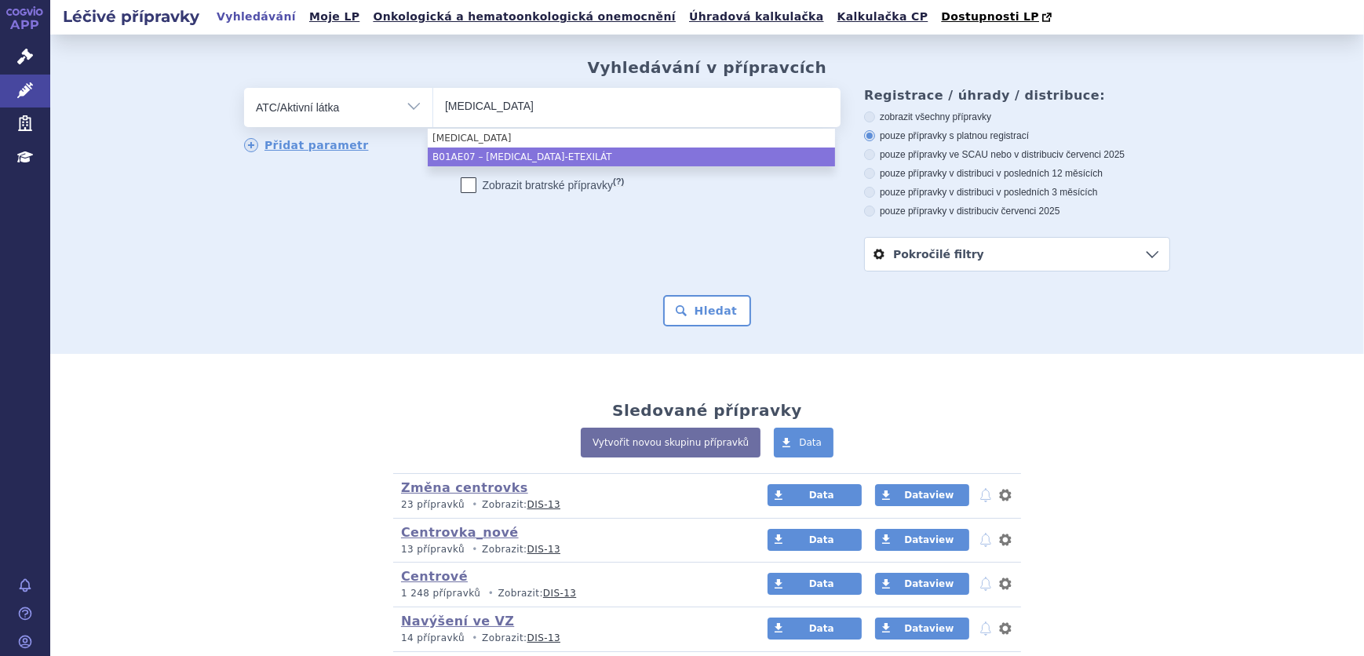
type input "[MEDICAL_DATA]"
select select "B01AE07"
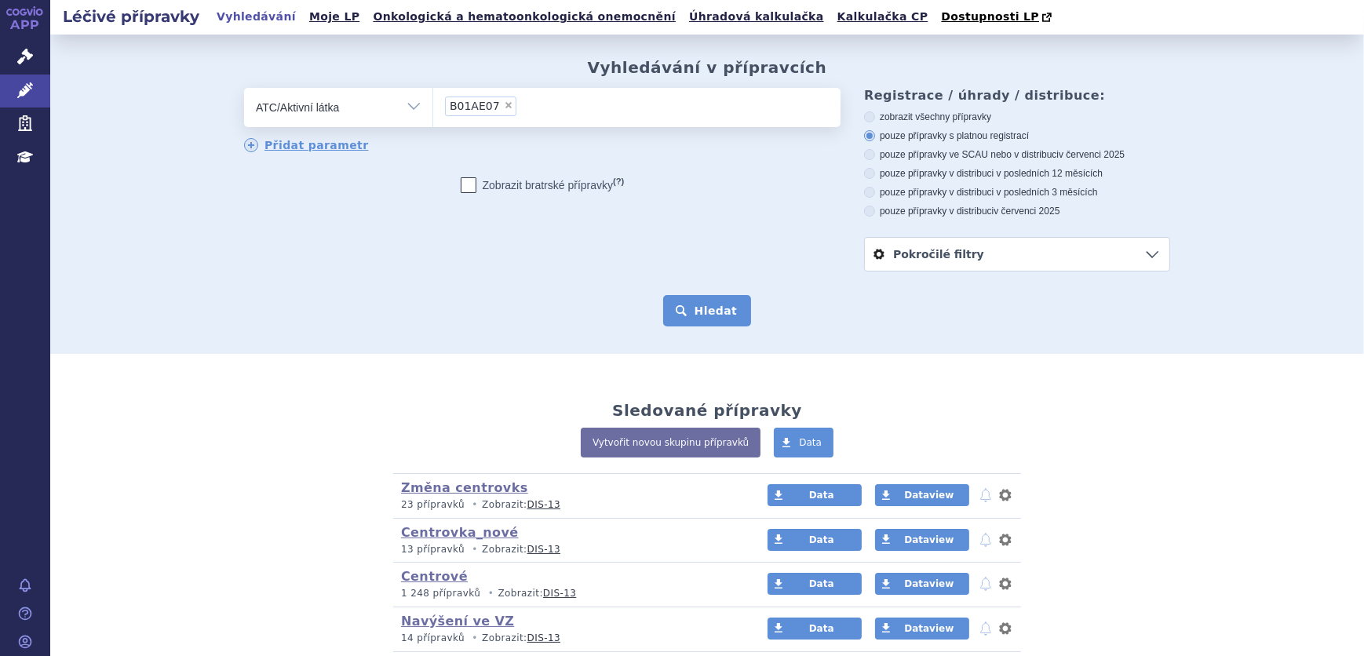
click at [725, 312] on button "Hledat" at bounding box center [707, 310] width 89 height 31
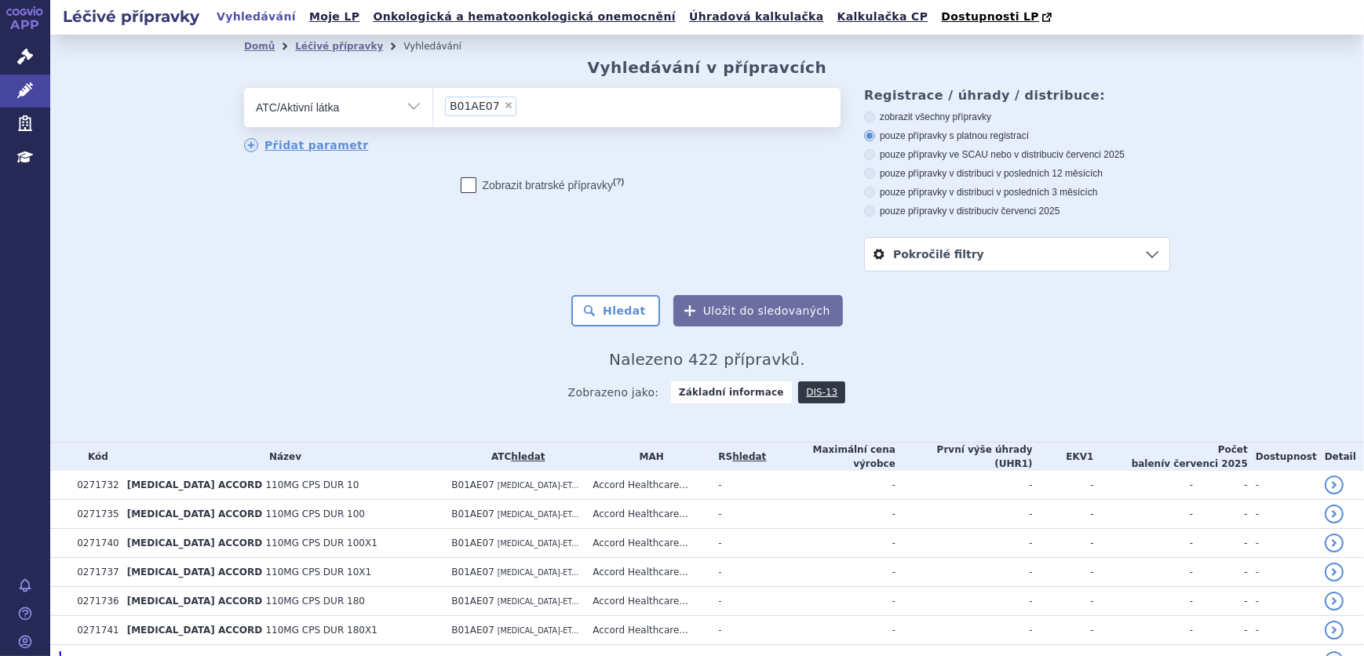
click at [963, 152] on label "pouze přípravky ve SCAU nebo v distribuci v červenci 2025" at bounding box center [1017, 154] width 306 height 13
click at [876, 152] on input "pouze přípravky ve SCAU nebo v distribuci v červenci 2025" at bounding box center [871, 156] width 10 height 10
radio input "true"
click at [616, 310] on button "Hledat" at bounding box center [615, 310] width 89 height 31
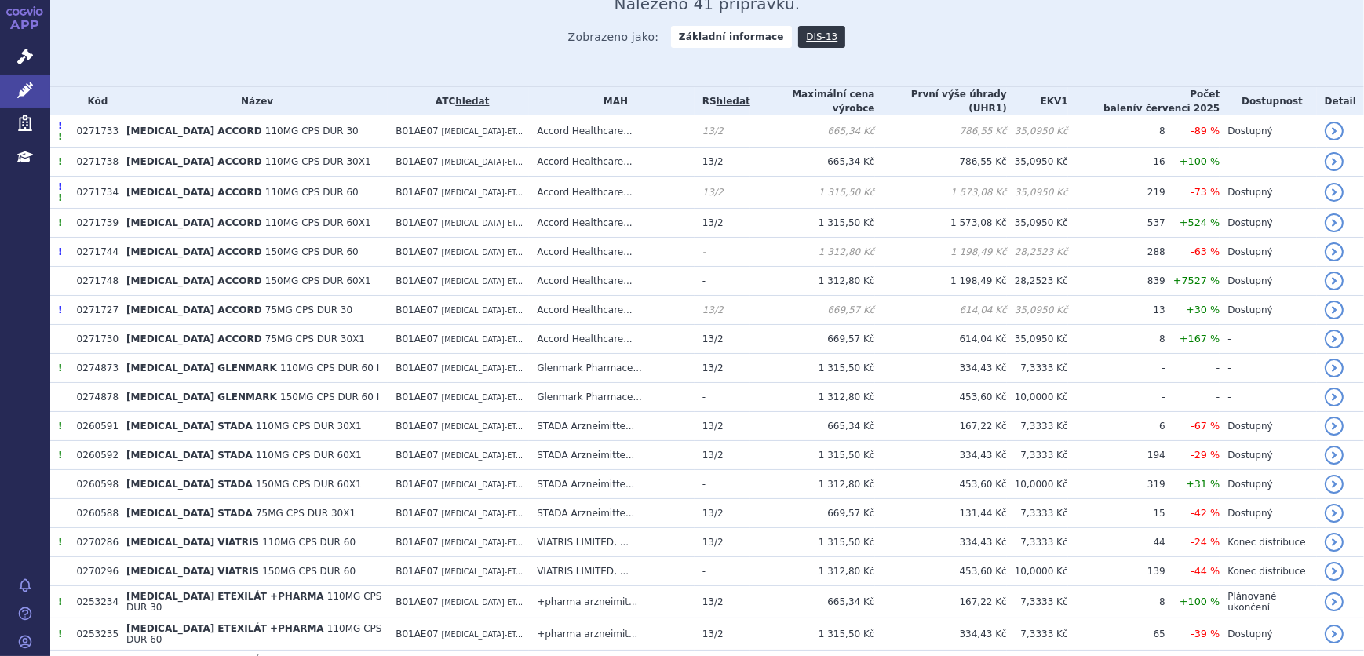
scroll to position [356, 0]
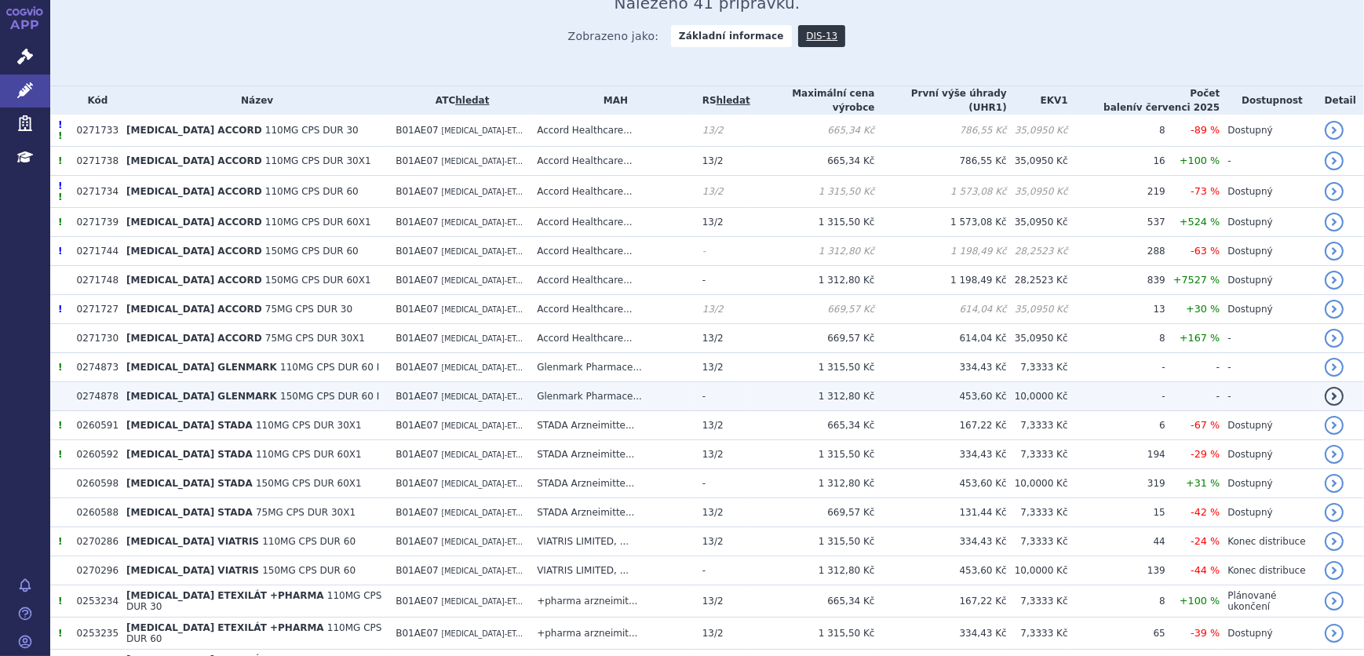
click at [431, 391] on span "B01AE07" at bounding box center [417, 396] width 43 height 11
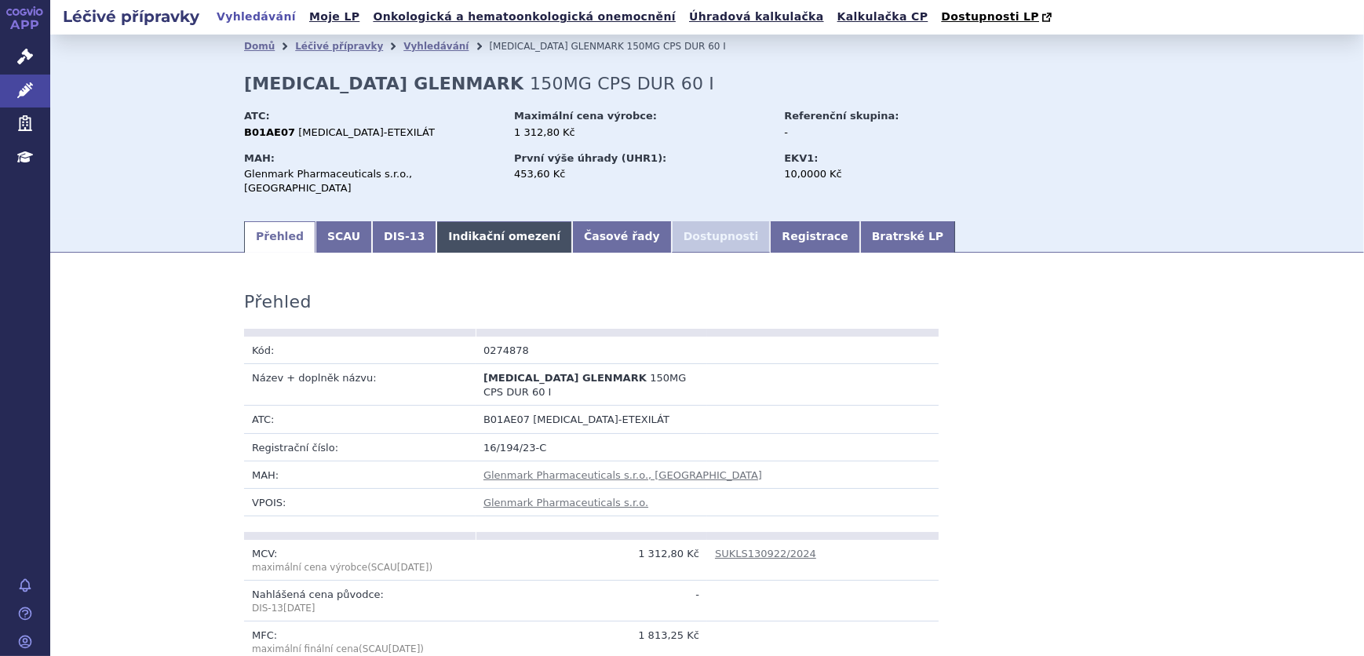
drag, startPoint x: 0, startPoint y: 0, endPoint x: 443, endPoint y: 235, distance: 502.0
click at [443, 235] on link "Indikační omezení" at bounding box center [504, 236] width 136 height 31
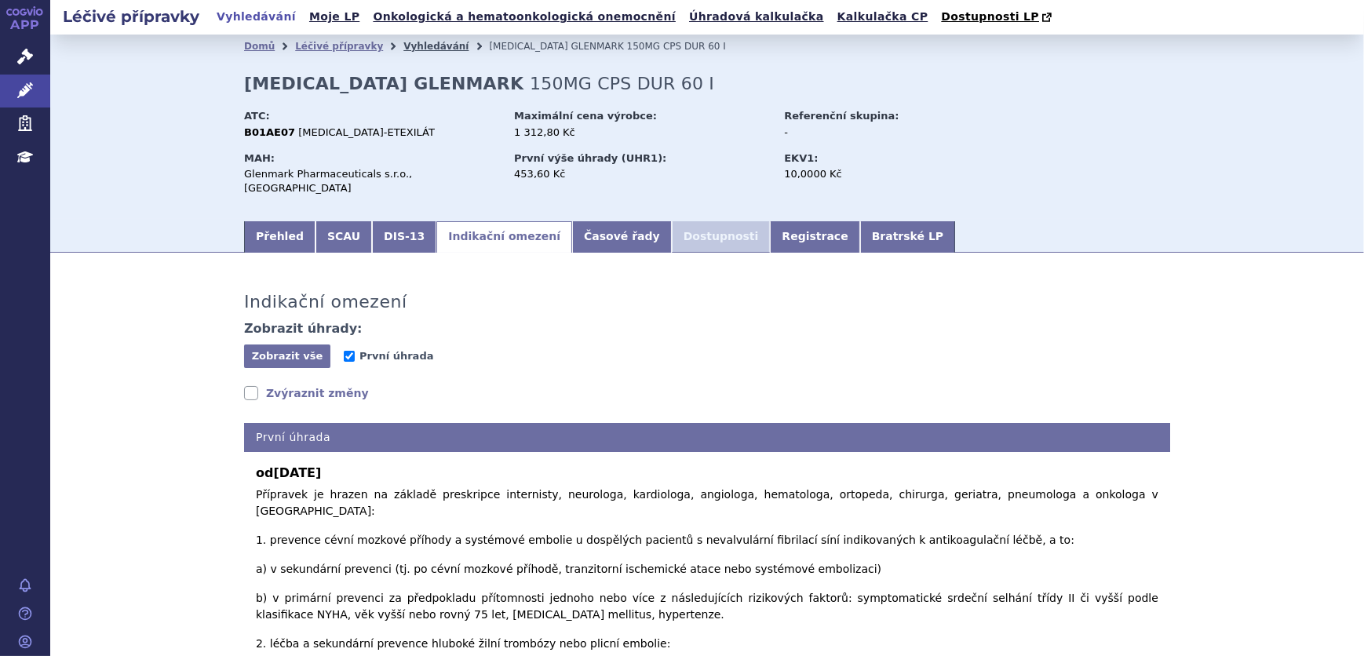
click at [403, 47] on link "Vyhledávání" at bounding box center [435, 46] width 65 height 11
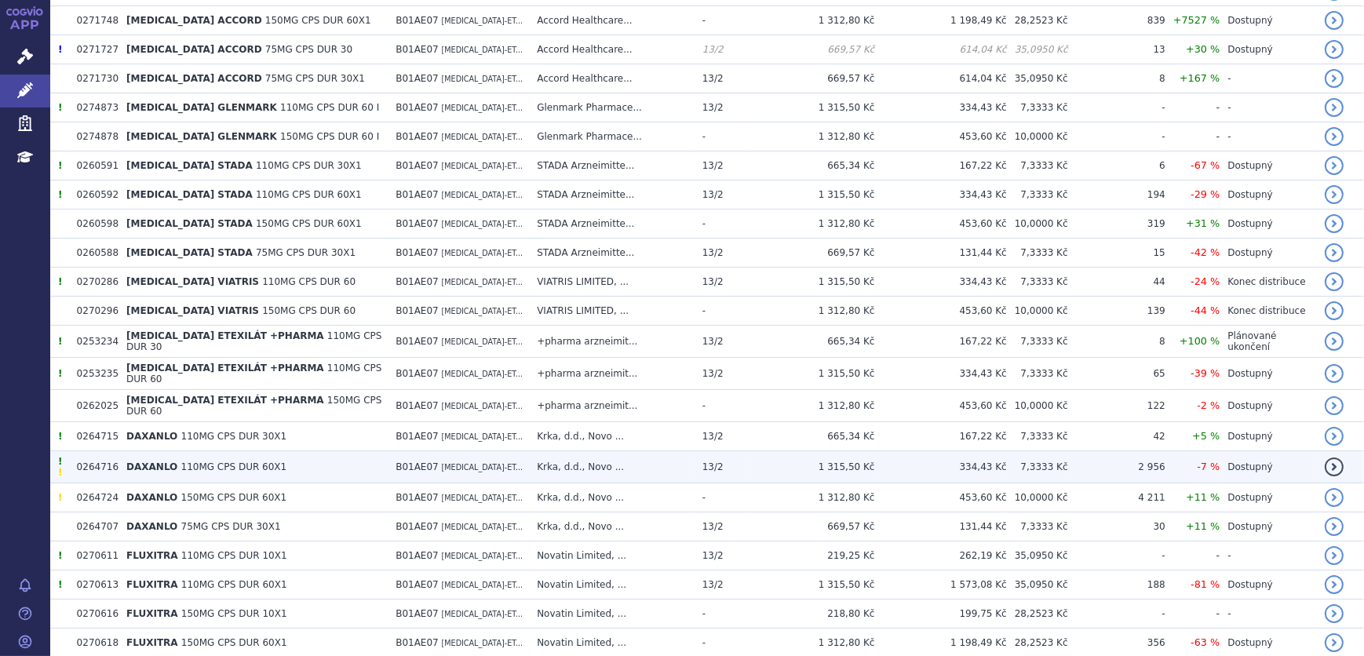
scroll to position [642, 0]
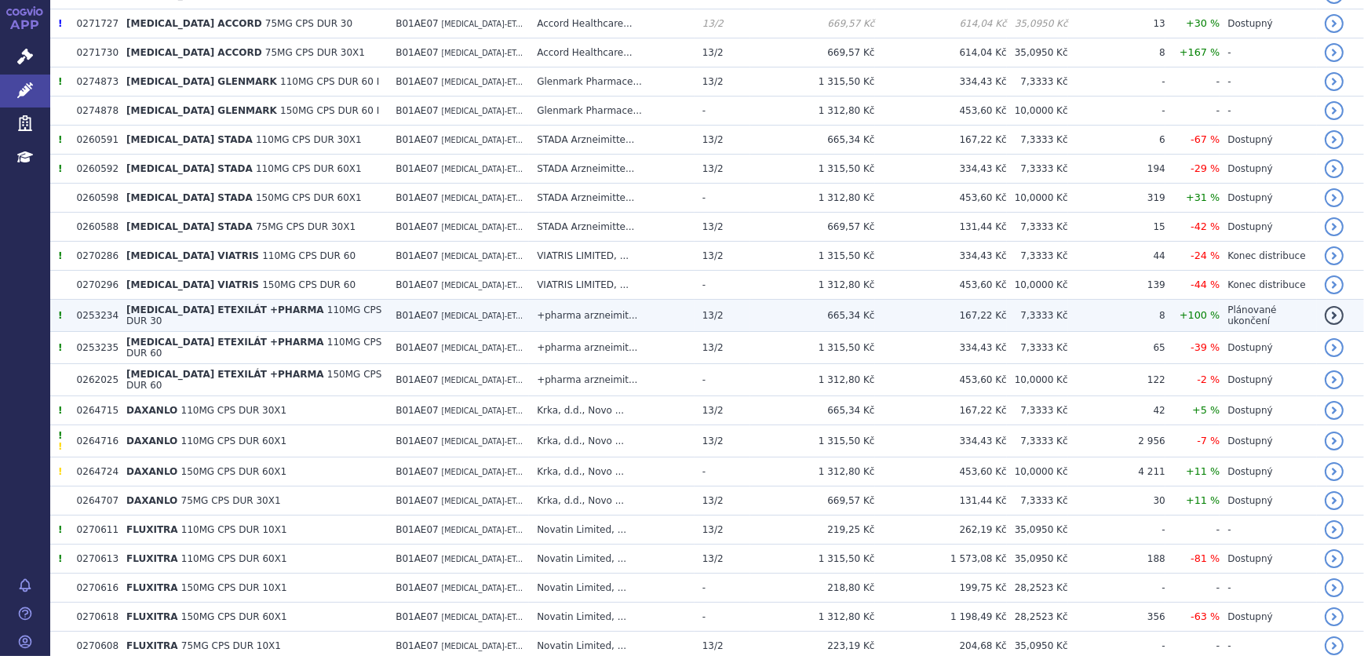
click at [494, 300] on td "B01AE07 DABIGATRAN-ET..." at bounding box center [458, 316] width 141 height 32
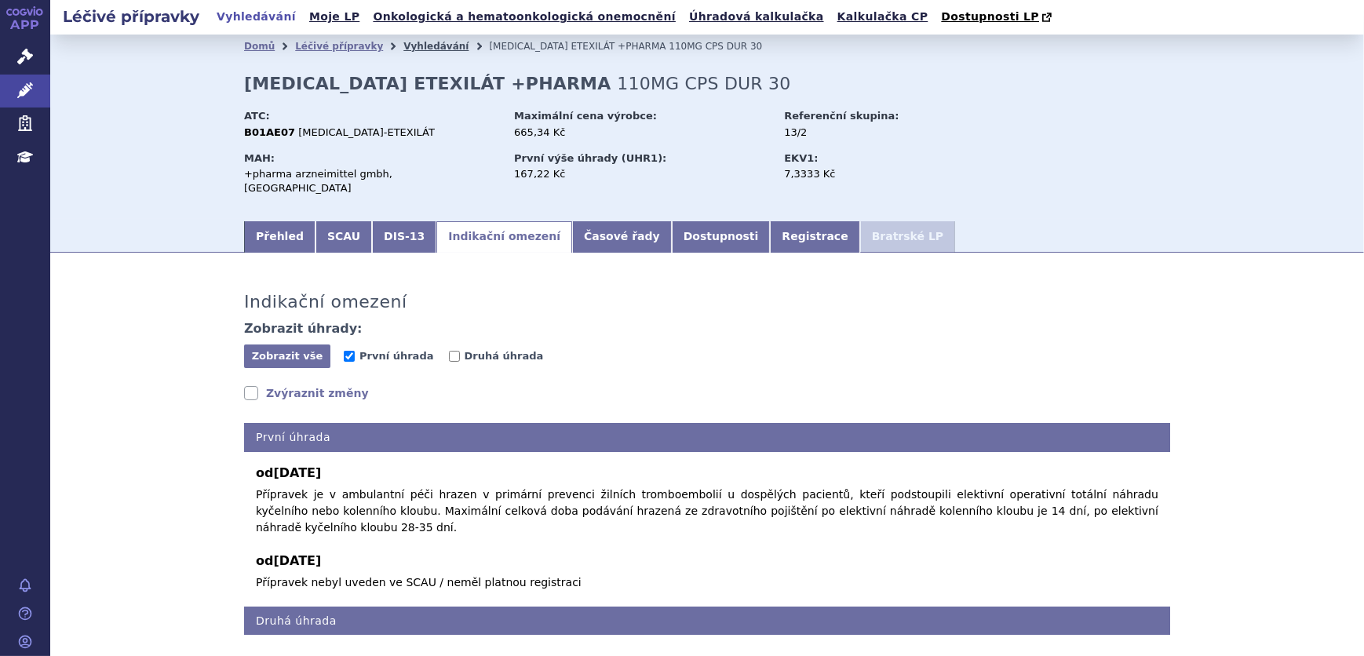
click at [418, 46] on link "Vyhledávání" at bounding box center [435, 46] width 65 height 11
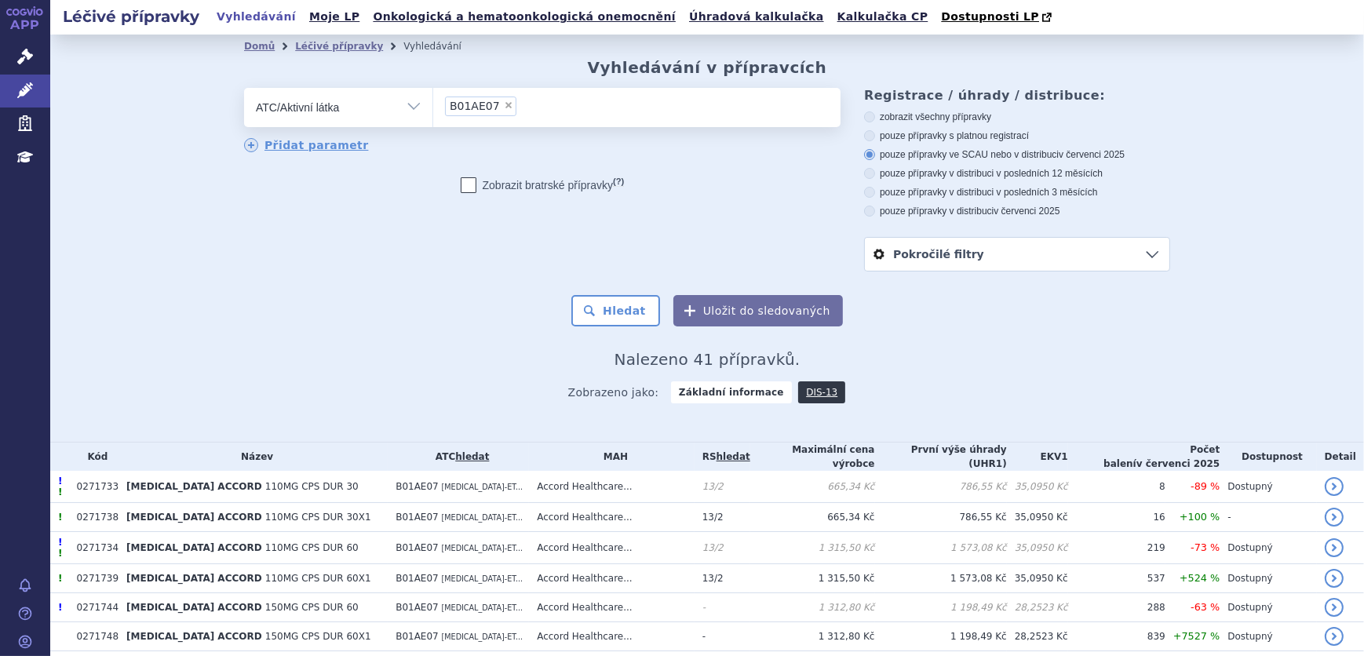
click at [504, 104] on span "×" at bounding box center [508, 104] width 9 height 9
click at [433, 104] on select "B01AE07" at bounding box center [432, 106] width 1 height 39
select select
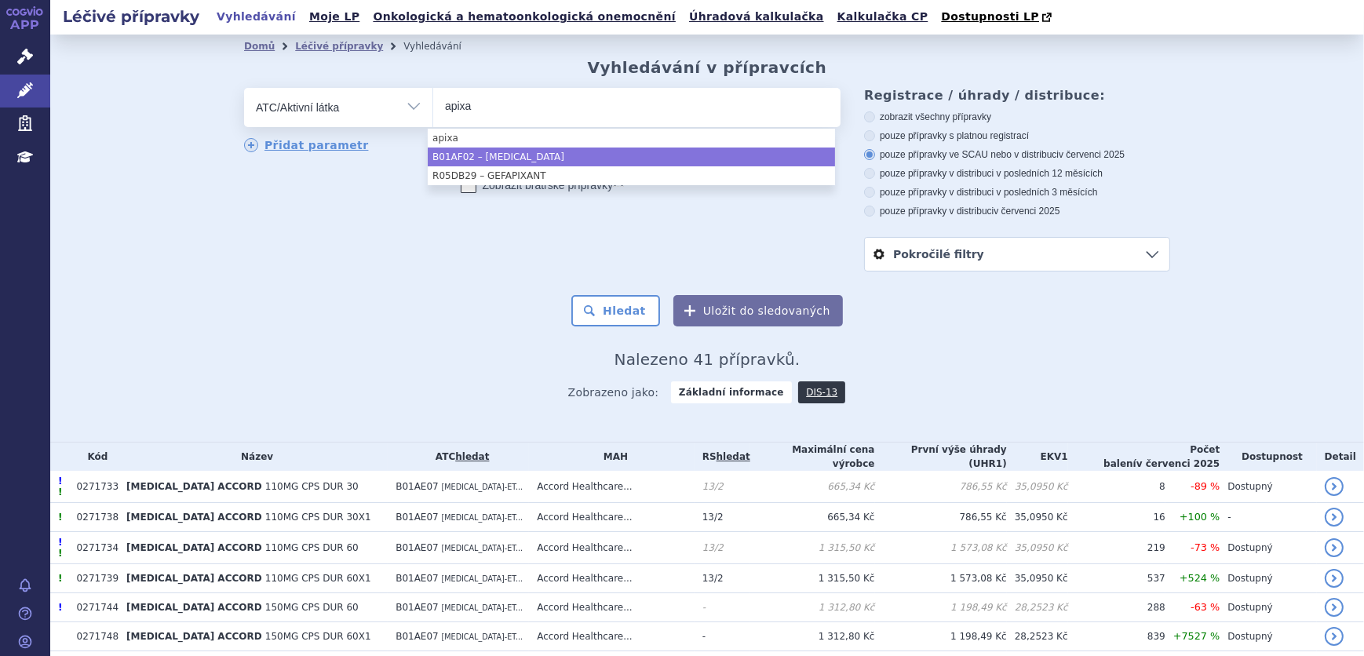
type input "apixa"
select select "B01AF02"
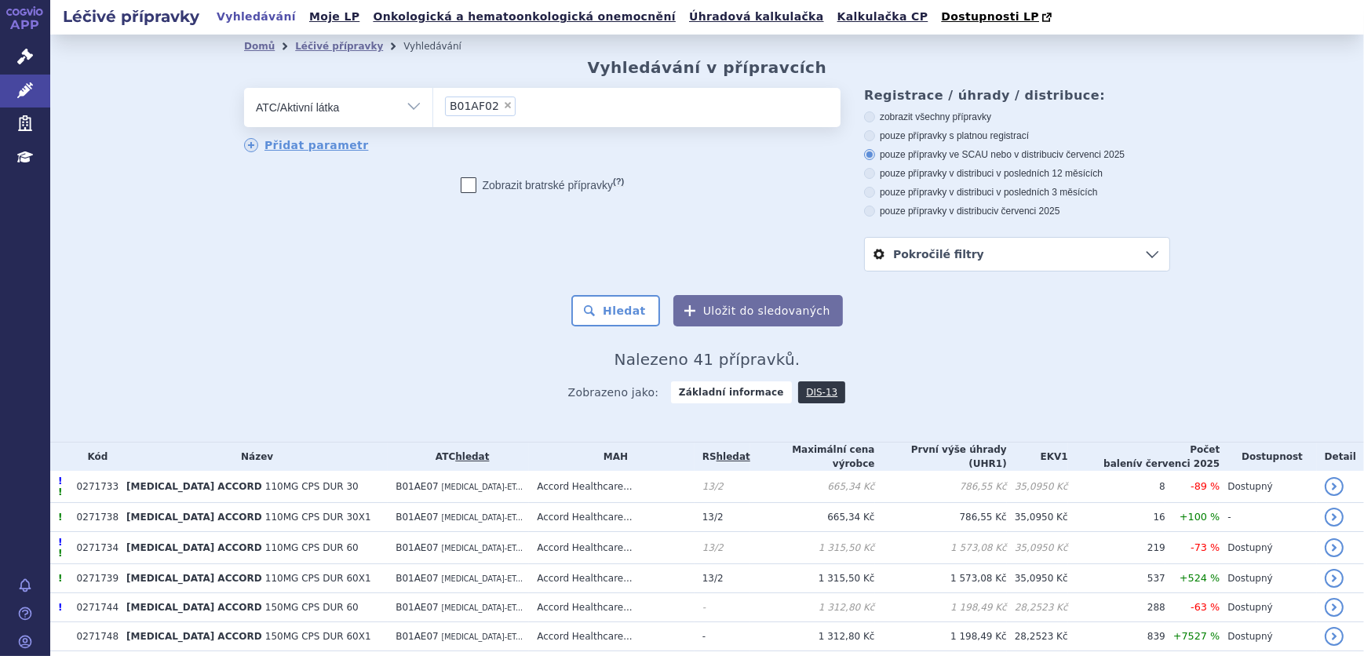
click at [503, 102] on span "×" at bounding box center [507, 104] width 9 height 9
click at [433, 102] on select "B01AF02" at bounding box center [432, 106] width 1 height 39
select select
type input "e"
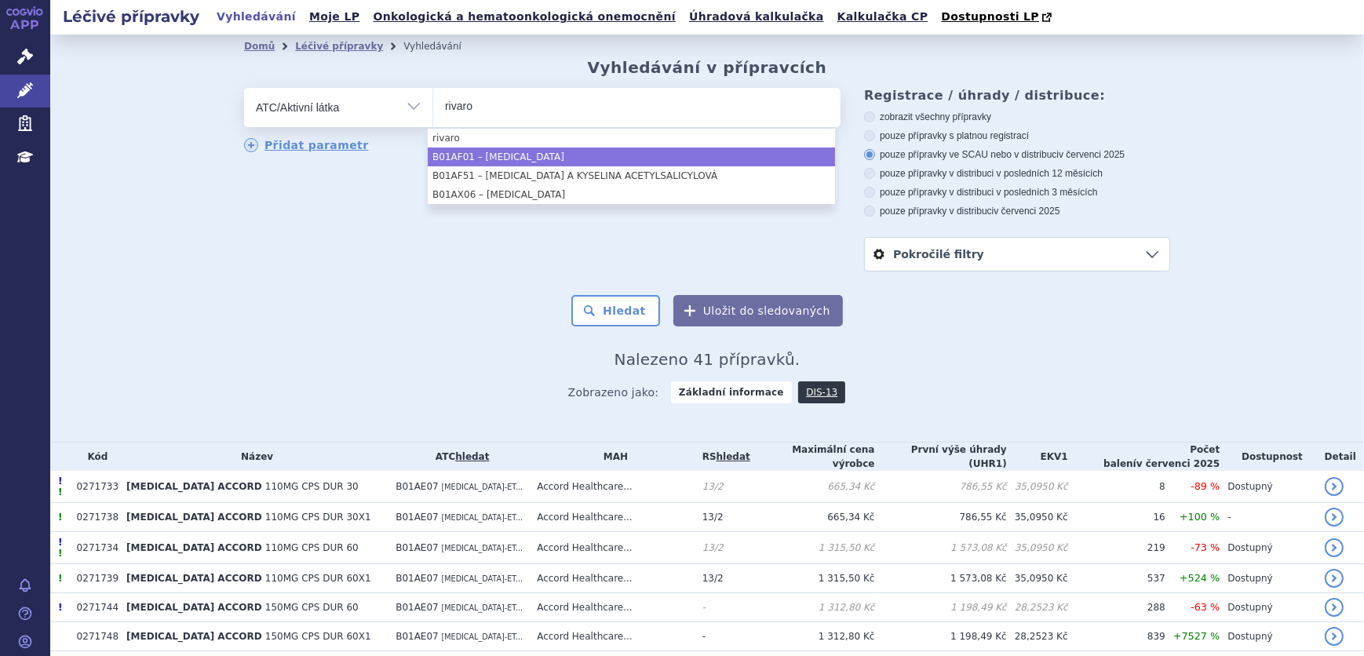
type input "rivaro"
click at [416, 294] on form "odstranit Vše Přípravek/SUKL kód MAH VPOIS ATC/Aktivní látka (?)" at bounding box center [707, 207] width 926 height 239
select select "B01AF01"
